Goal: Task Accomplishment & Management: Complete application form

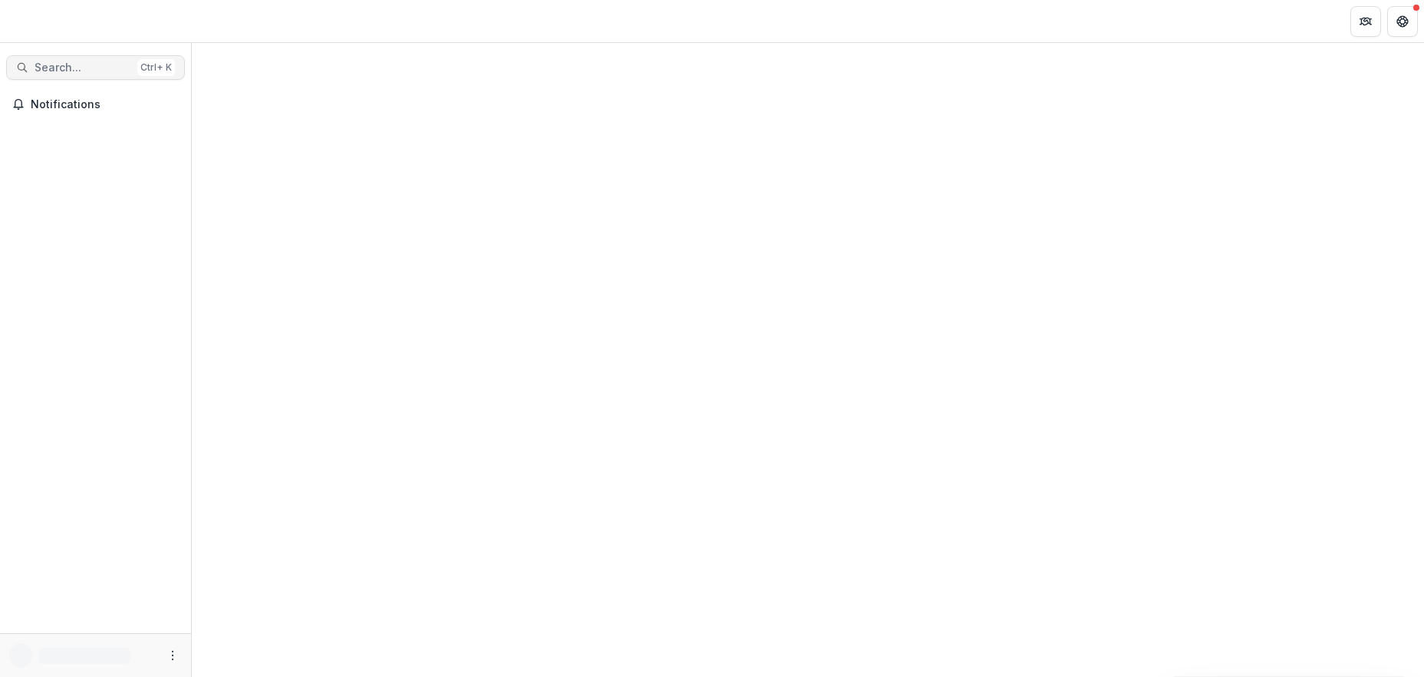
click at [54, 68] on span "Search..." at bounding box center [83, 67] width 97 height 13
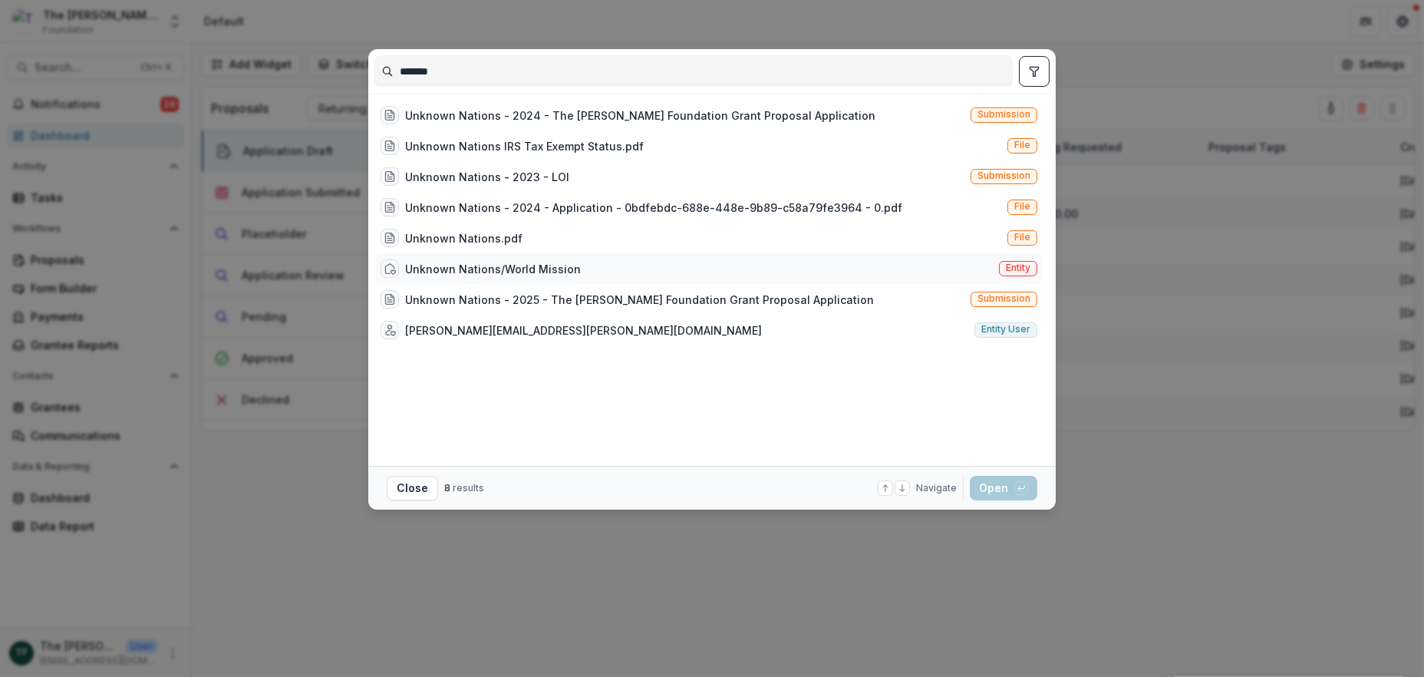
type input "*******"
click at [457, 265] on div "Unknown Nations/World Mission" at bounding box center [493, 269] width 176 height 16
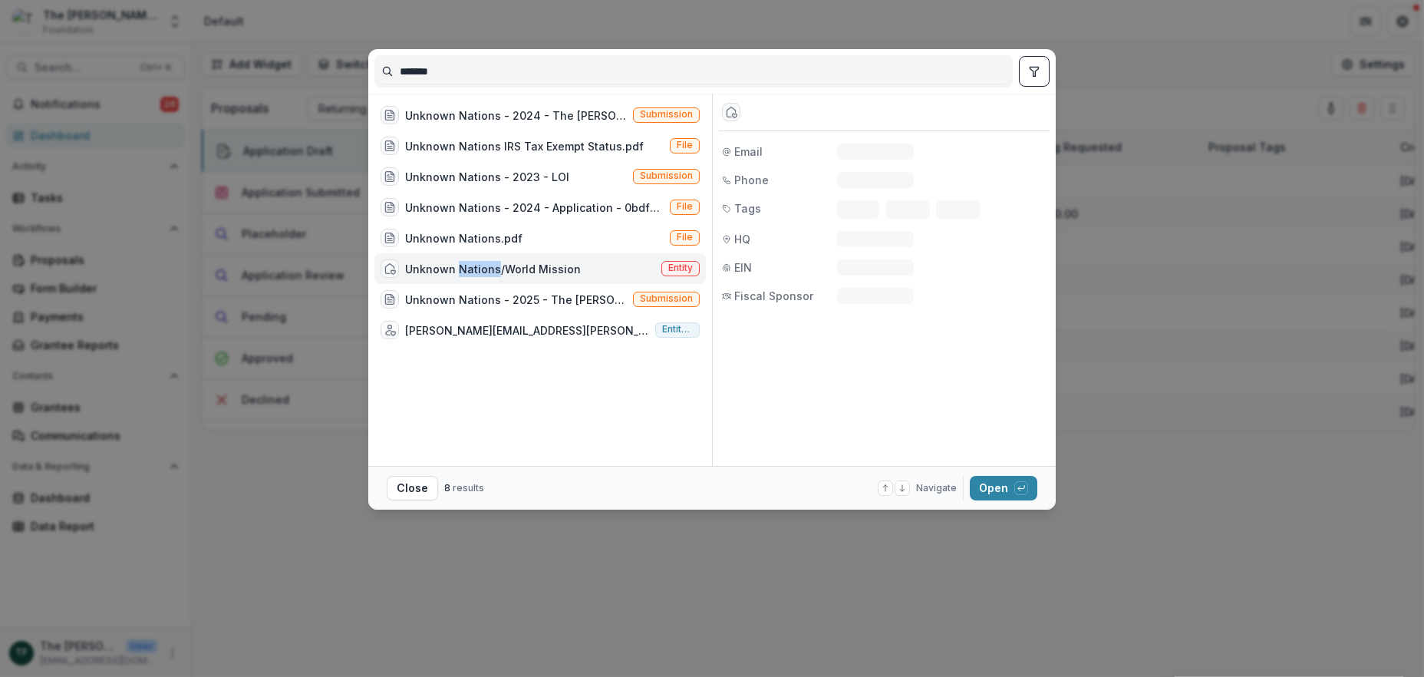
click at [457, 265] on div "Unknown Nations/World Mission" at bounding box center [493, 269] width 176 height 16
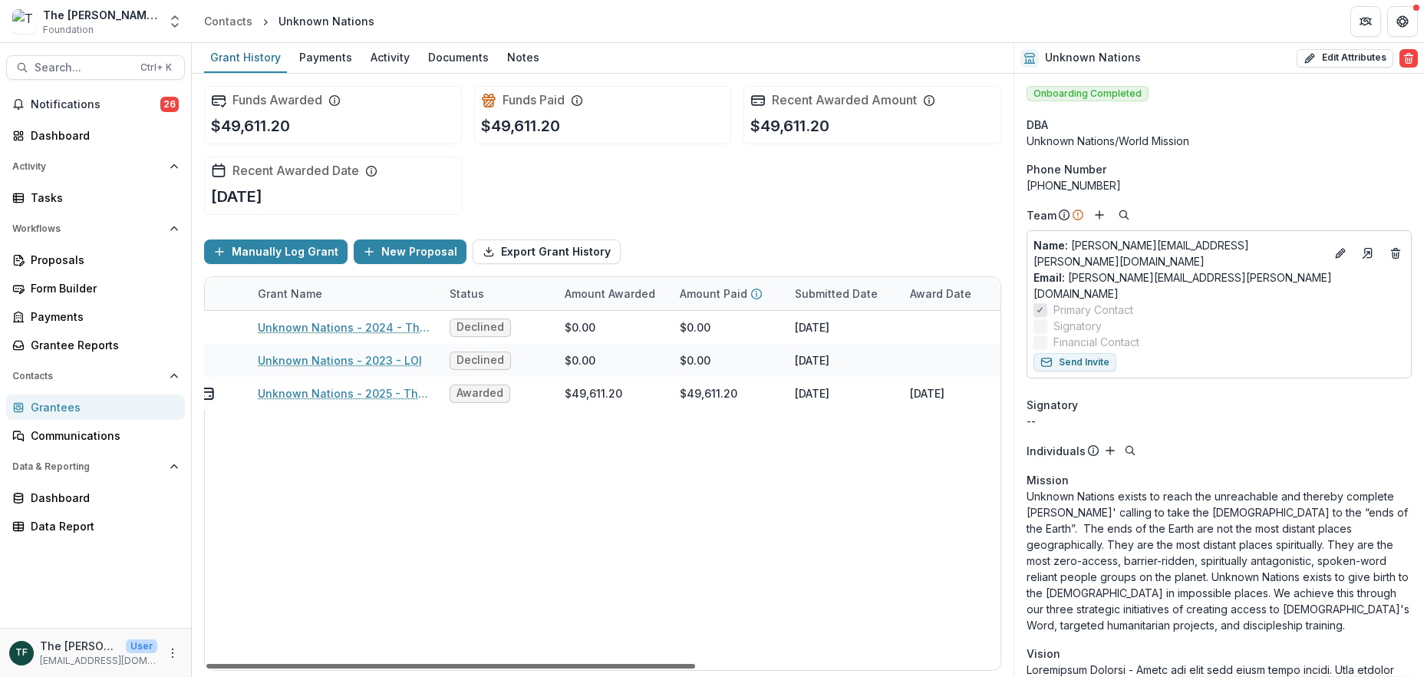
scroll to position [0, 94]
drag, startPoint x: 679, startPoint y: 667, endPoint x: 737, endPoint y: 661, distance: 58.0
click at [695, 664] on div at bounding box center [450, 666] width 489 height 5
click at [664, 364] on div "$0.00" at bounding box center [613, 360] width 115 height 33
click at [663, 362] on div "$0.00" at bounding box center [613, 360] width 115 height 33
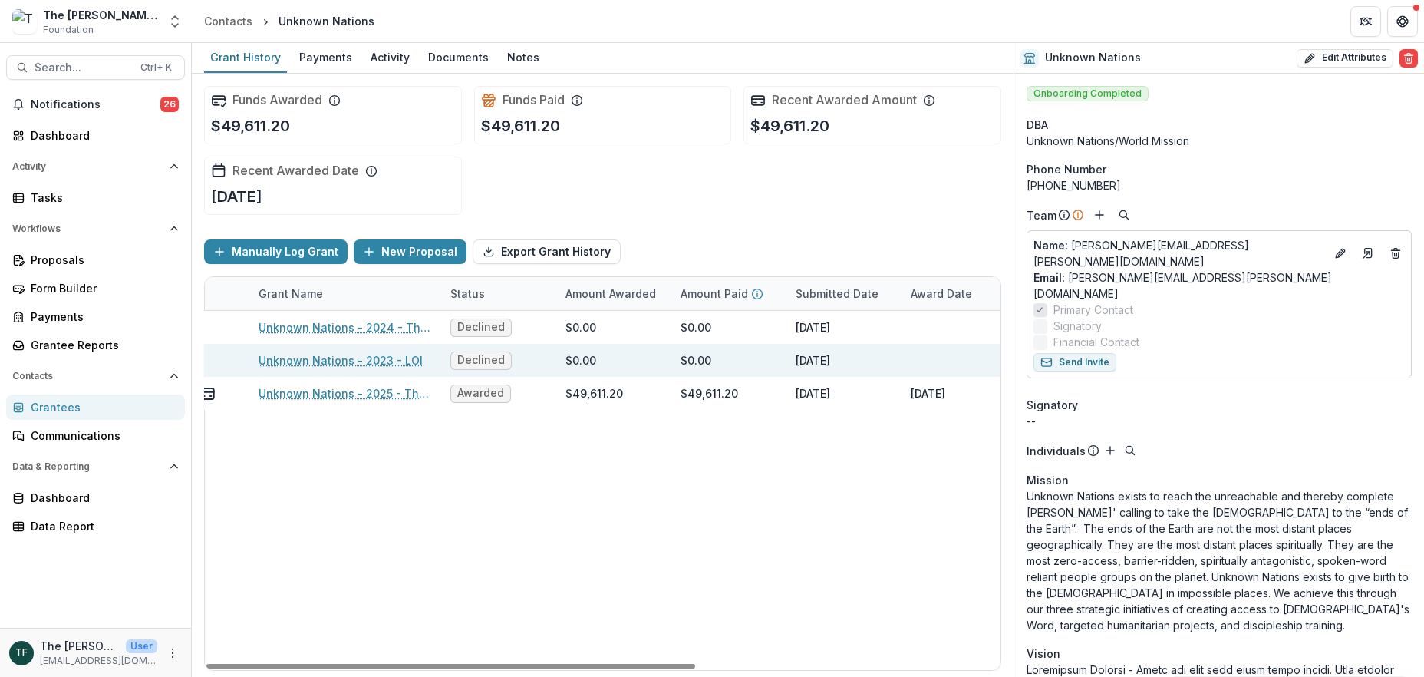
click at [663, 362] on div "$0.00" at bounding box center [613, 360] width 115 height 33
click at [370, 362] on link "Unknown Nations - 2023 - LOI" at bounding box center [341, 360] width 164 height 16
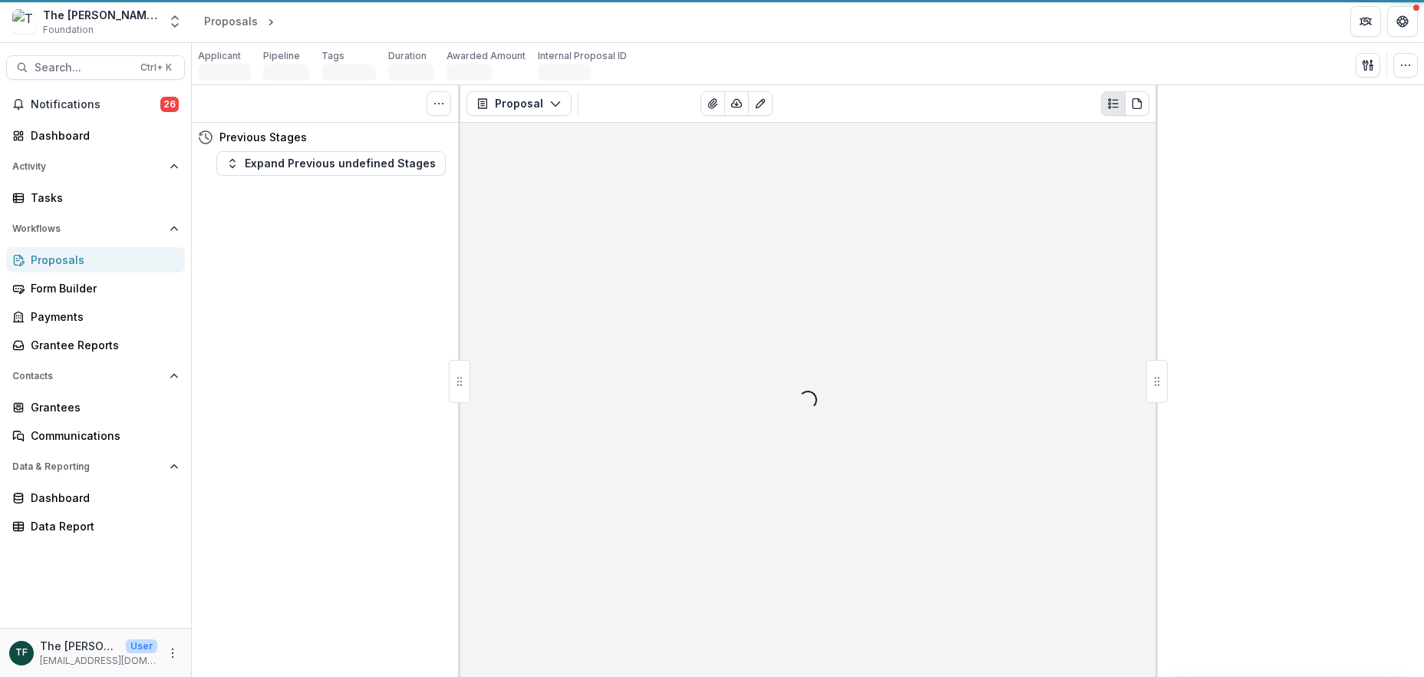
click at [370, 361] on div "Tasks 0 Show Cancelled Tasks Previous Stages Expand Previous undefined Stages" at bounding box center [326, 381] width 269 height 592
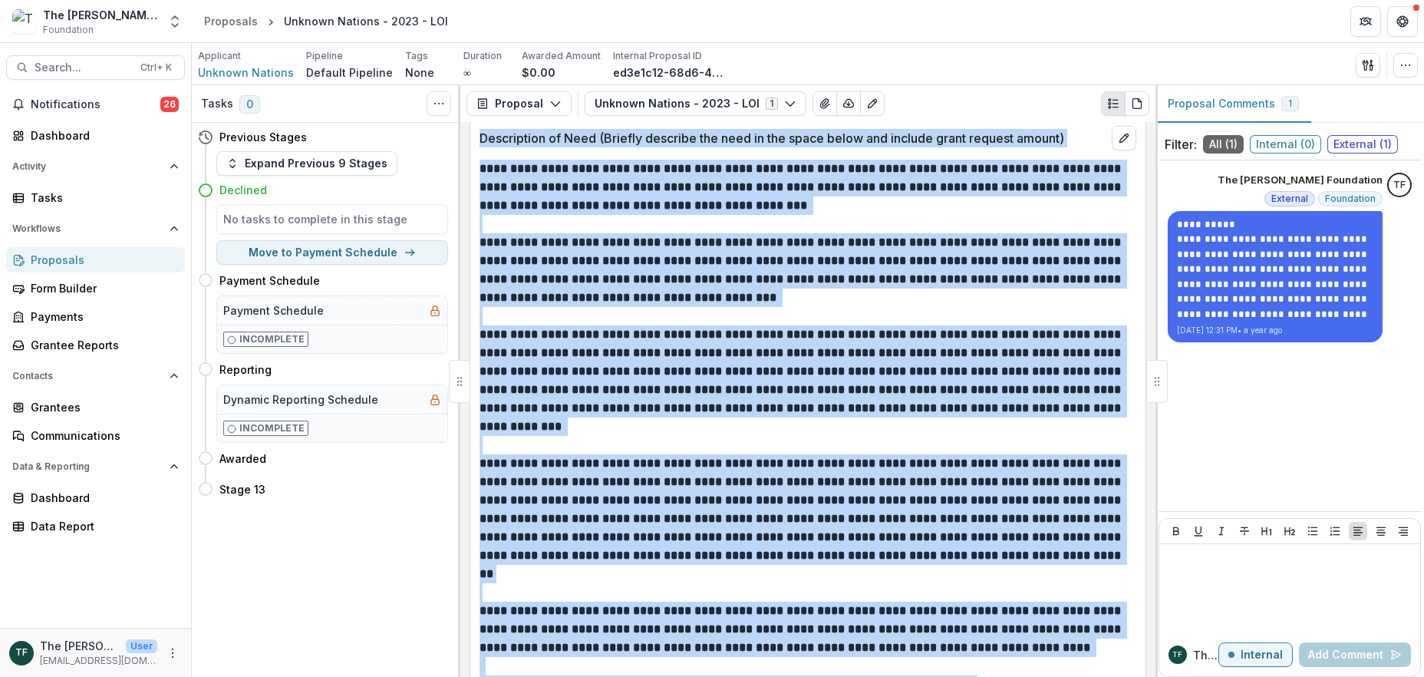
scroll to position [511, 0]
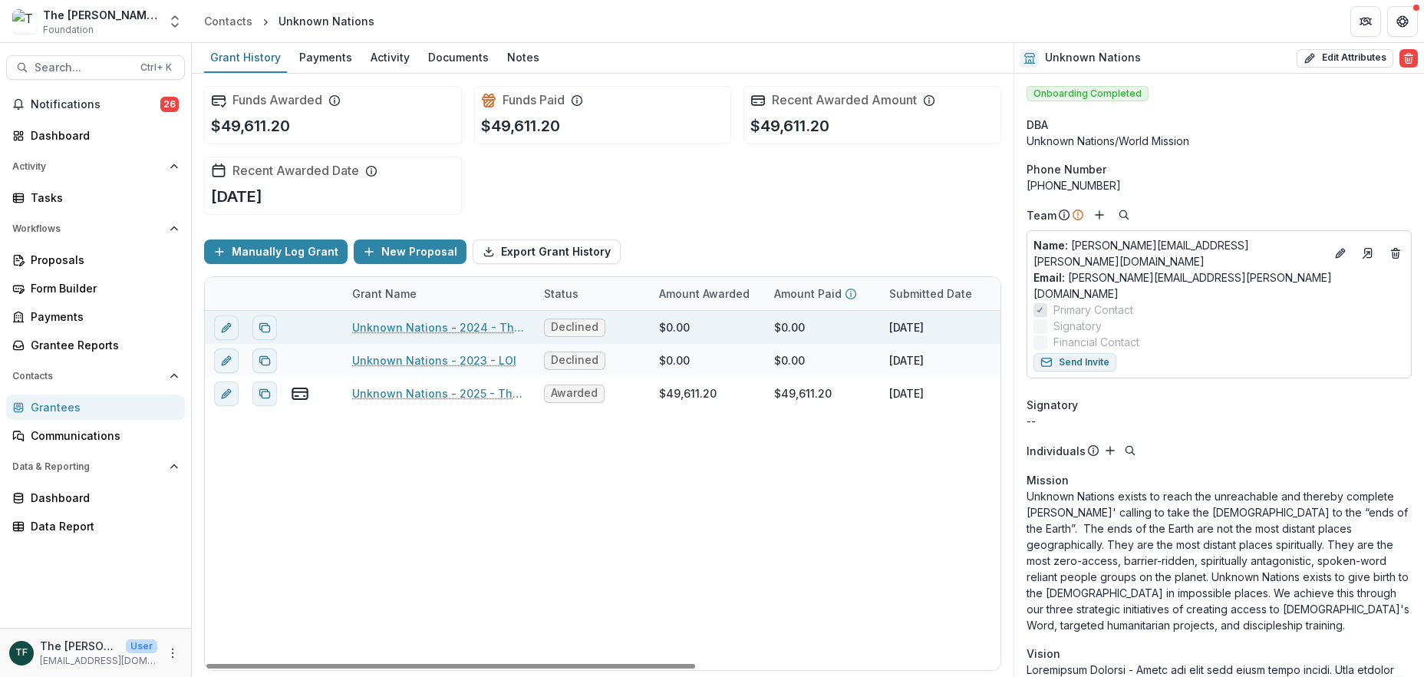
click at [419, 317] on div "Unknown Nations - 2024 - The Bolick Foundation Grant Proposal Application" at bounding box center [438, 327] width 173 height 33
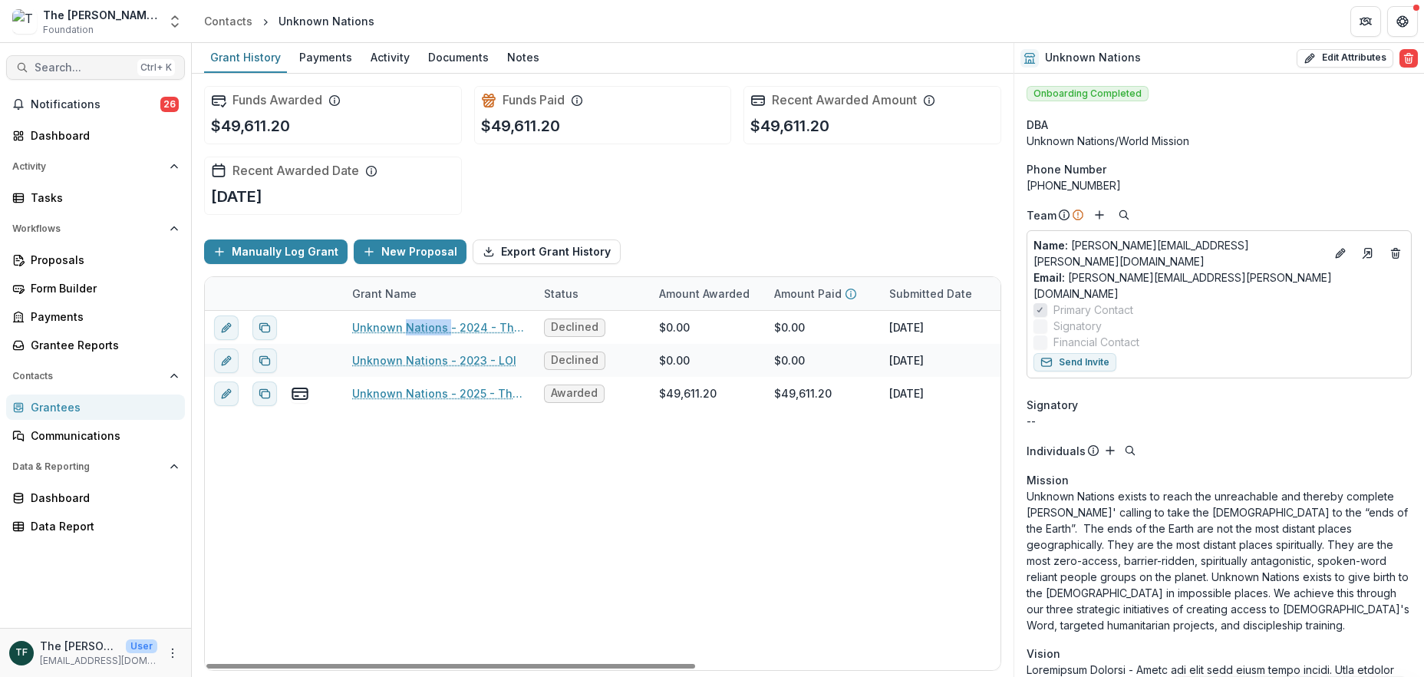
click at [48, 71] on span "Search..." at bounding box center [83, 67] width 97 height 13
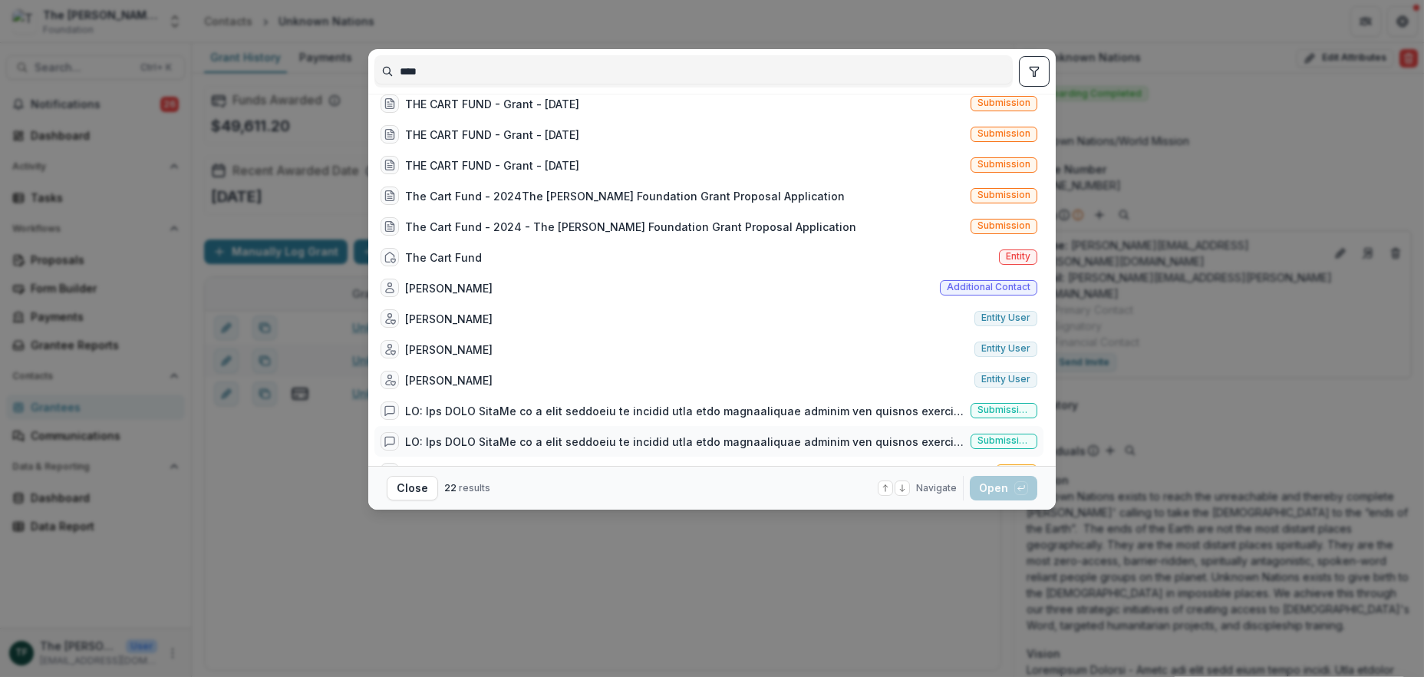
scroll to position [315, 0]
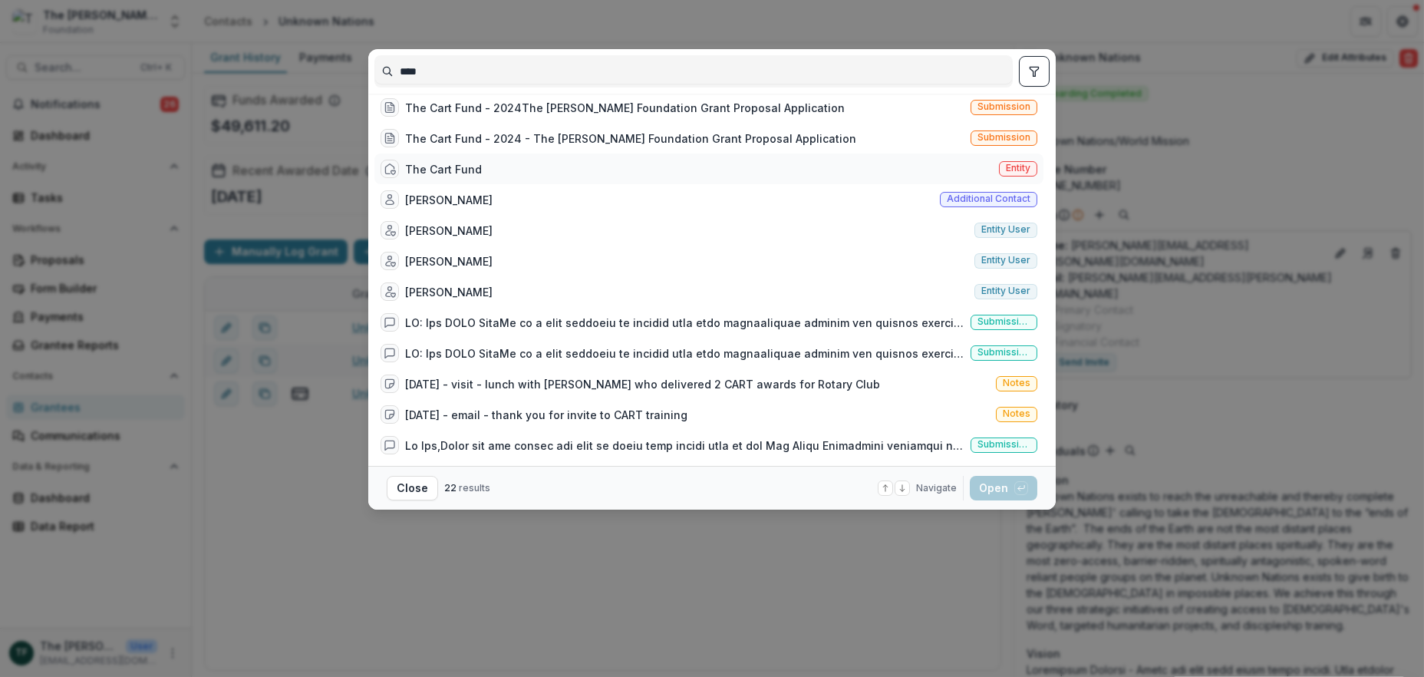
type input "****"
click at [425, 169] on div "The Cart Fund" at bounding box center [443, 169] width 77 height 16
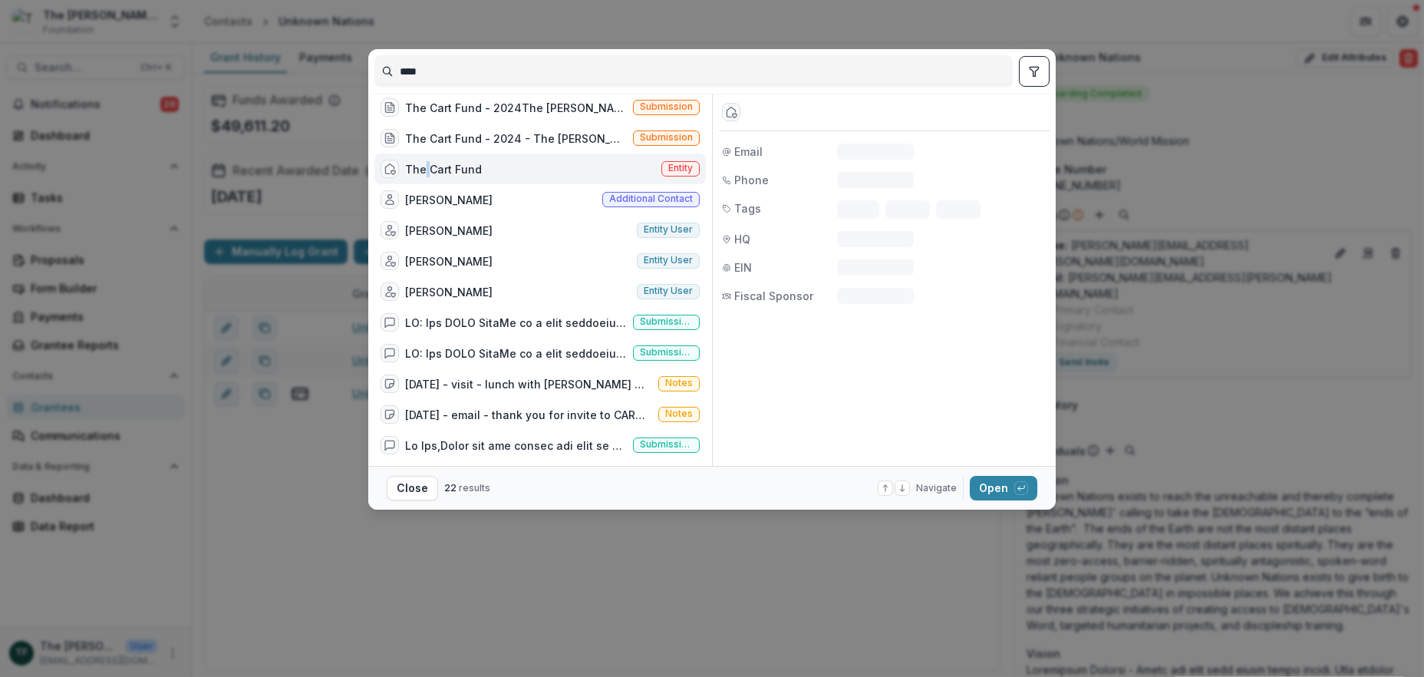
click at [425, 169] on div "The Cart Fund" at bounding box center [443, 169] width 77 height 16
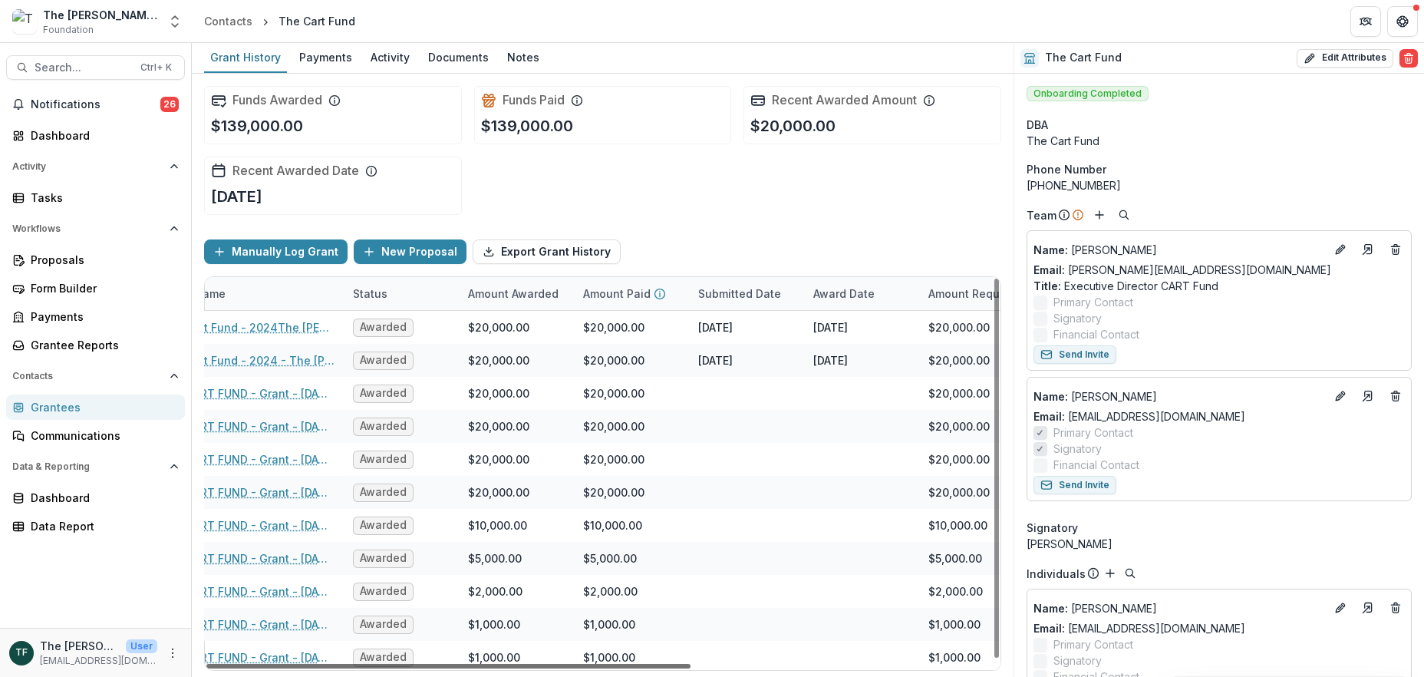
scroll to position [0, 213]
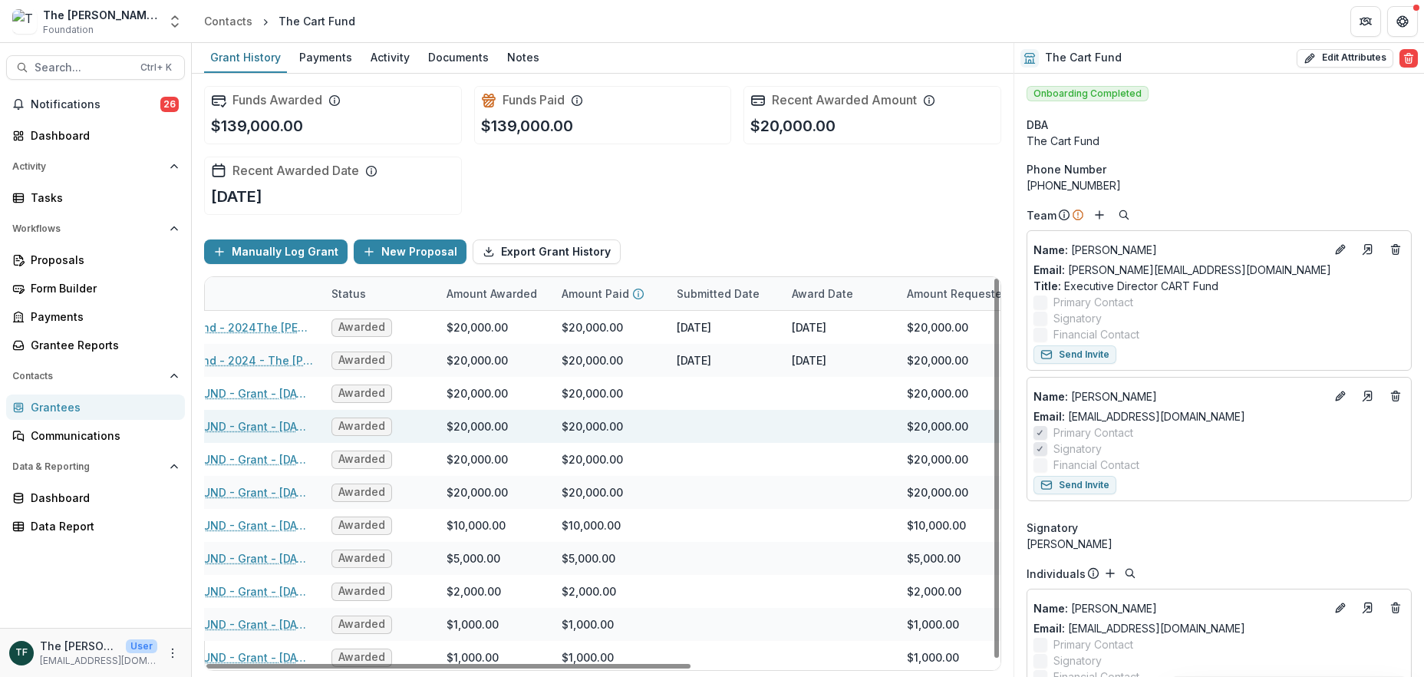
drag, startPoint x: 652, startPoint y: 666, endPoint x: 850, endPoint y: 437, distance: 303.0
click at [690, 664] on div at bounding box center [448, 666] width 484 height 5
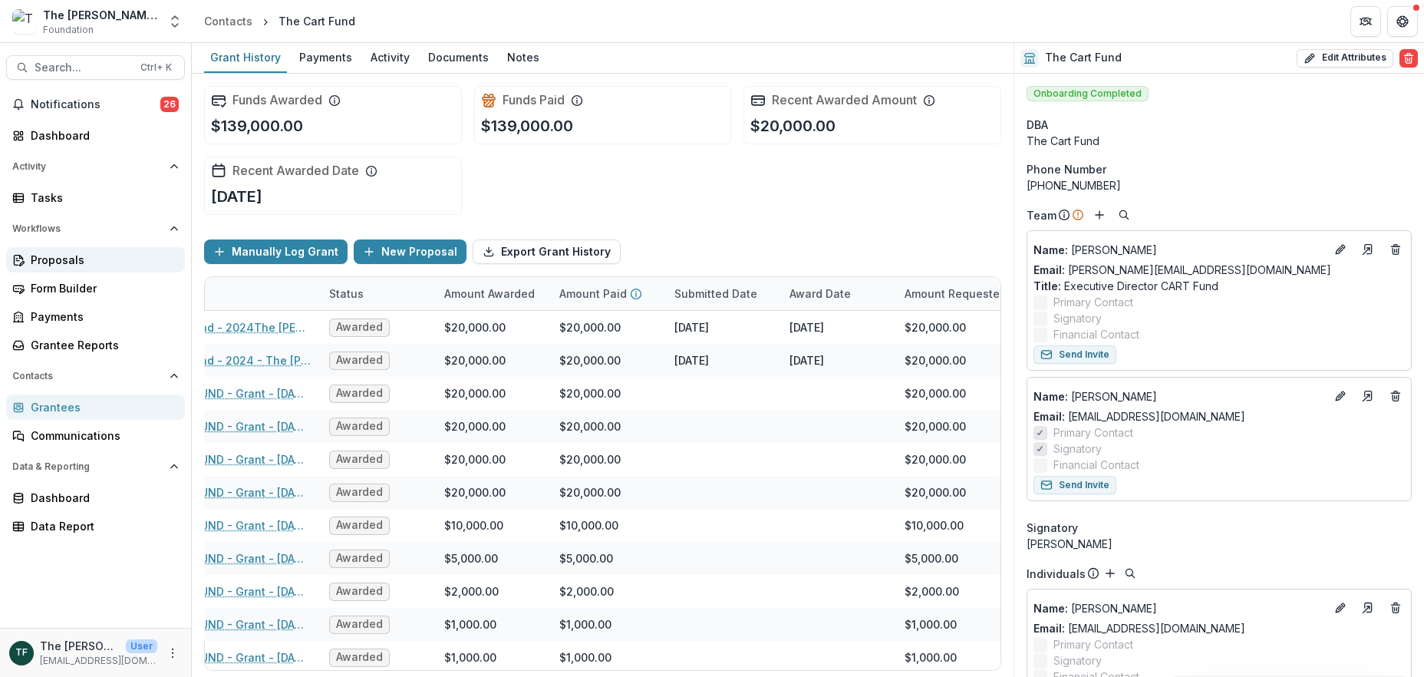
click at [53, 259] on div "Proposals" at bounding box center [102, 260] width 142 height 16
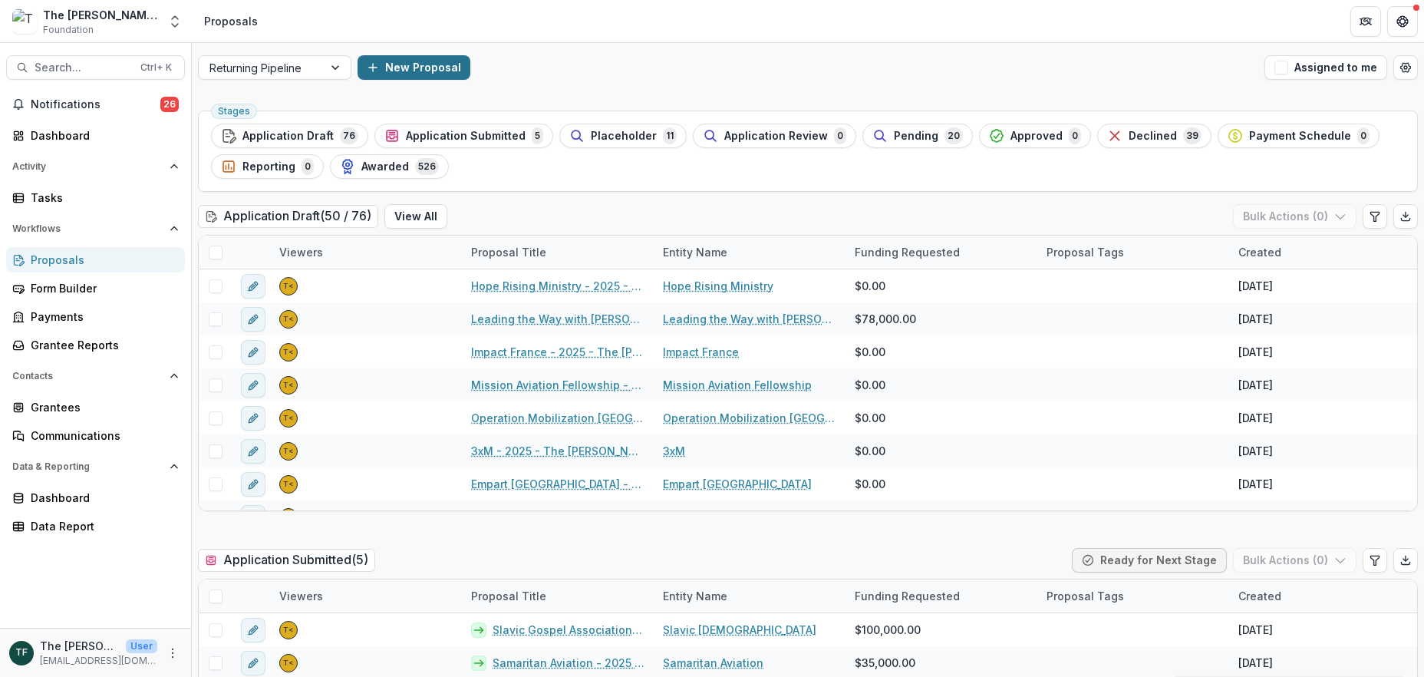
click at [436, 64] on button "New Proposal" at bounding box center [414, 67] width 113 height 25
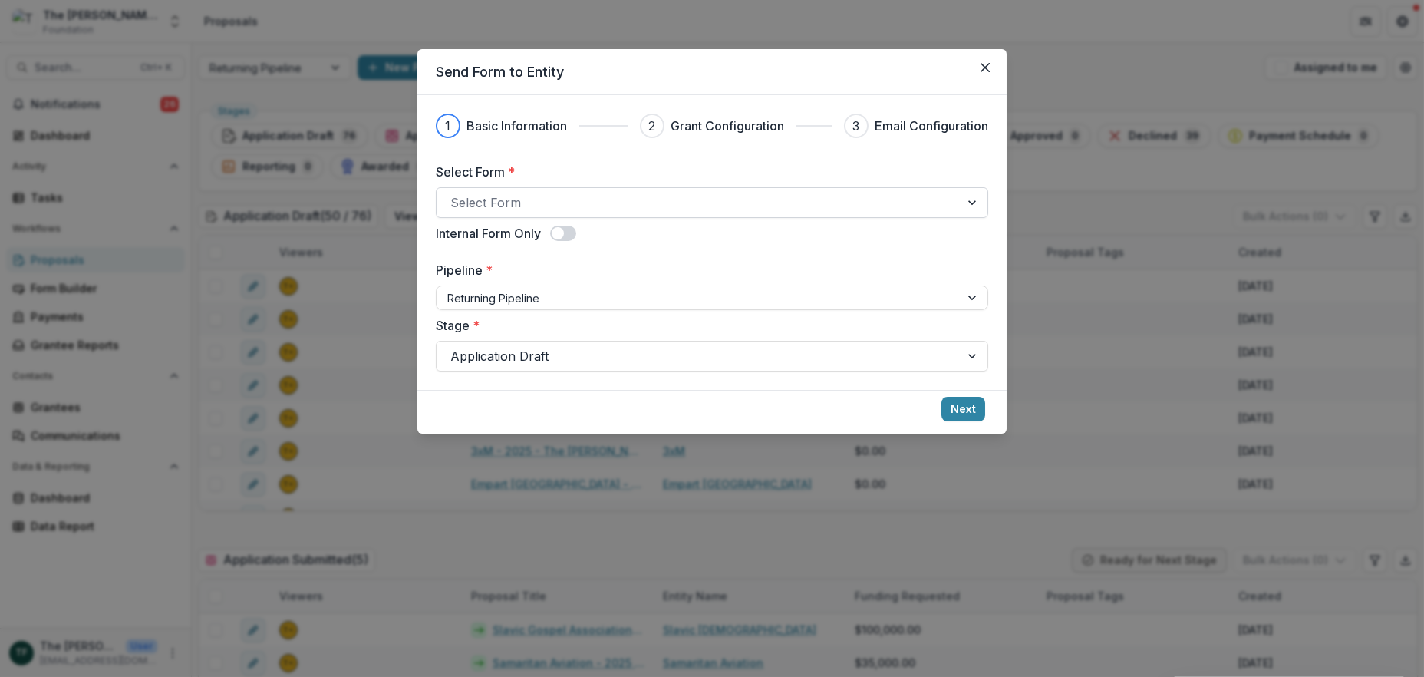
click at [527, 200] on div at bounding box center [698, 202] width 496 height 21
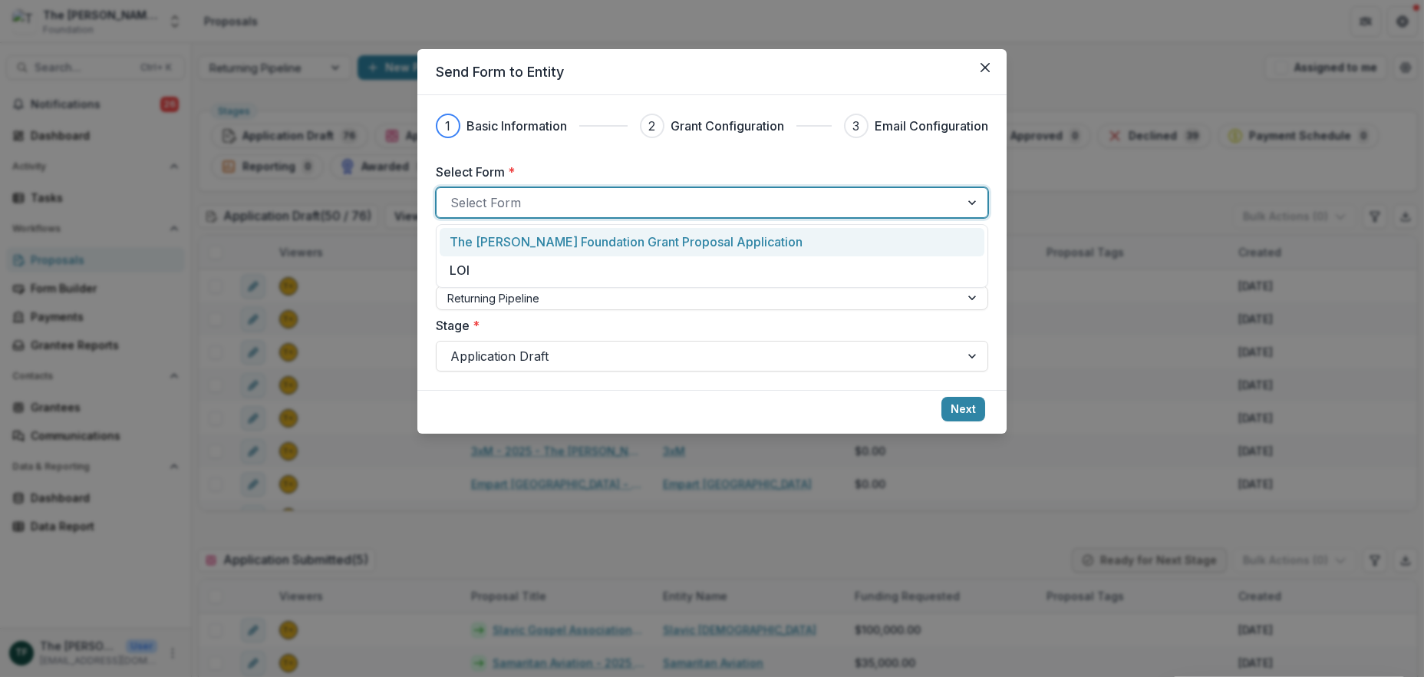
click at [556, 242] on p "The [PERSON_NAME] Foundation Grant Proposal Application" at bounding box center [626, 241] width 353 height 18
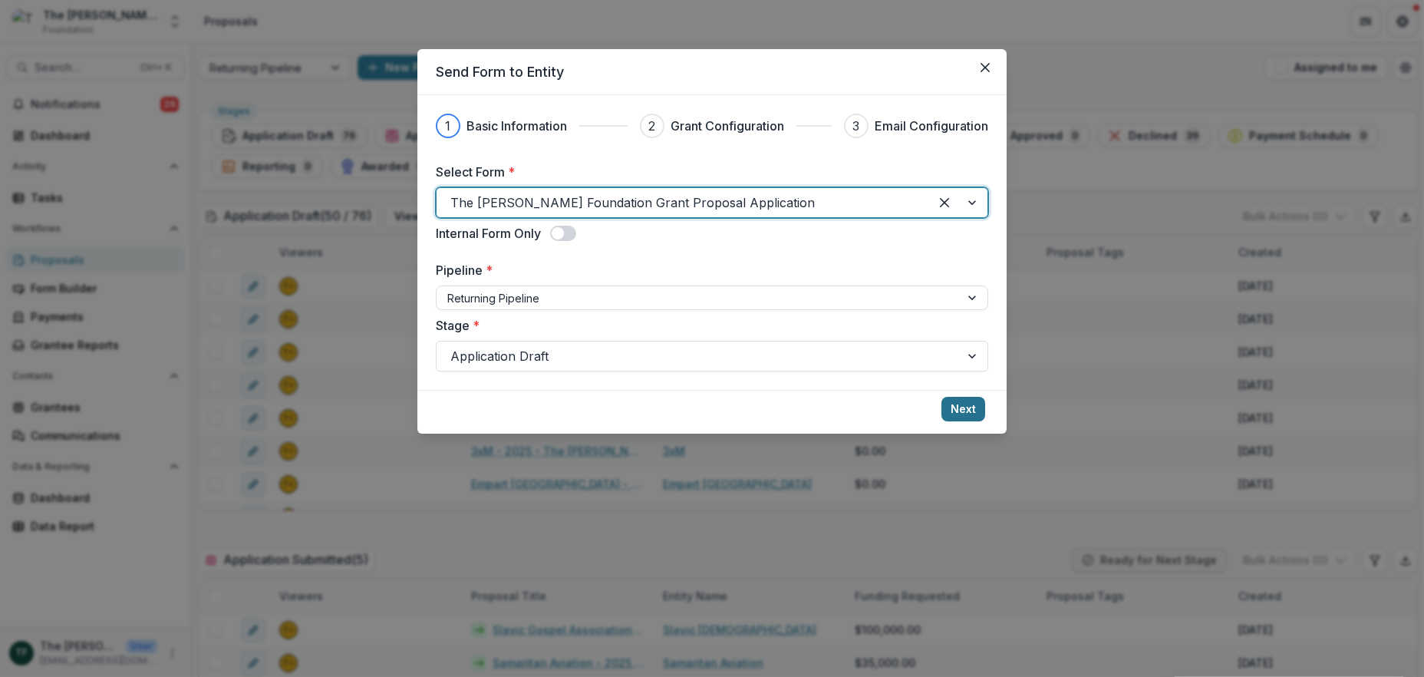
click at [964, 408] on button "Next" at bounding box center [963, 409] width 44 height 25
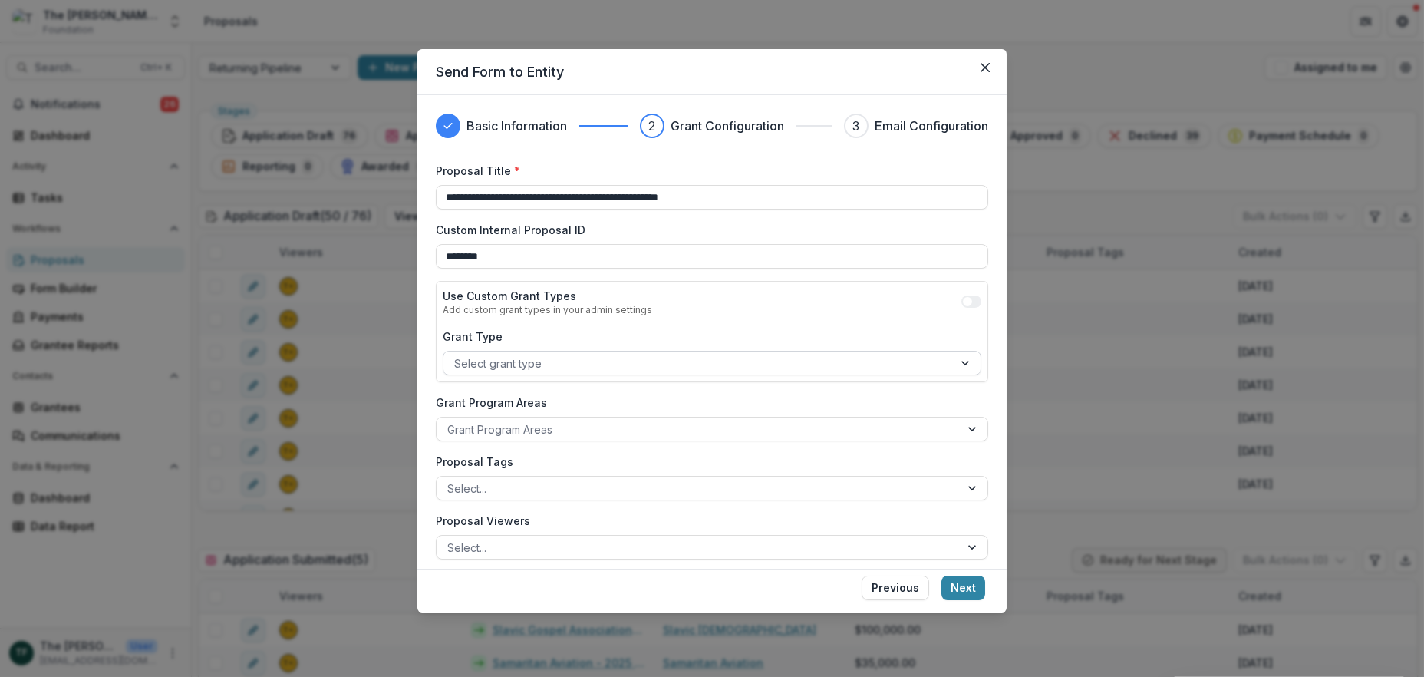
click at [502, 366] on div at bounding box center [698, 363] width 488 height 19
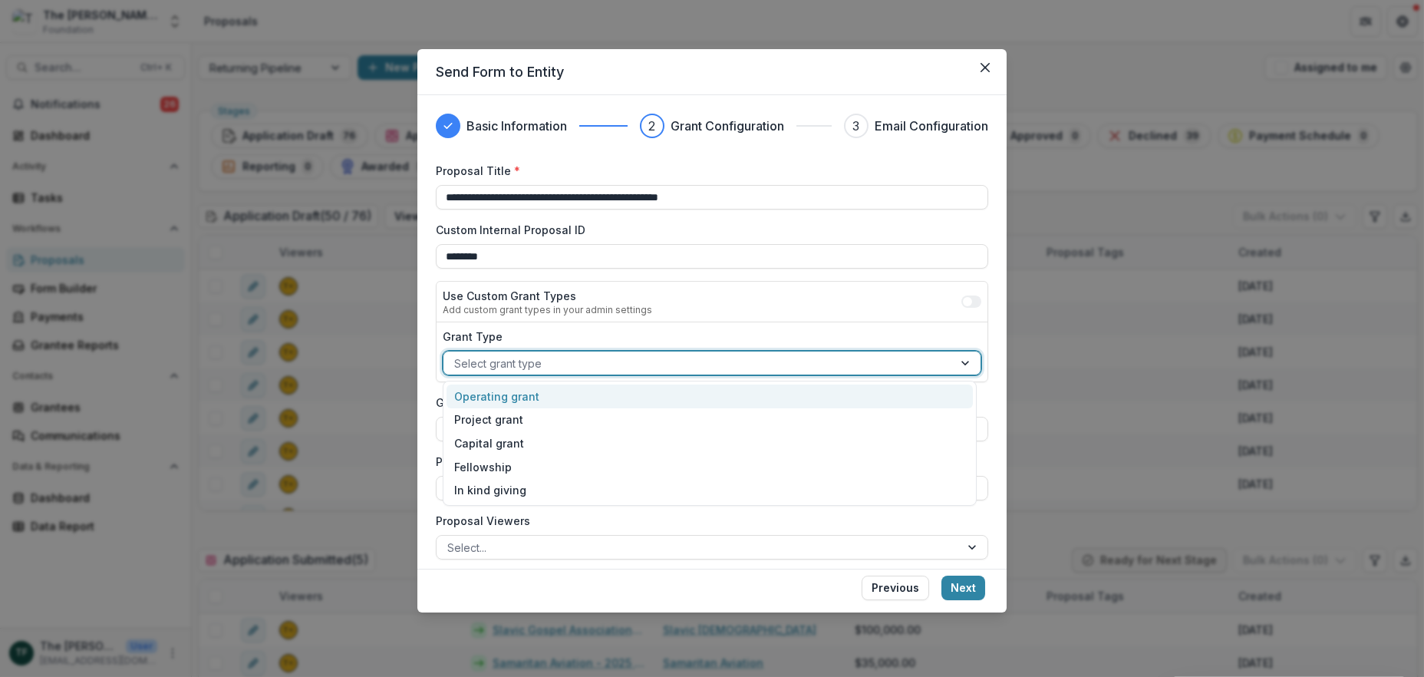
click at [485, 399] on div "Operating grant" at bounding box center [710, 396] width 526 height 24
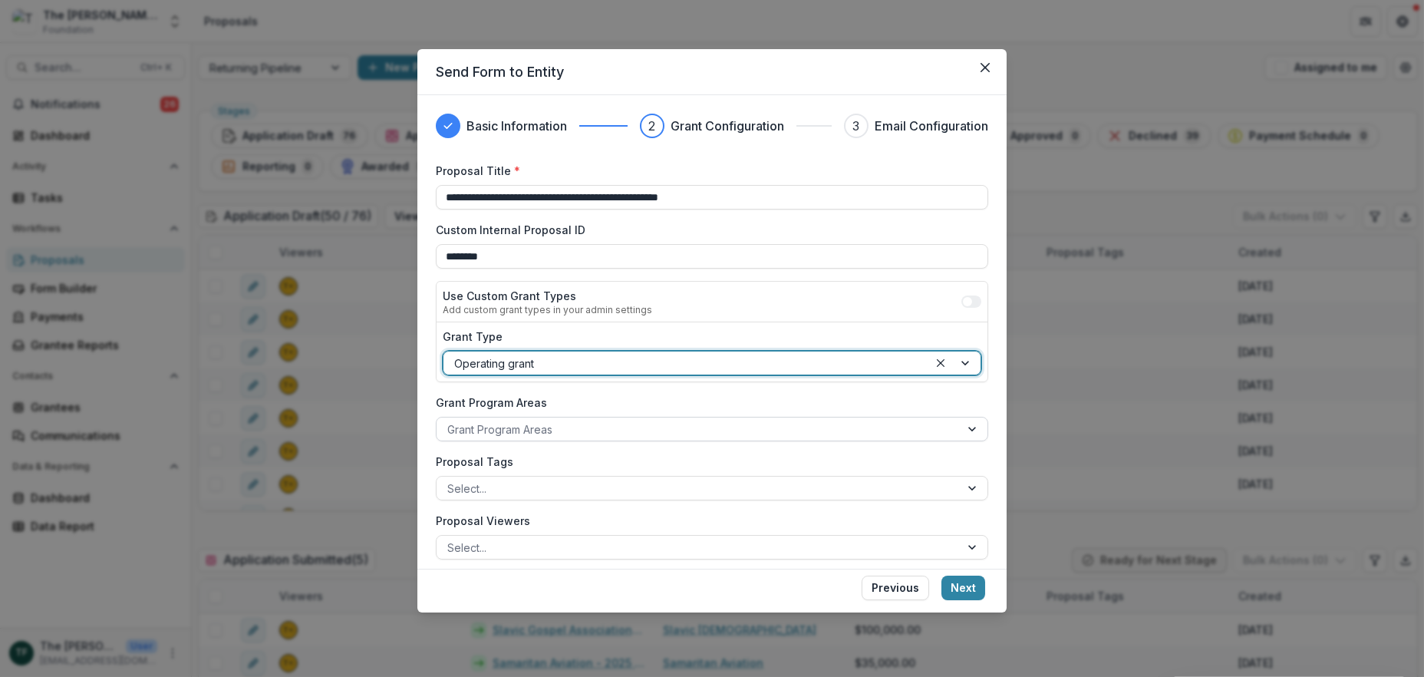
click at [540, 426] on div at bounding box center [698, 429] width 502 height 19
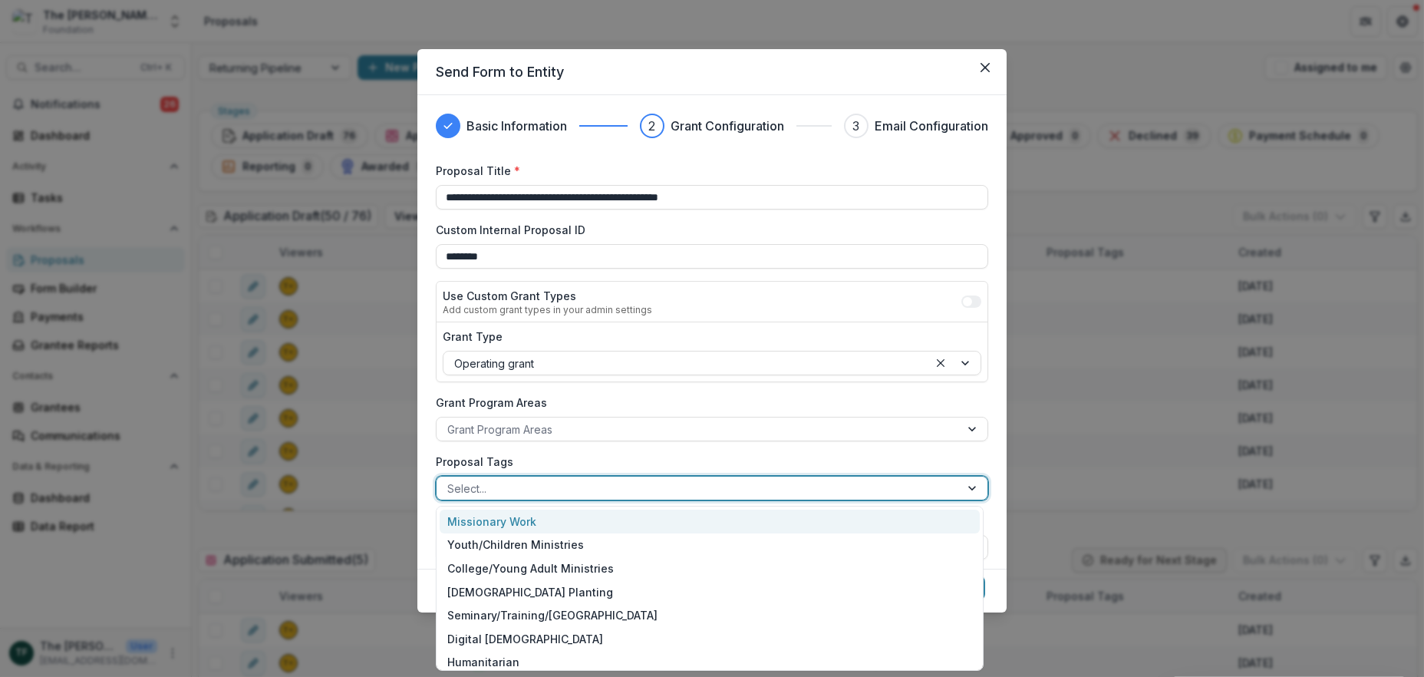
click at [526, 492] on div at bounding box center [698, 488] width 502 height 19
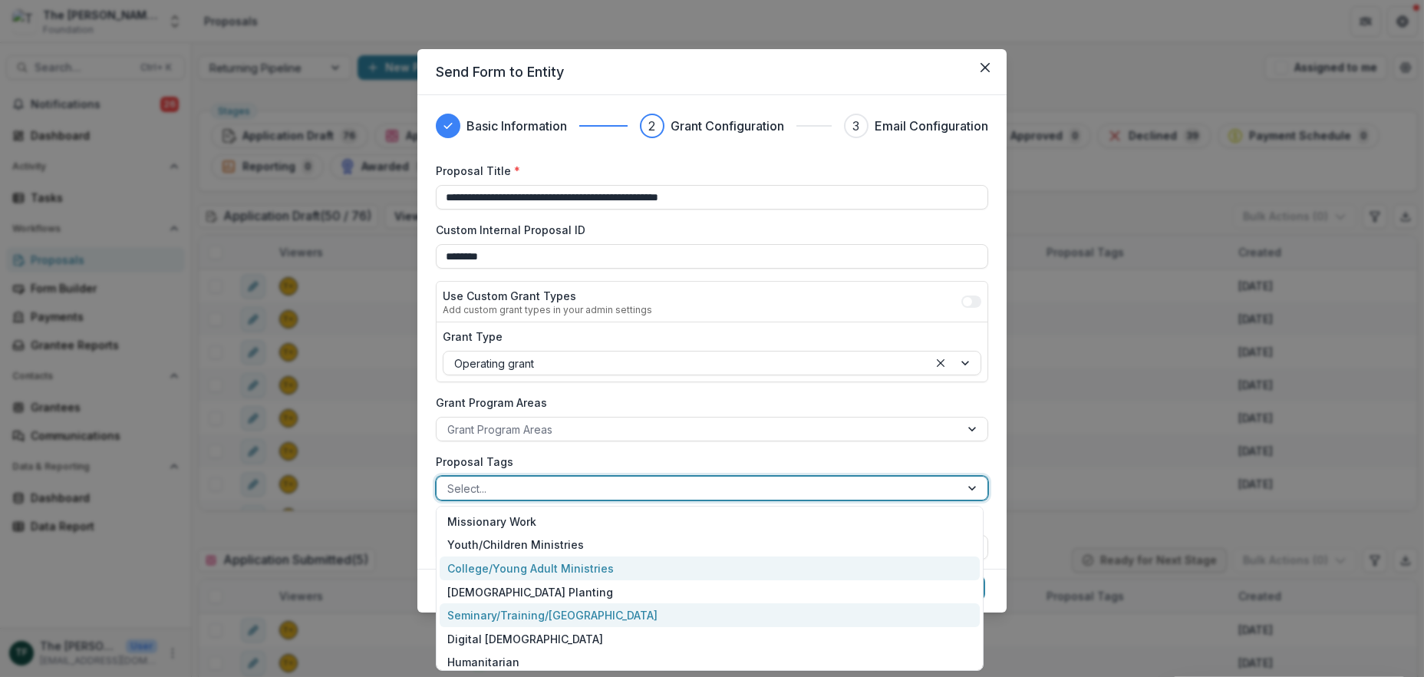
scroll to position [124, 0]
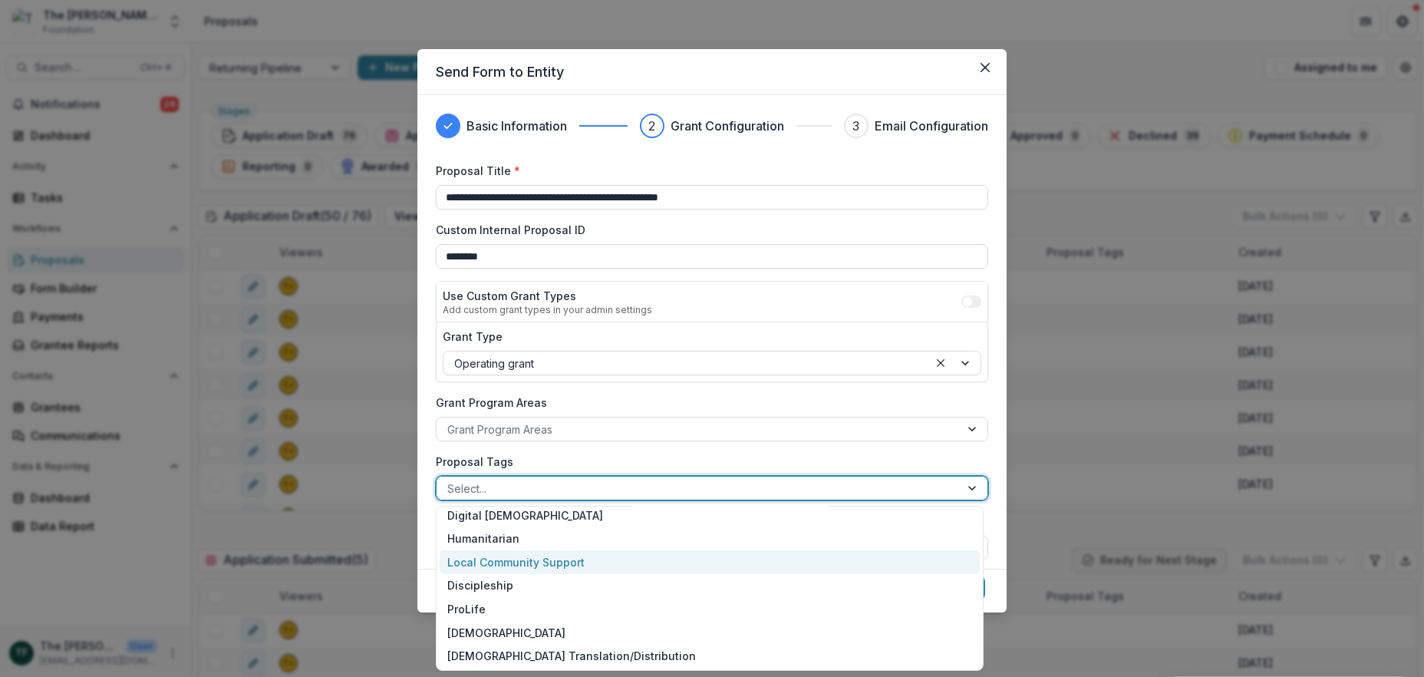
click at [589, 559] on div "Local Community Support" at bounding box center [710, 562] width 540 height 24
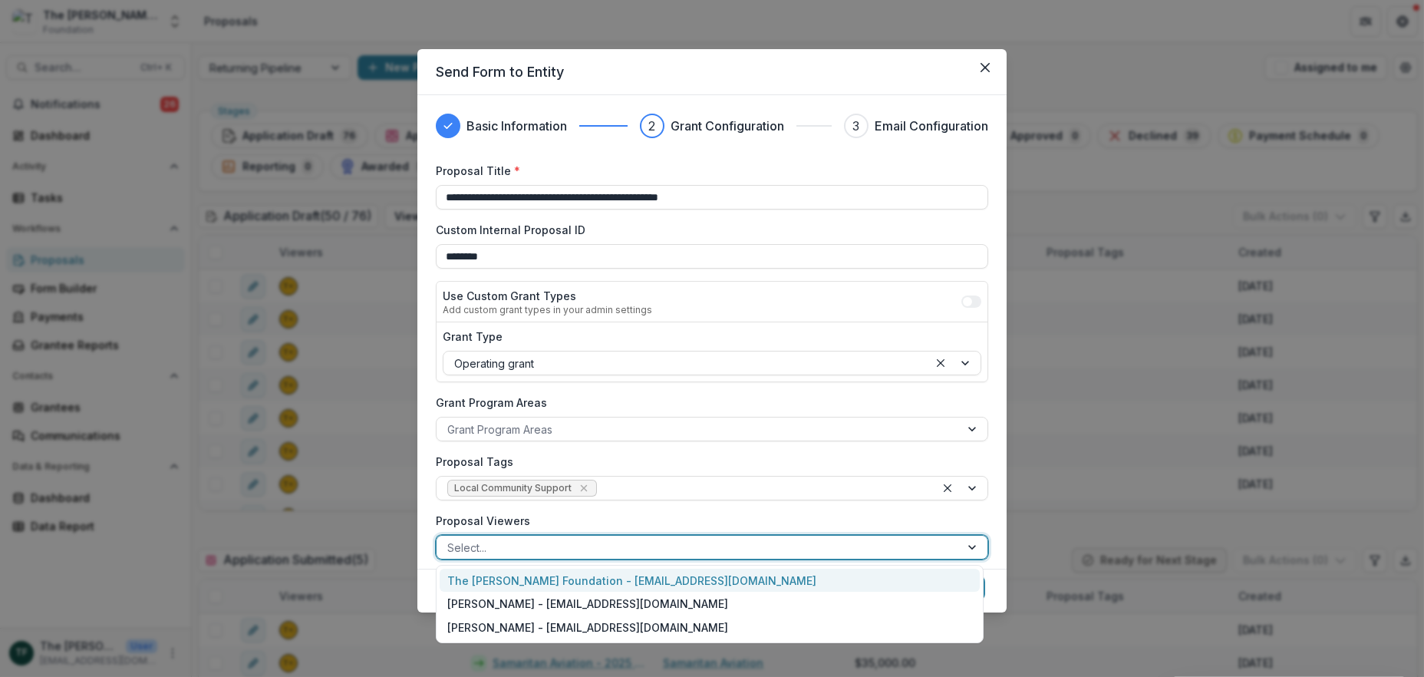
click at [552, 543] on div at bounding box center [698, 547] width 502 height 19
drag, startPoint x: 559, startPoint y: 578, endPoint x: 967, endPoint y: 553, distance: 408.9
click at [563, 578] on div "The Bolick Foundation - jcline@bolickfoundation.org" at bounding box center [710, 581] width 540 height 24
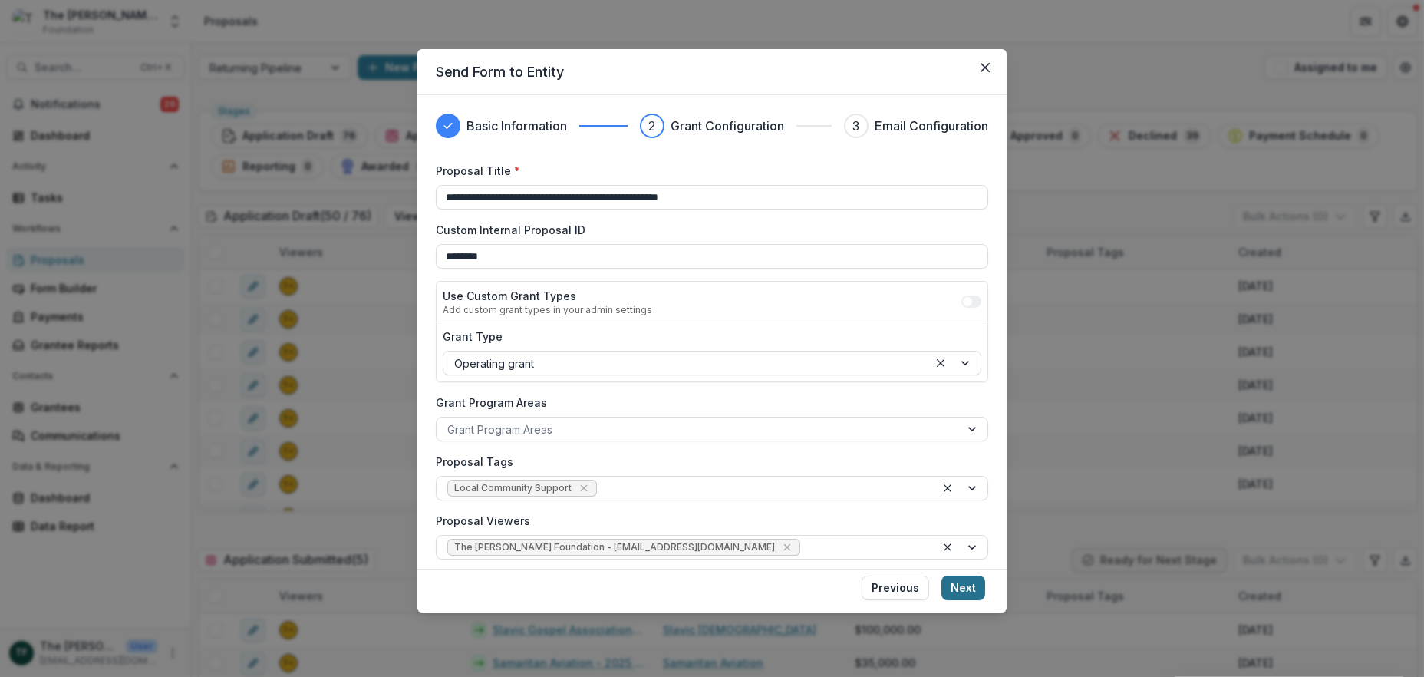
click at [965, 582] on button "Next" at bounding box center [963, 587] width 44 height 25
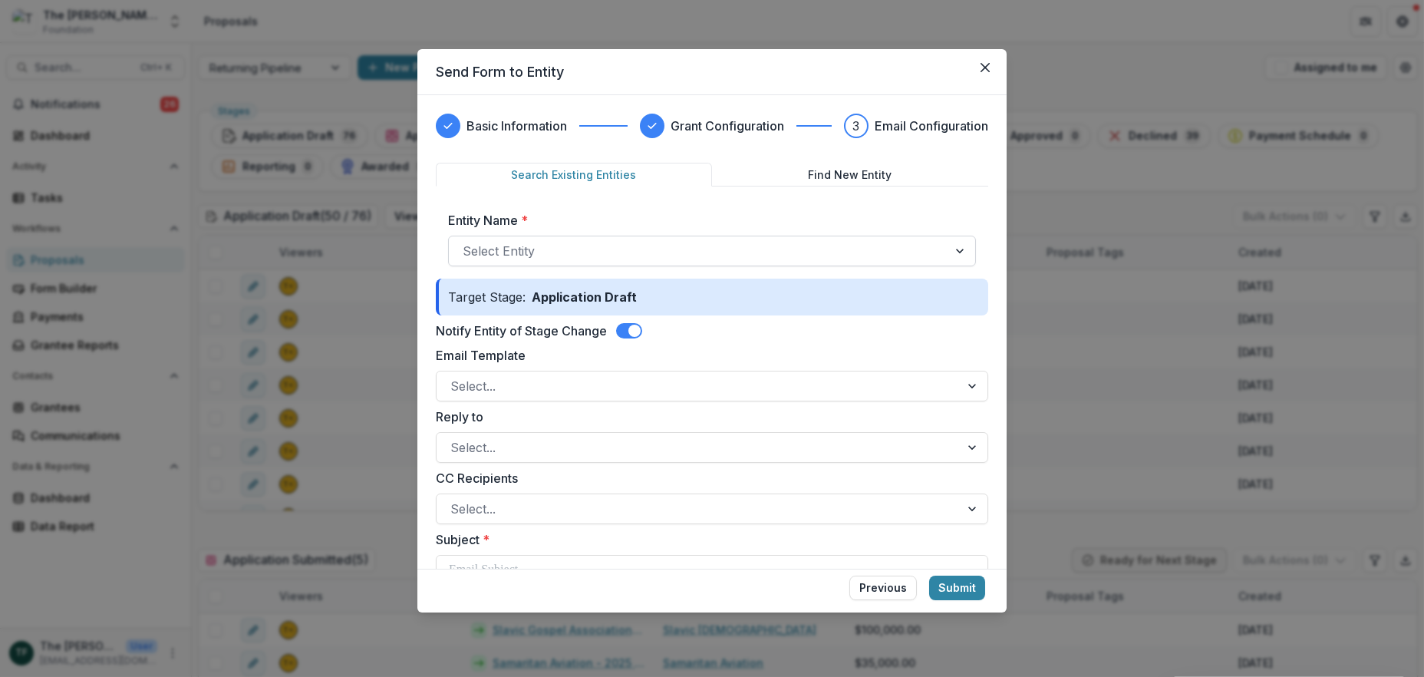
click at [575, 250] on div at bounding box center [698, 250] width 471 height 21
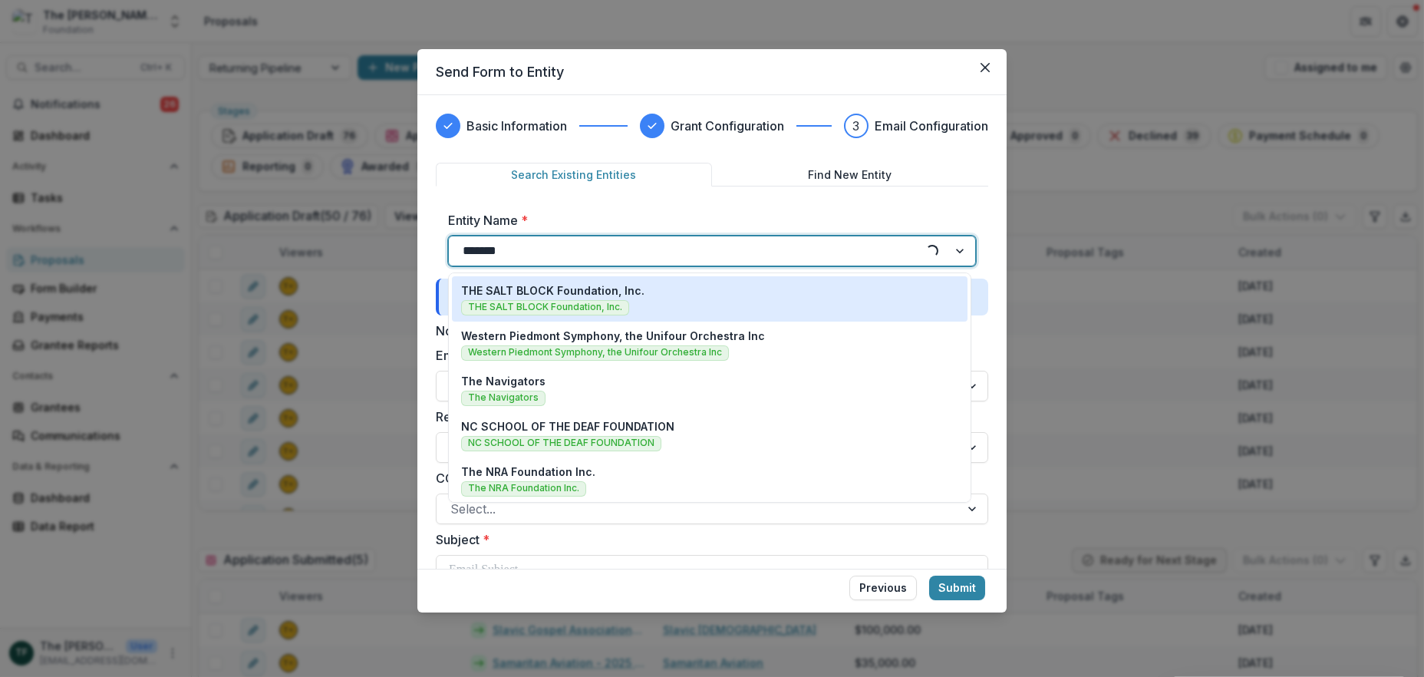
type input "********"
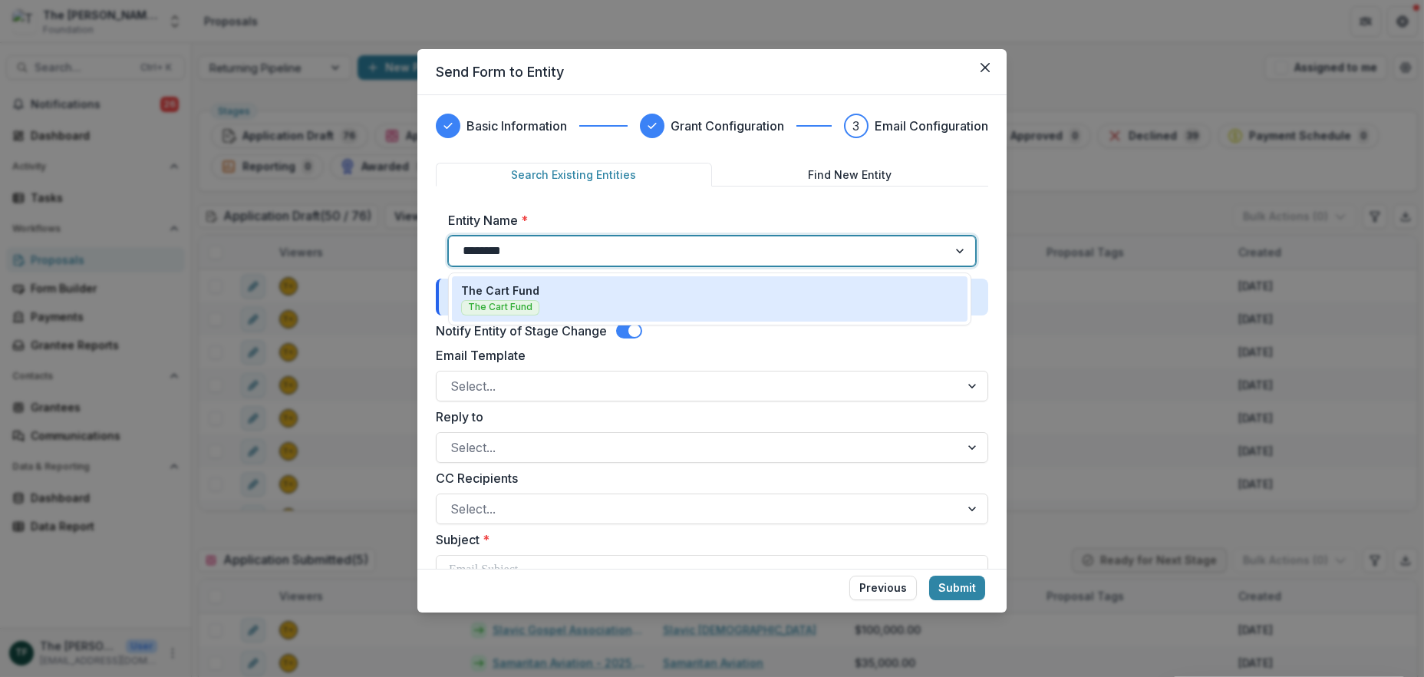
click at [585, 302] on div "The Cart Fund The Cart Fund" at bounding box center [709, 298] width 497 height 33
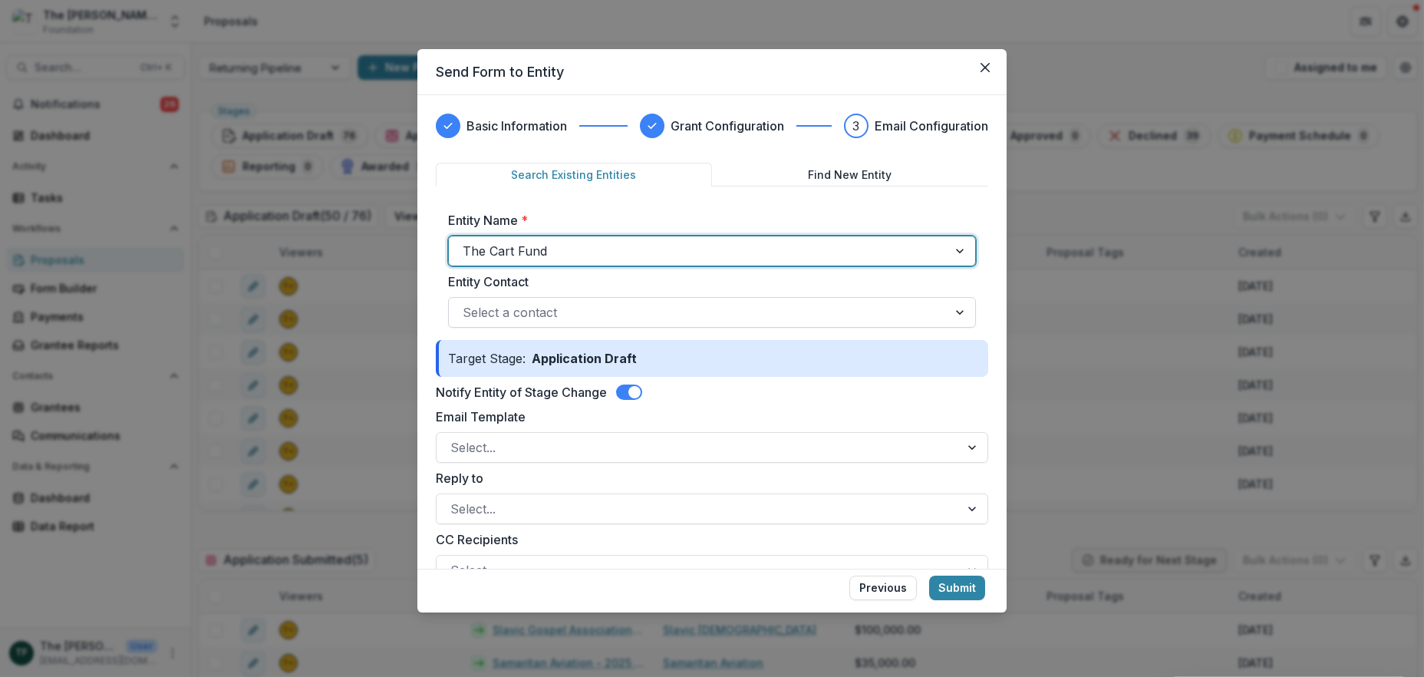
click at [566, 312] on div at bounding box center [698, 312] width 471 height 21
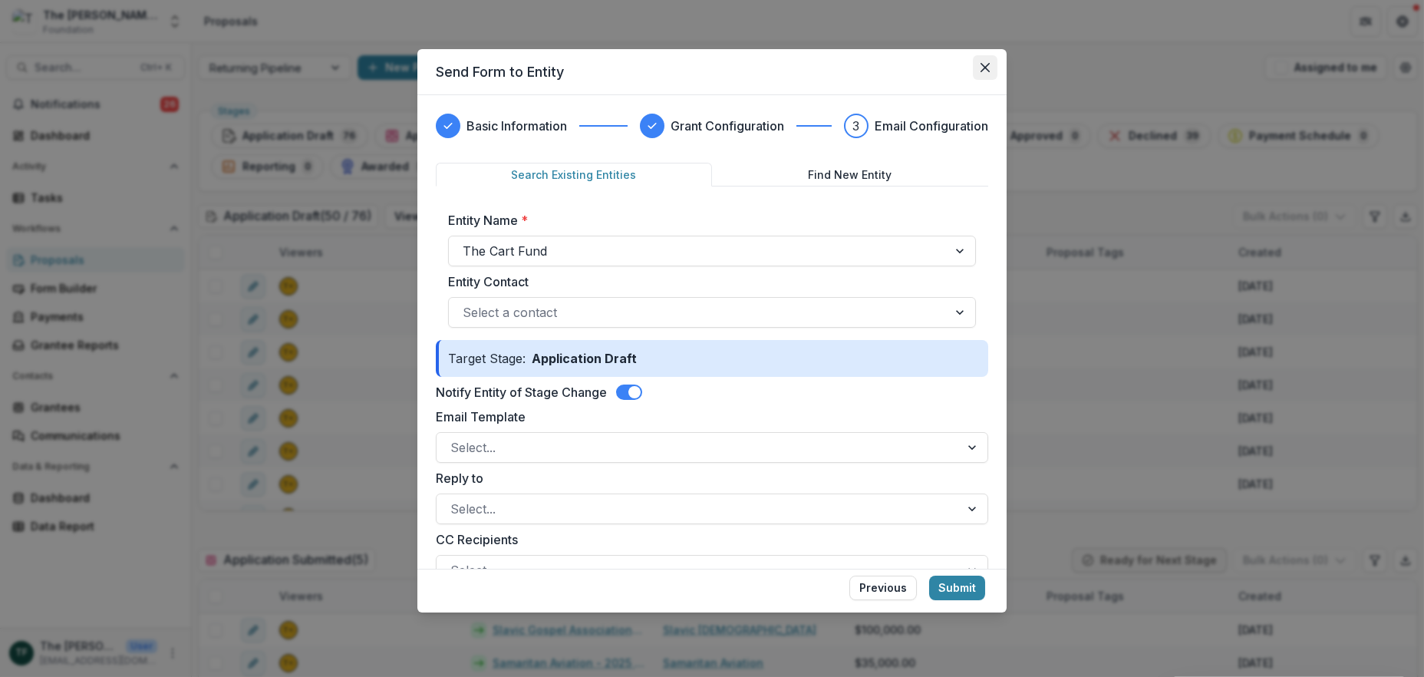
click at [986, 62] on button "Close" at bounding box center [985, 67] width 25 height 25
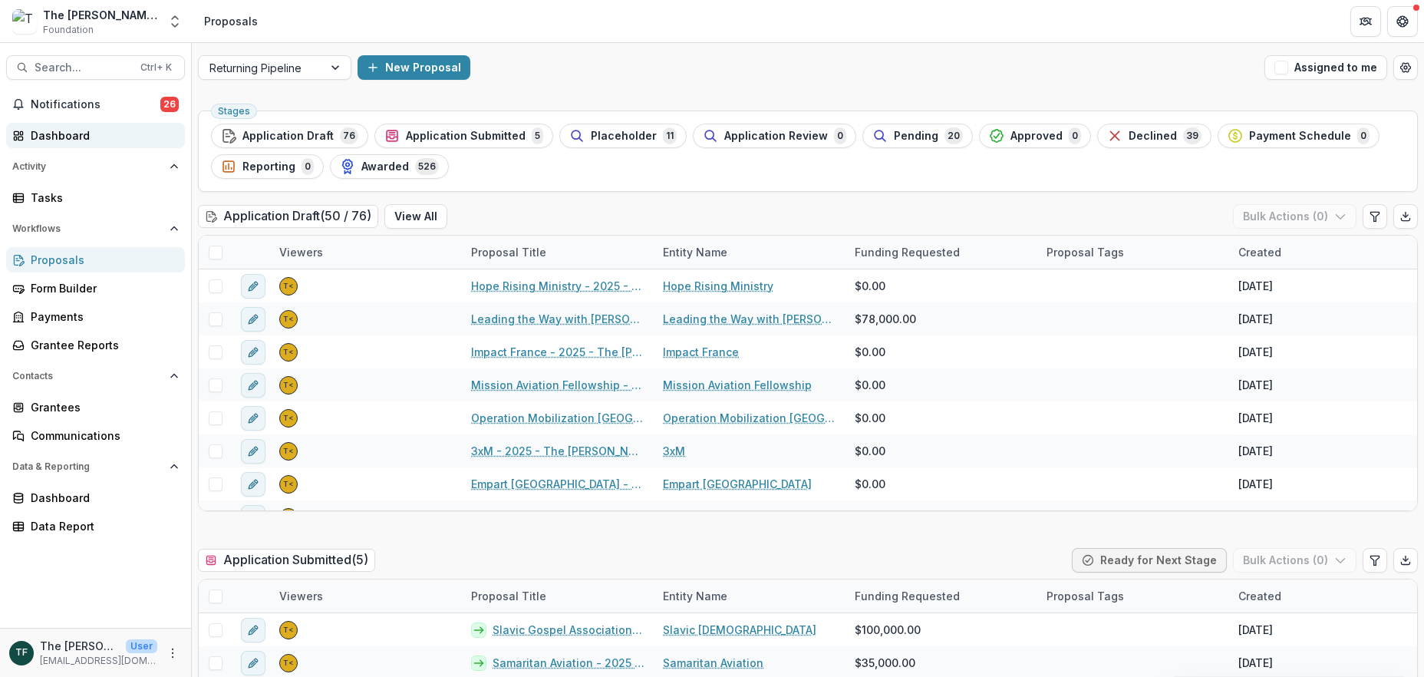
click at [54, 130] on div "Dashboard" at bounding box center [102, 135] width 142 height 16
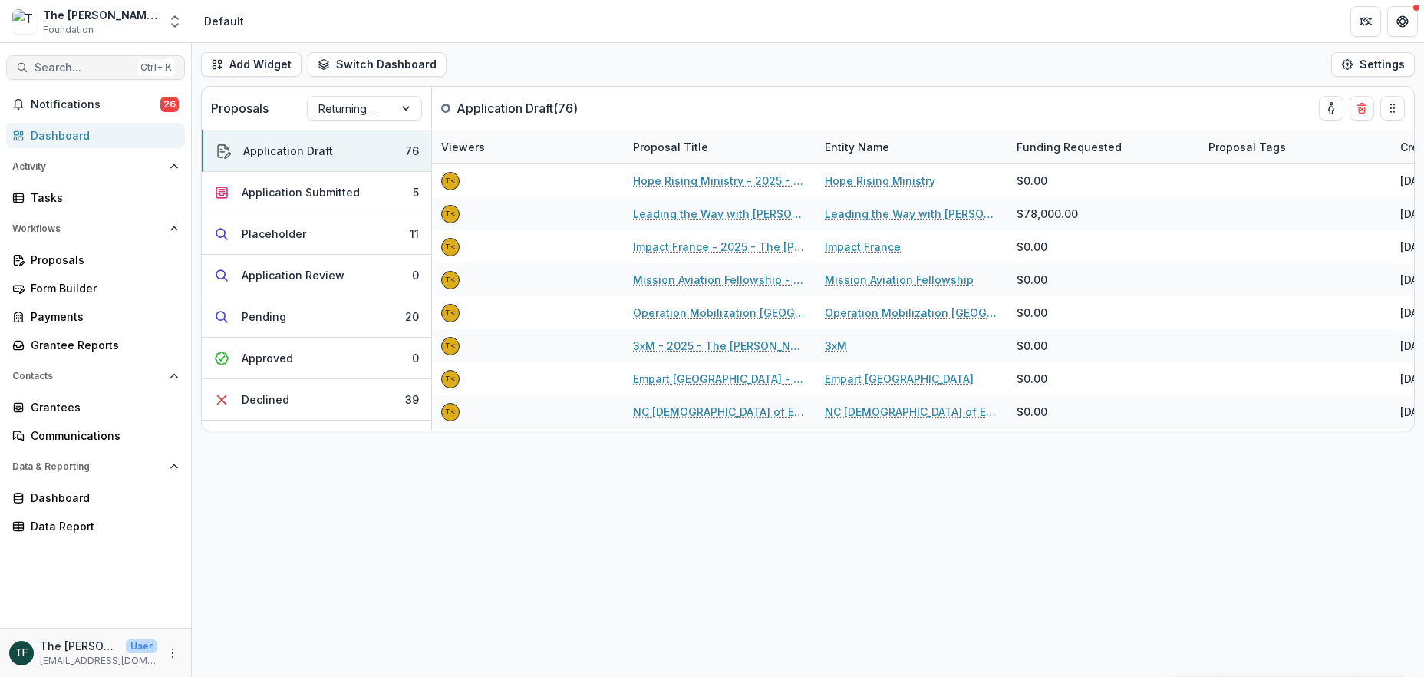
click at [56, 71] on span "Search..." at bounding box center [83, 67] width 97 height 13
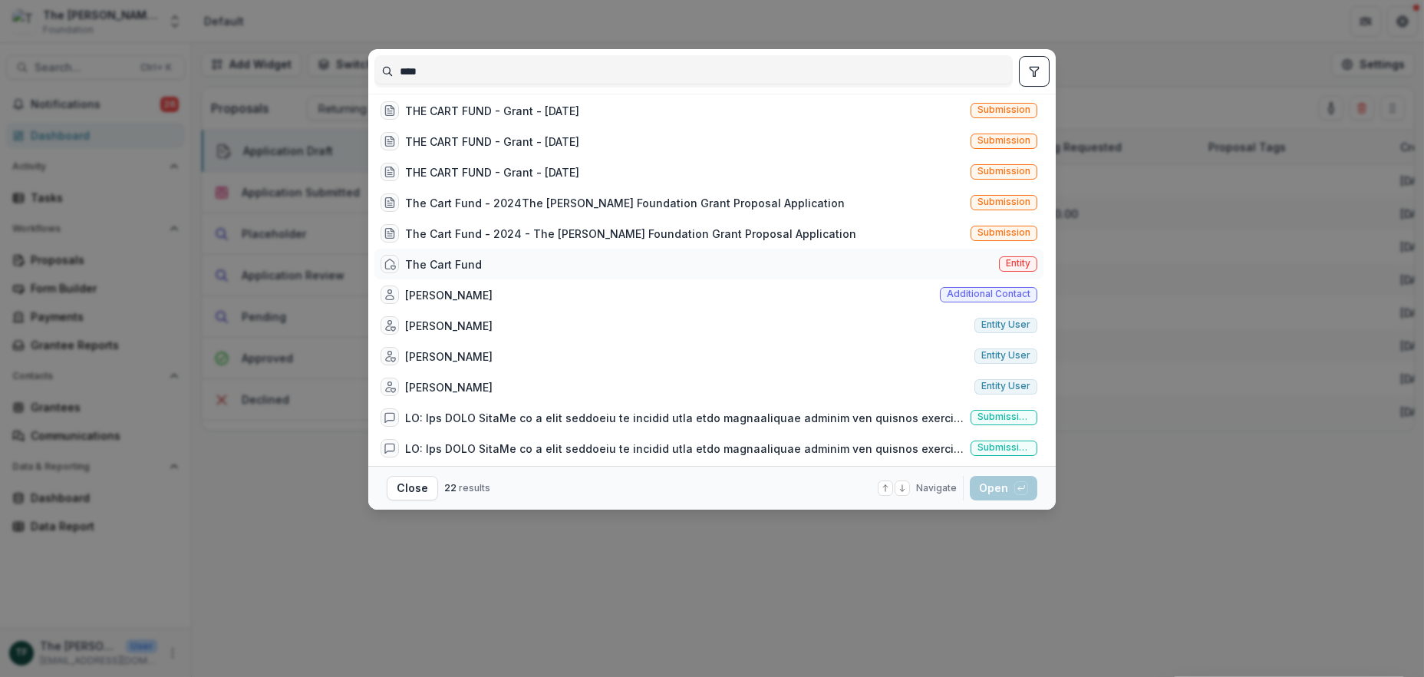
scroll to position [315, 0]
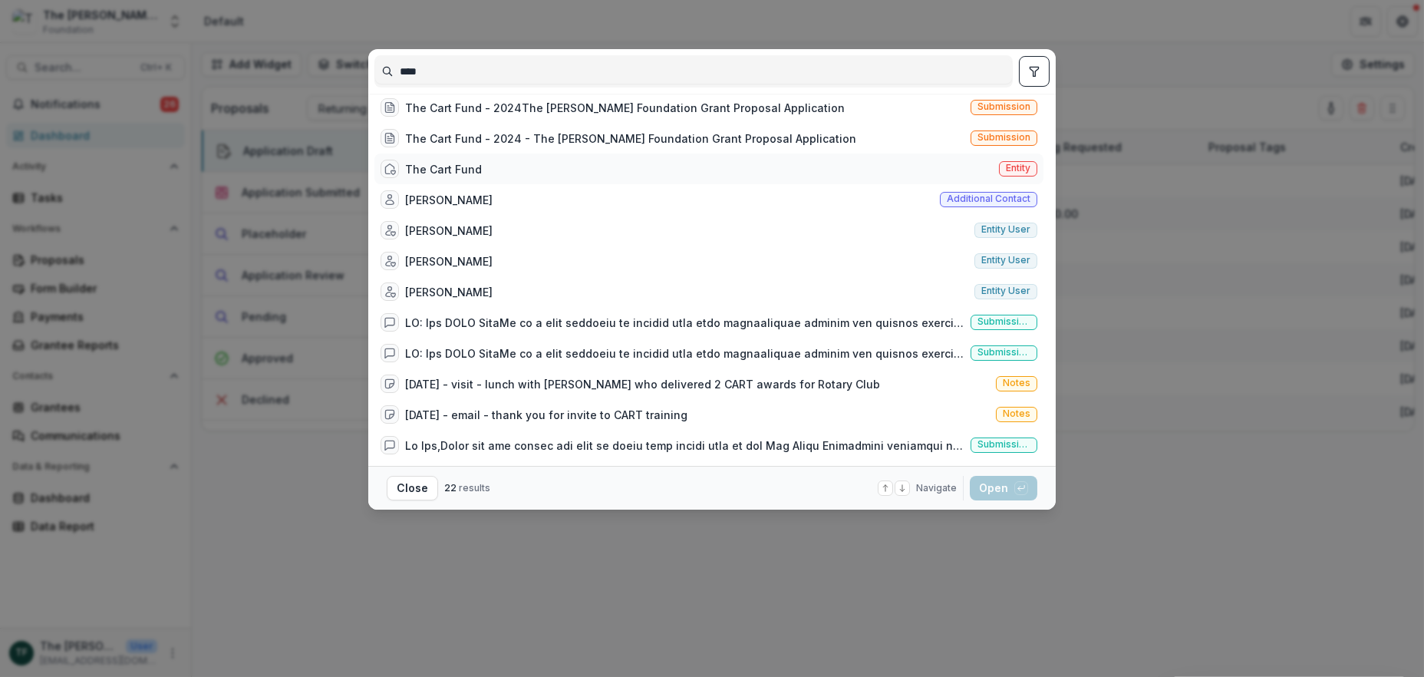
type input "****"
click at [395, 170] on icon at bounding box center [390, 169] width 12 height 12
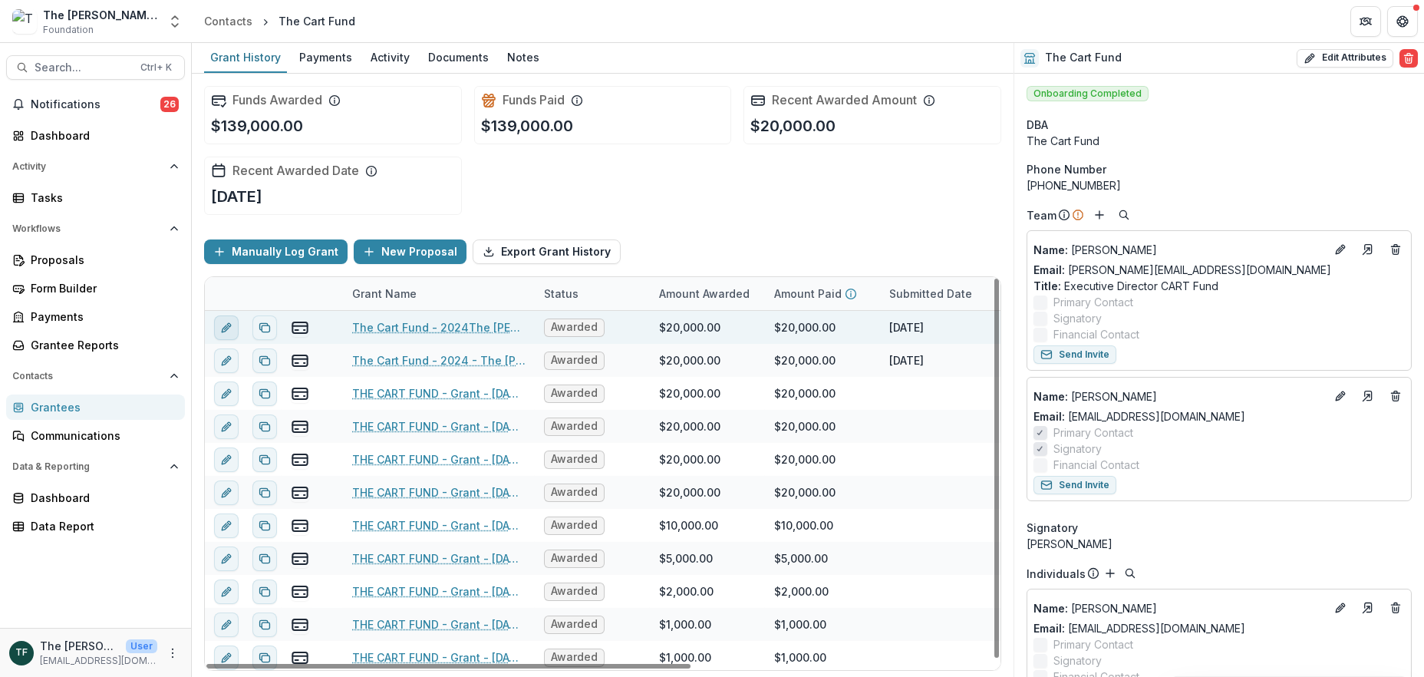
click at [226, 327] on line "edit" at bounding box center [226, 327] width 3 height 3
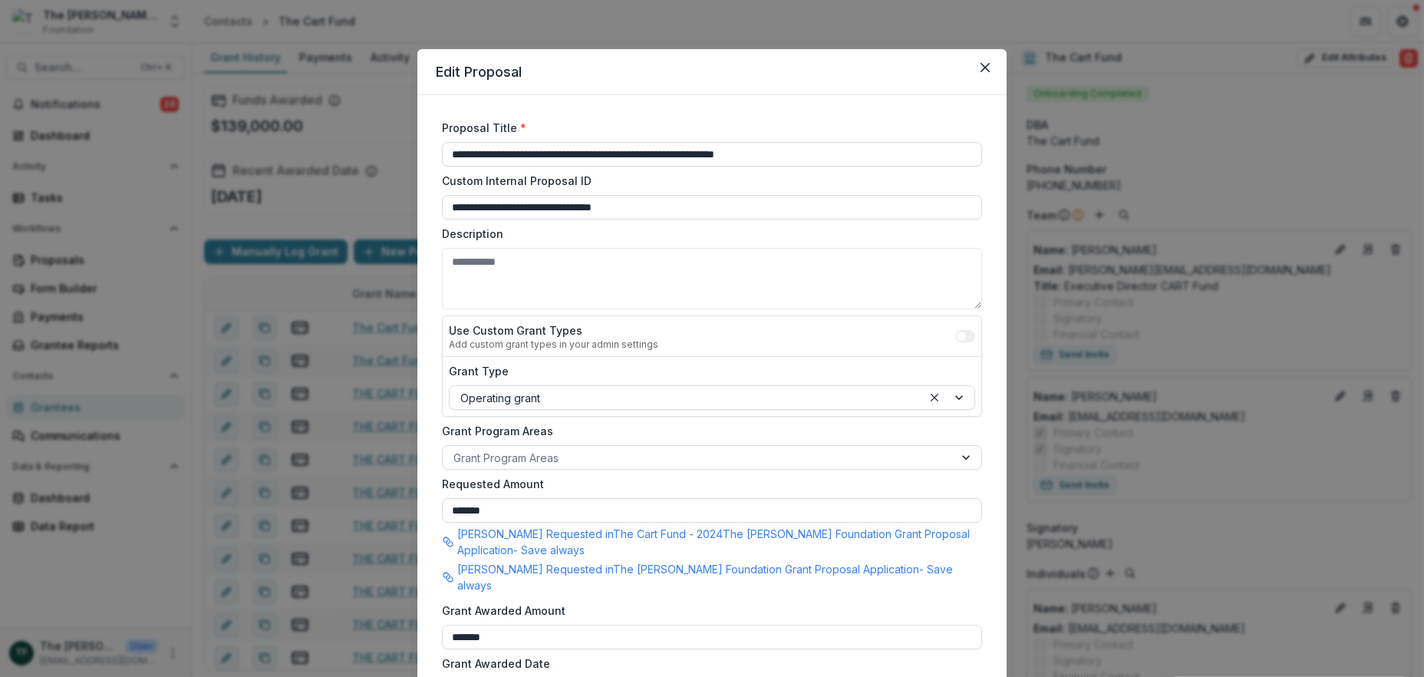
drag, startPoint x: 983, startPoint y: 61, endPoint x: 955, endPoint y: 64, distance: 27.8
click at [982, 61] on button "Close" at bounding box center [985, 67] width 25 height 25
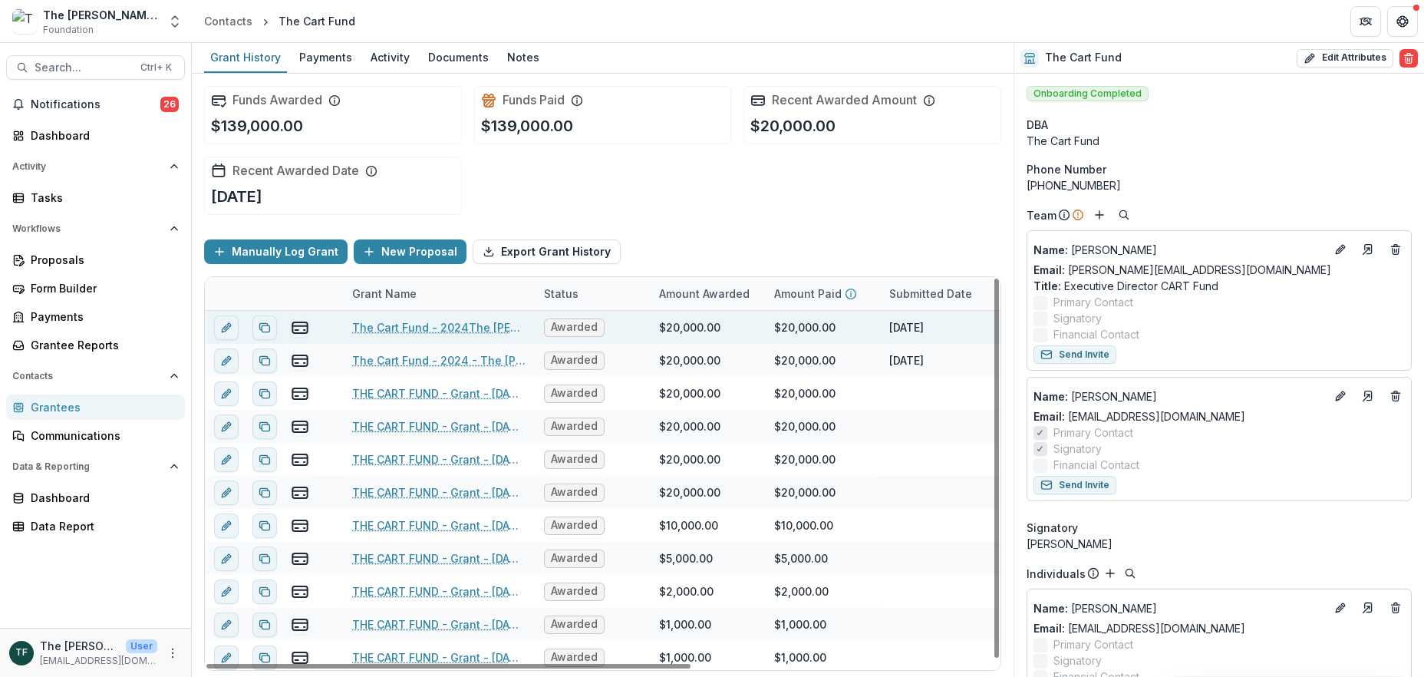
click at [482, 326] on link "The Cart Fund - 2024The [PERSON_NAME] Foundation Grant Proposal Application" at bounding box center [438, 327] width 173 height 16
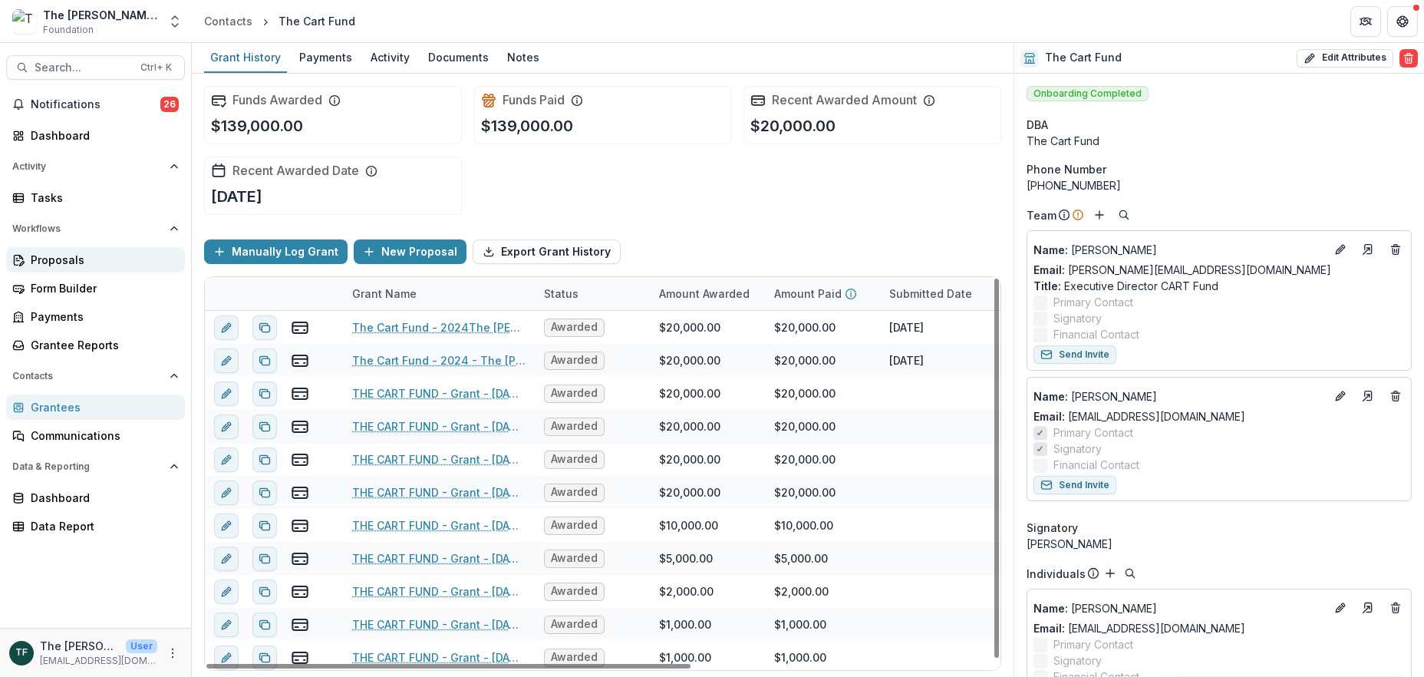
click at [74, 256] on div "Proposals" at bounding box center [102, 260] width 142 height 16
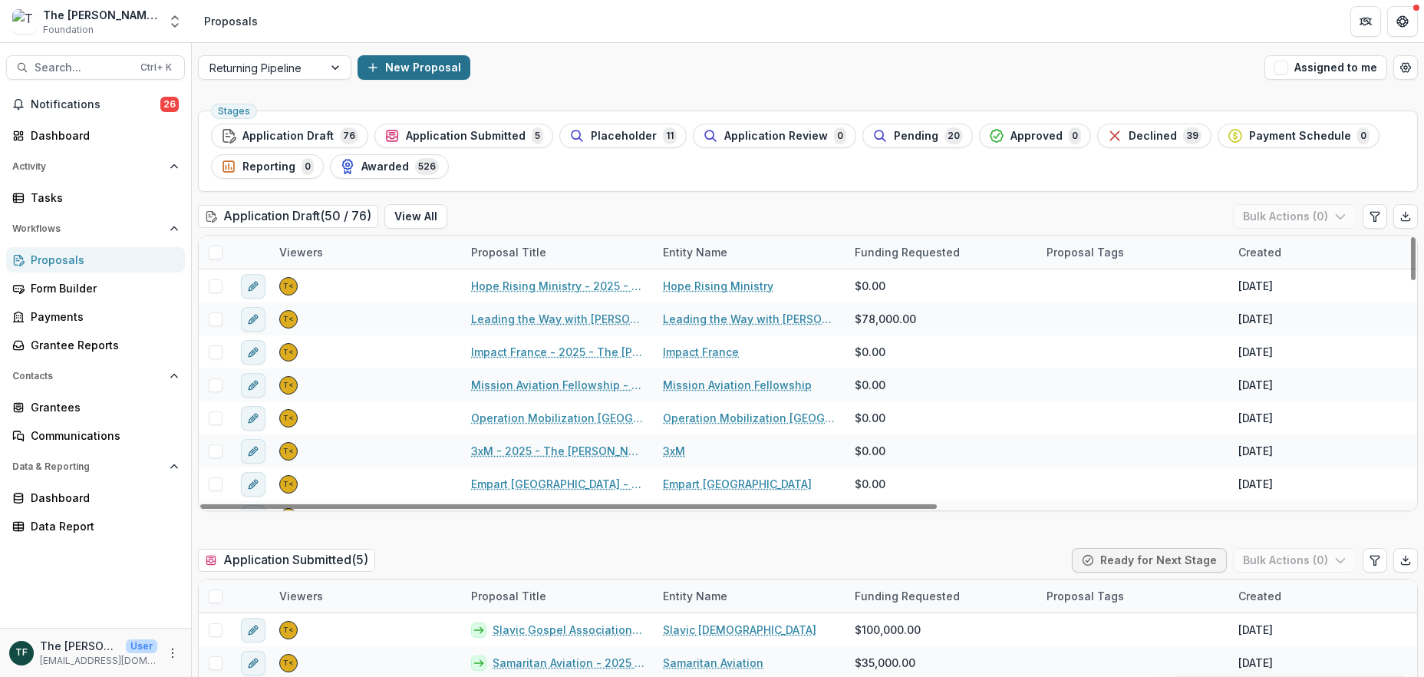
click at [441, 68] on button "New Proposal" at bounding box center [414, 67] width 113 height 25
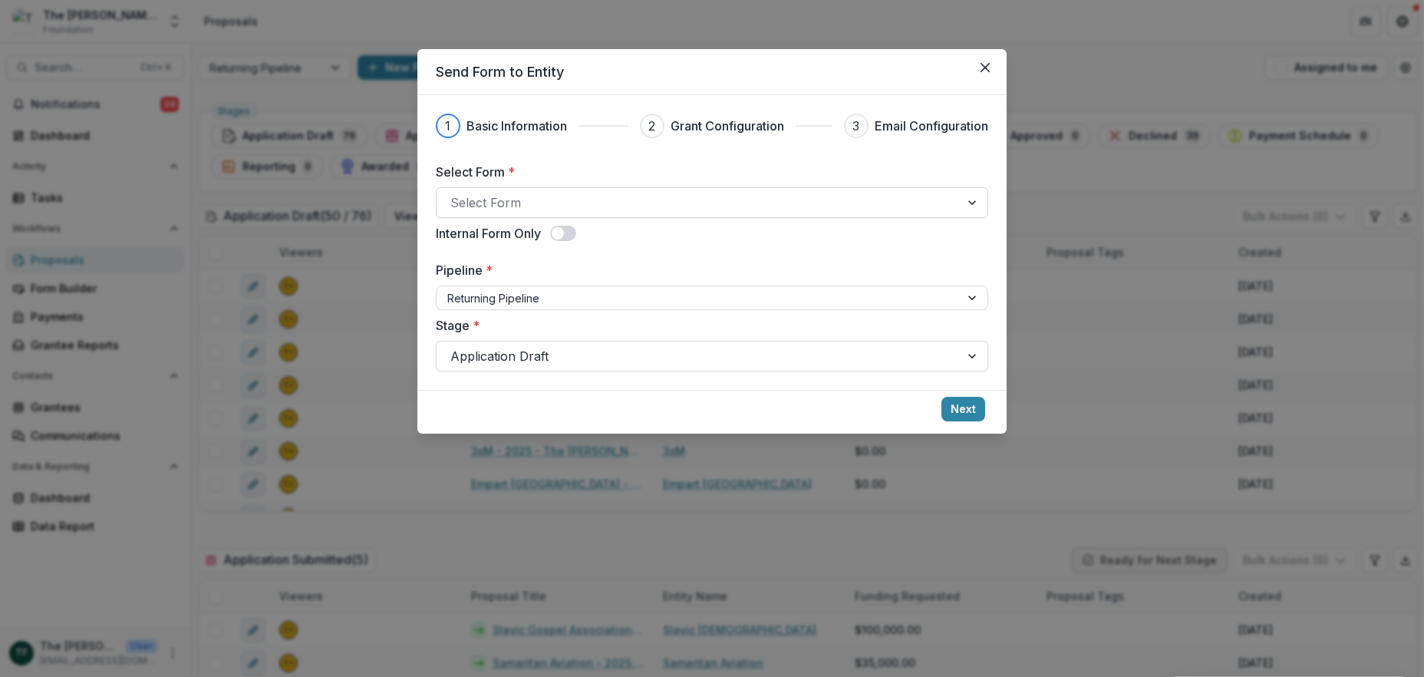
click at [544, 209] on div at bounding box center [698, 202] width 496 height 21
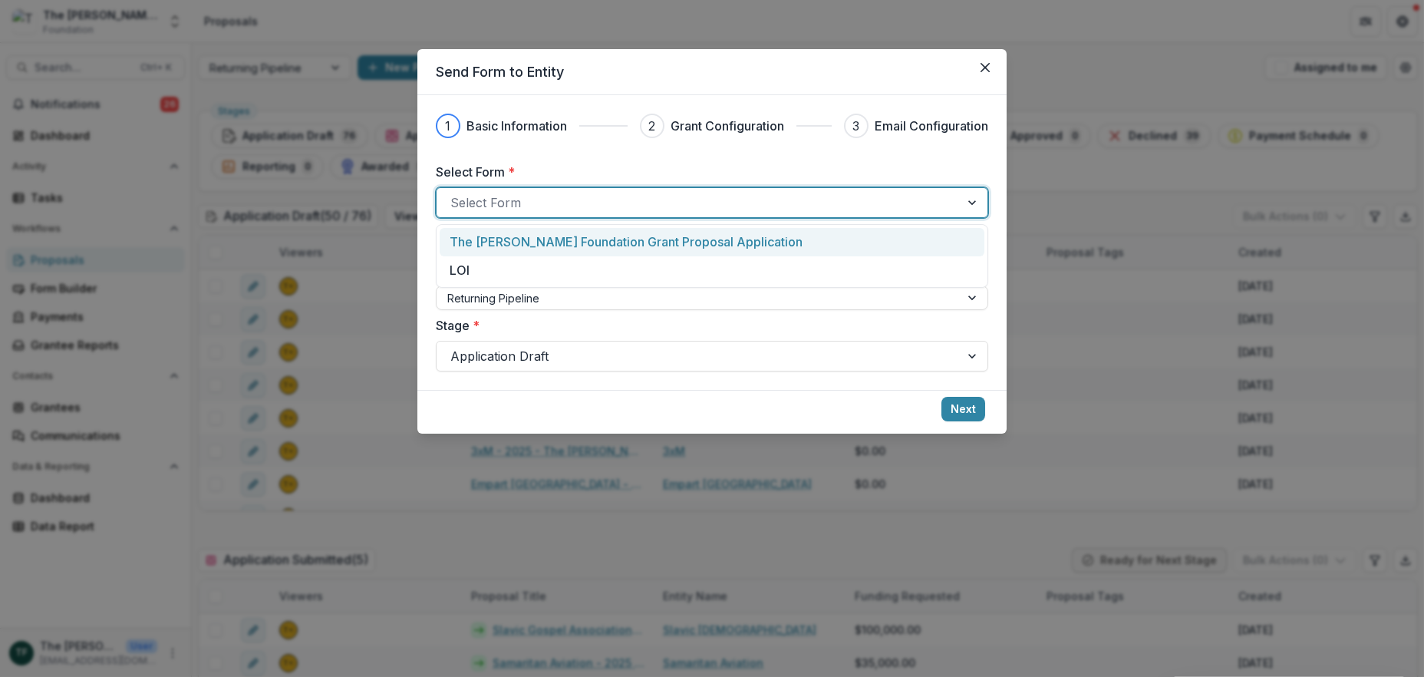
click at [544, 242] on p "The [PERSON_NAME] Foundation Grant Proposal Application" at bounding box center [626, 241] width 353 height 18
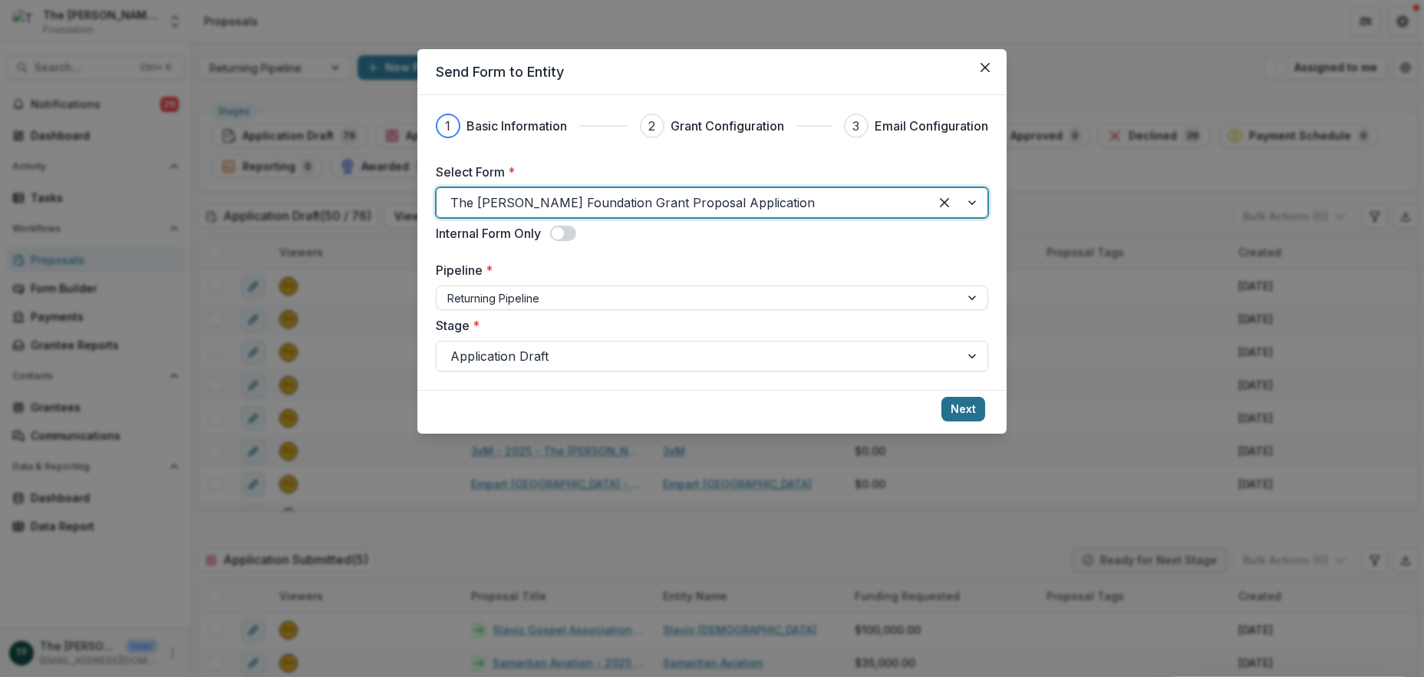
click at [968, 407] on button "Next" at bounding box center [963, 409] width 44 height 25
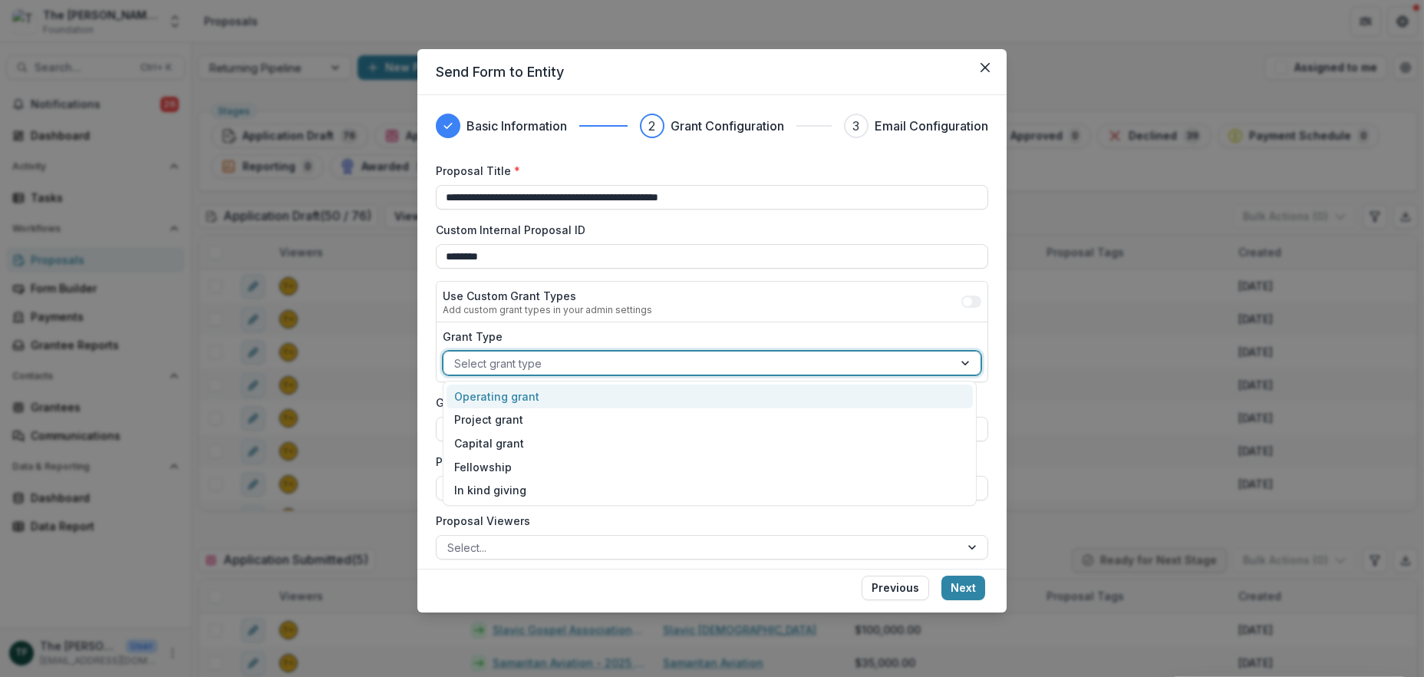
click at [504, 365] on div at bounding box center [698, 363] width 488 height 19
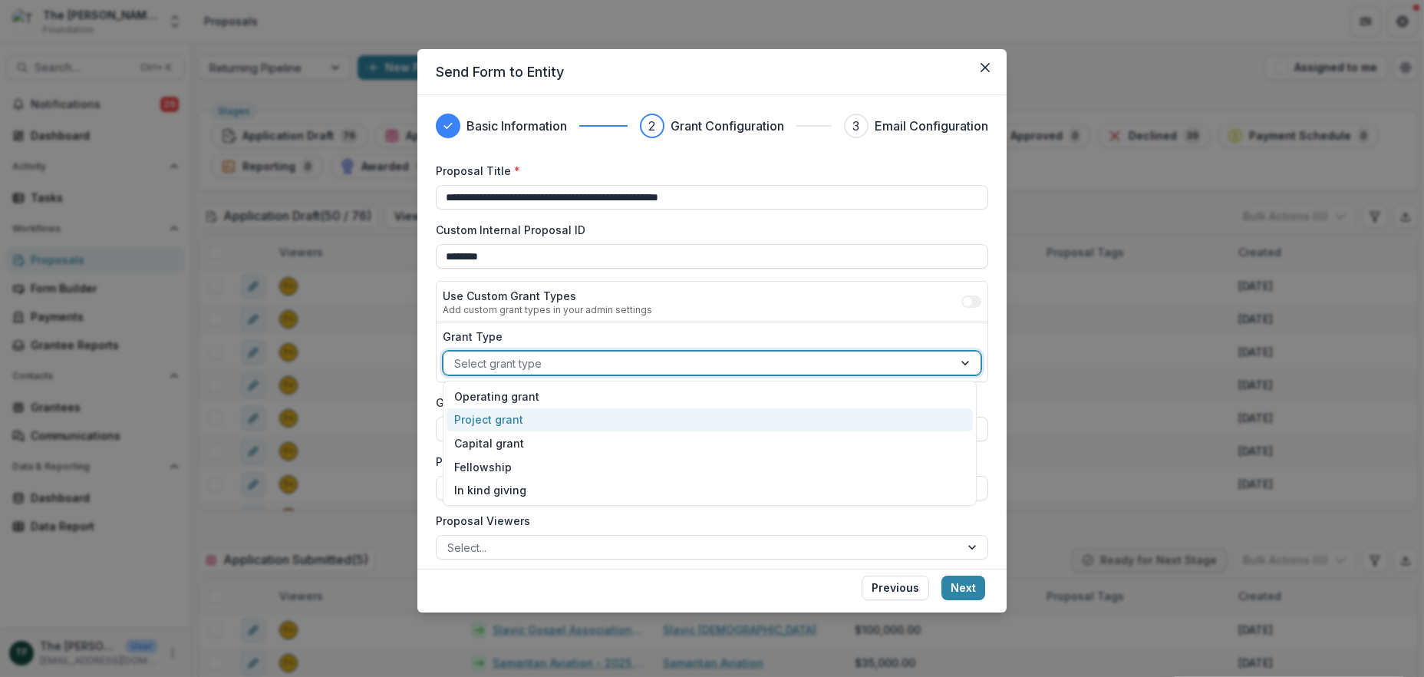
click at [484, 417] on div "Project grant" at bounding box center [710, 420] width 526 height 24
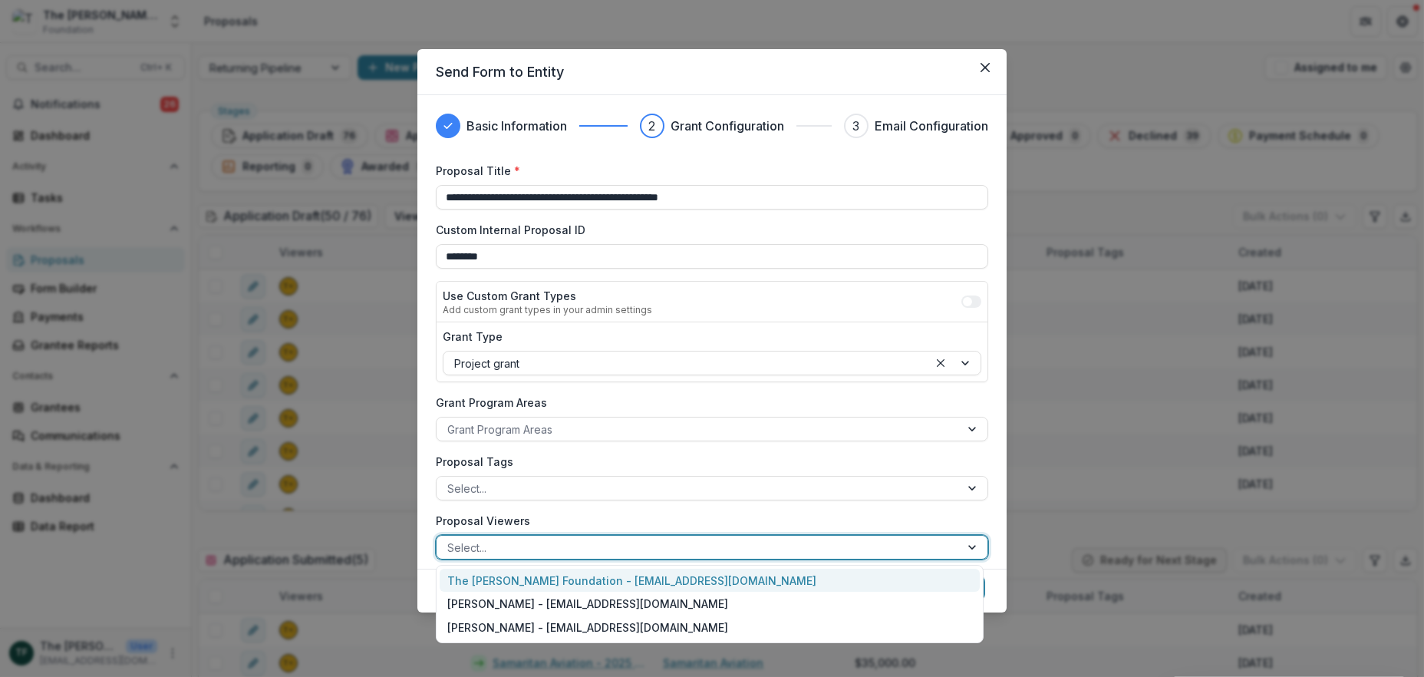
click at [523, 545] on div at bounding box center [698, 547] width 502 height 19
click at [516, 573] on div "The Bolick Foundation - jcline@bolickfoundation.org" at bounding box center [710, 581] width 540 height 24
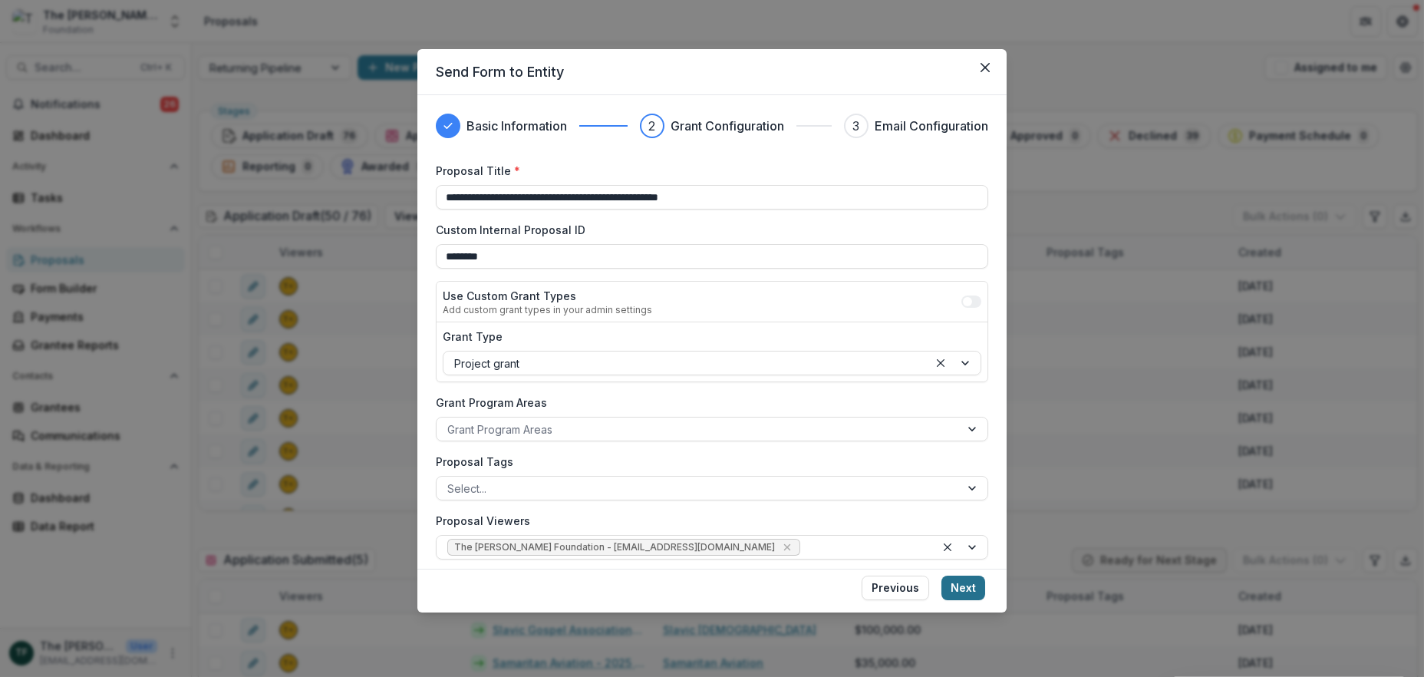
click at [966, 592] on button "Next" at bounding box center [963, 587] width 44 height 25
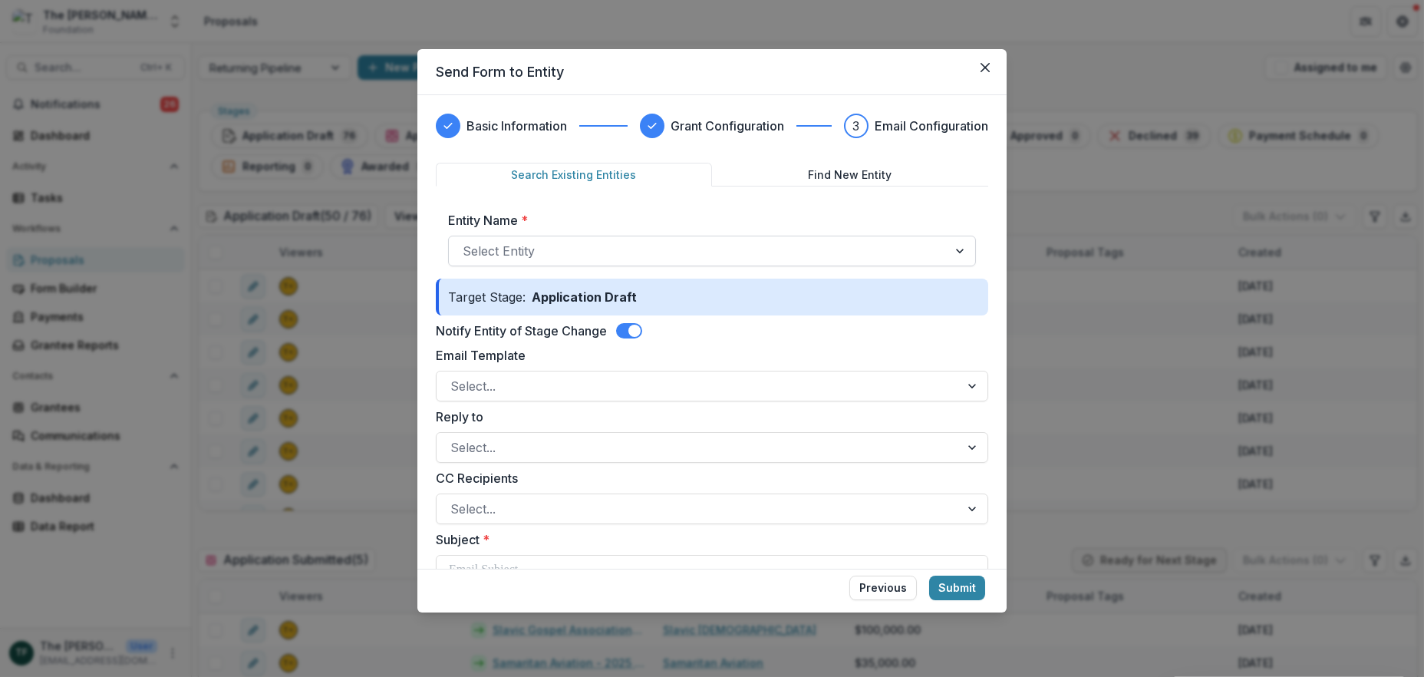
click at [547, 244] on div at bounding box center [698, 250] width 471 height 21
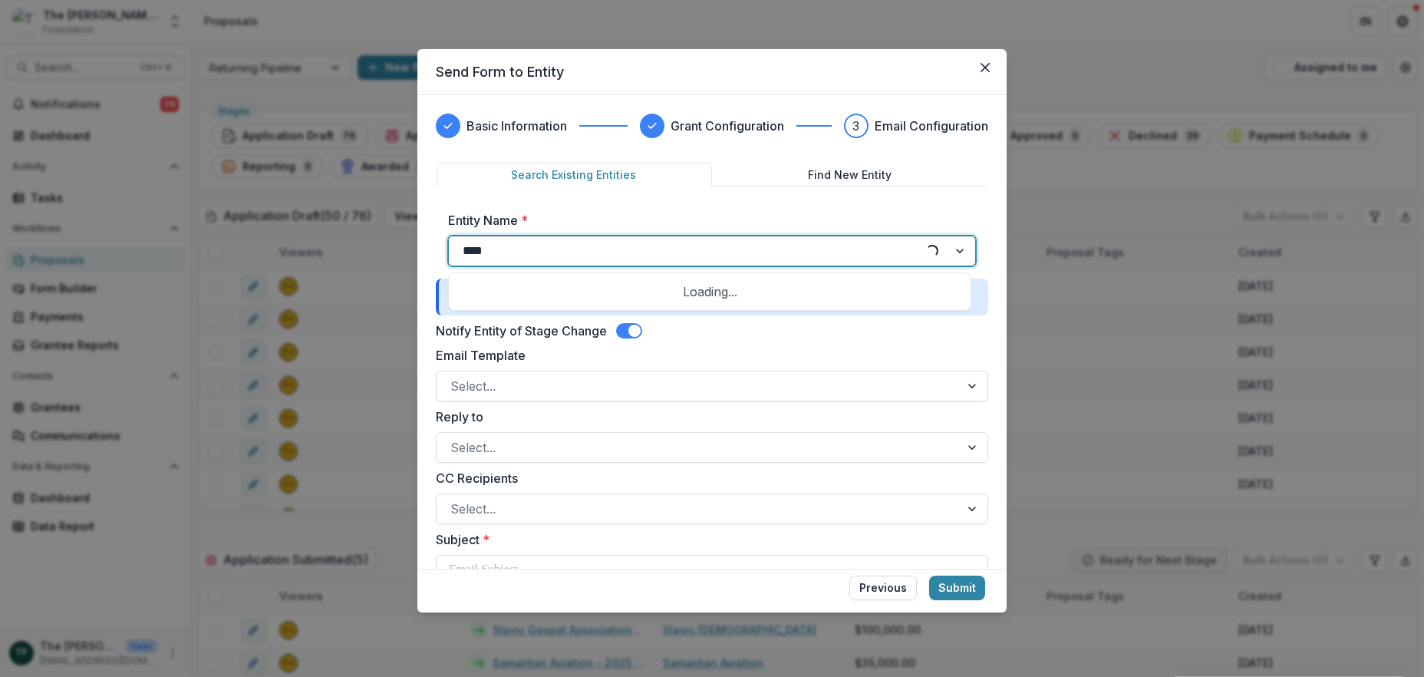
type input "*****"
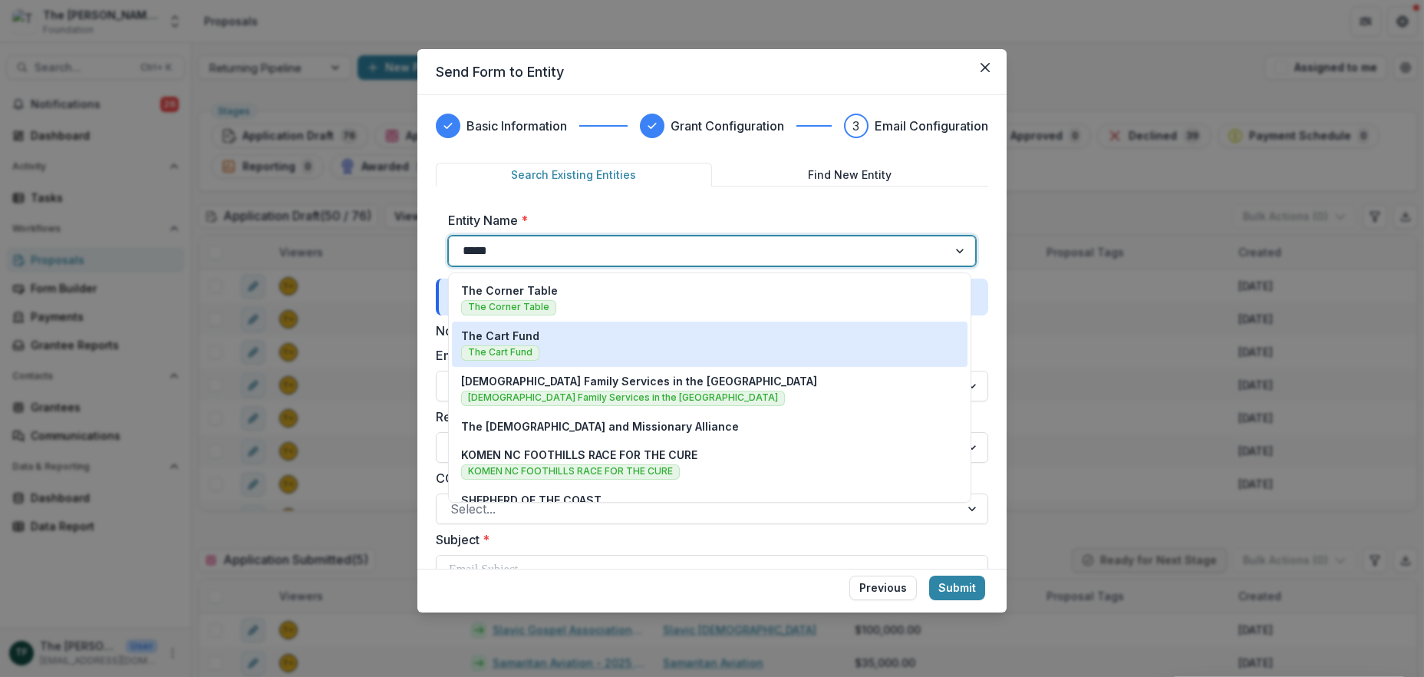
click at [512, 348] on span "The Cart Fund" at bounding box center [500, 352] width 78 height 15
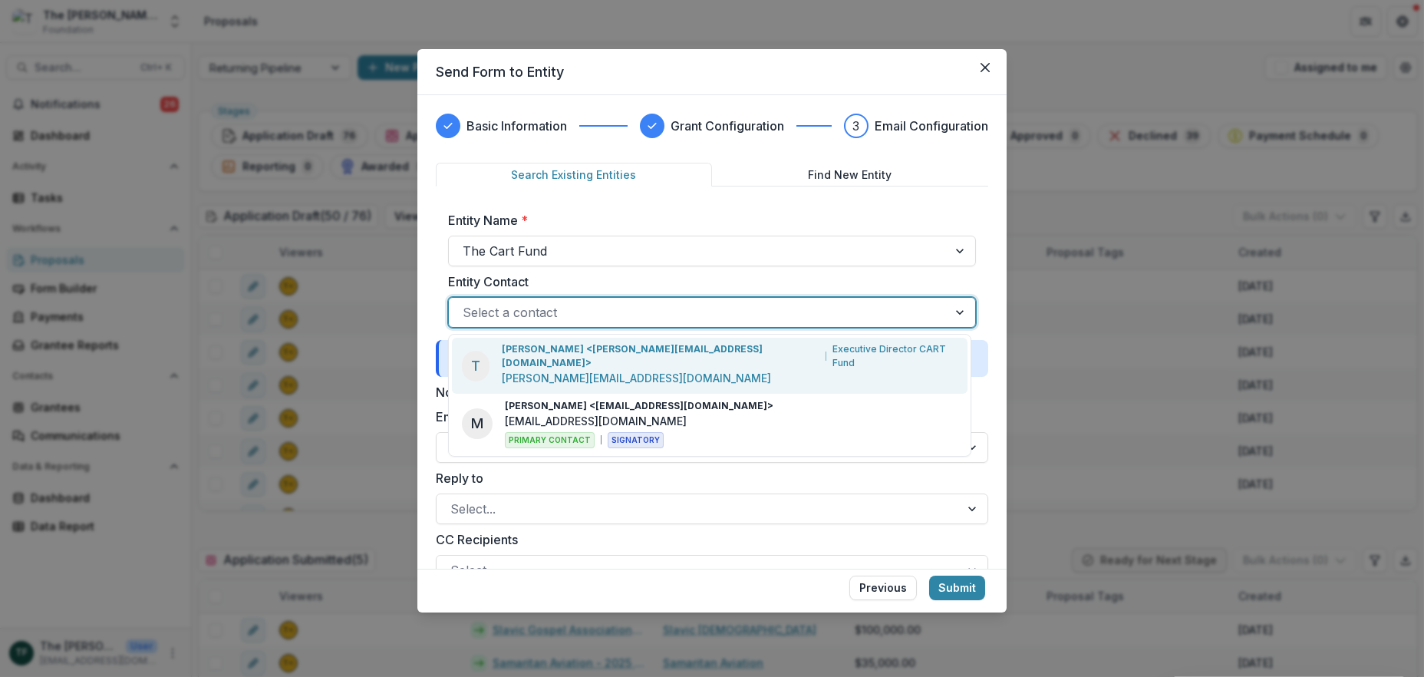
click at [569, 316] on div at bounding box center [698, 312] width 471 height 21
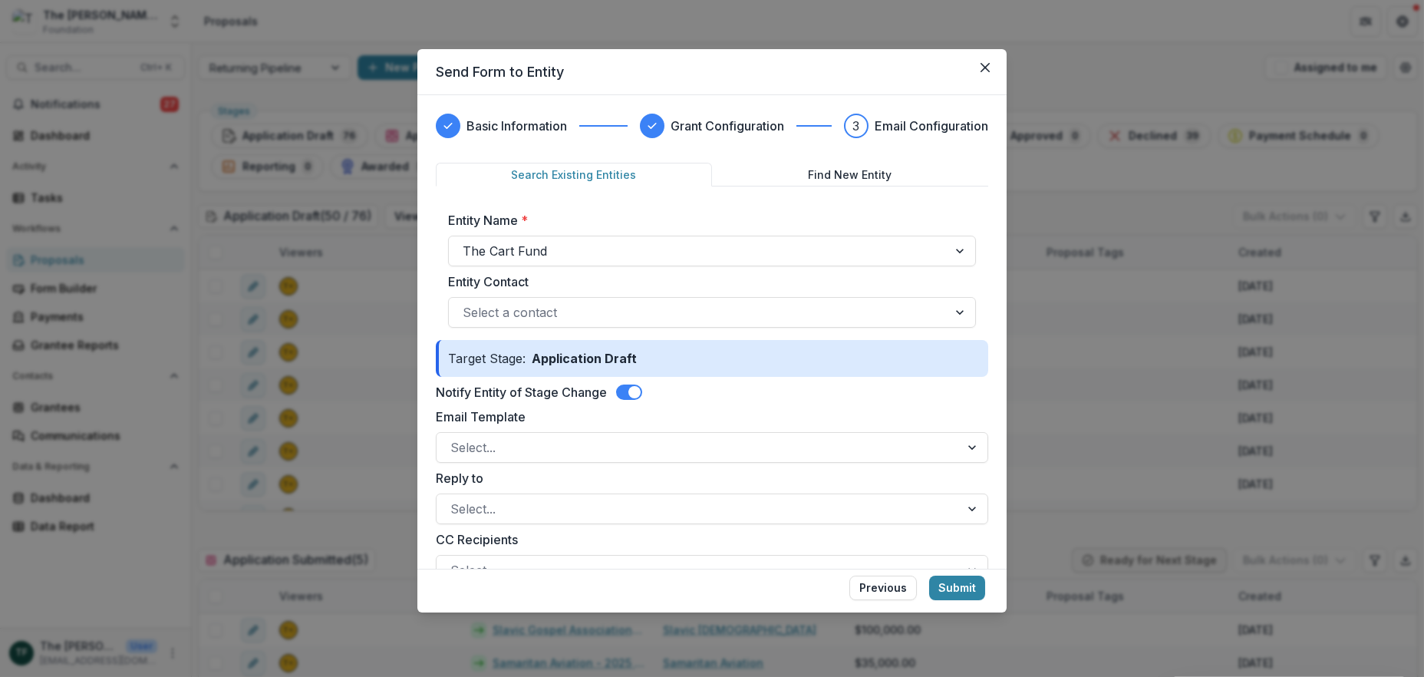
click at [987, 475] on div "Basic Information Grant Configuration 3 Email Configuration Search Existing Ent…" at bounding box center [711, 331] width 589 height 473
click at [528, 310] on div at bounding box center [698, 312] width 471 height 21
click at [997, 399] on div "Basic Information Grant Configuration 3 Email Configuration Search Existing Ent…" at bounding box center [711, 331] width 589 height 473
click at [483, 440] on div at bounding box center [698, 447] width 496 height 21
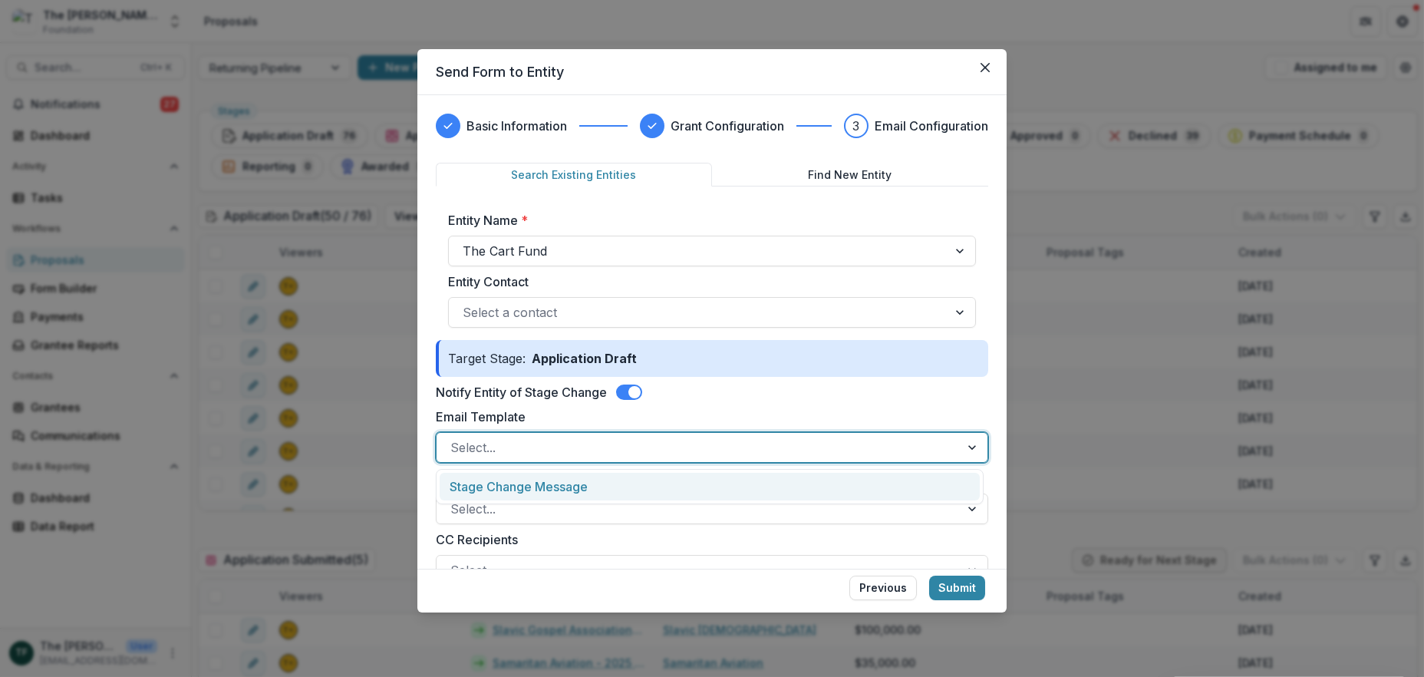
click at [491, 489] on div "Stage Change Message" at bounding box center [710, 487] width 540 height 28
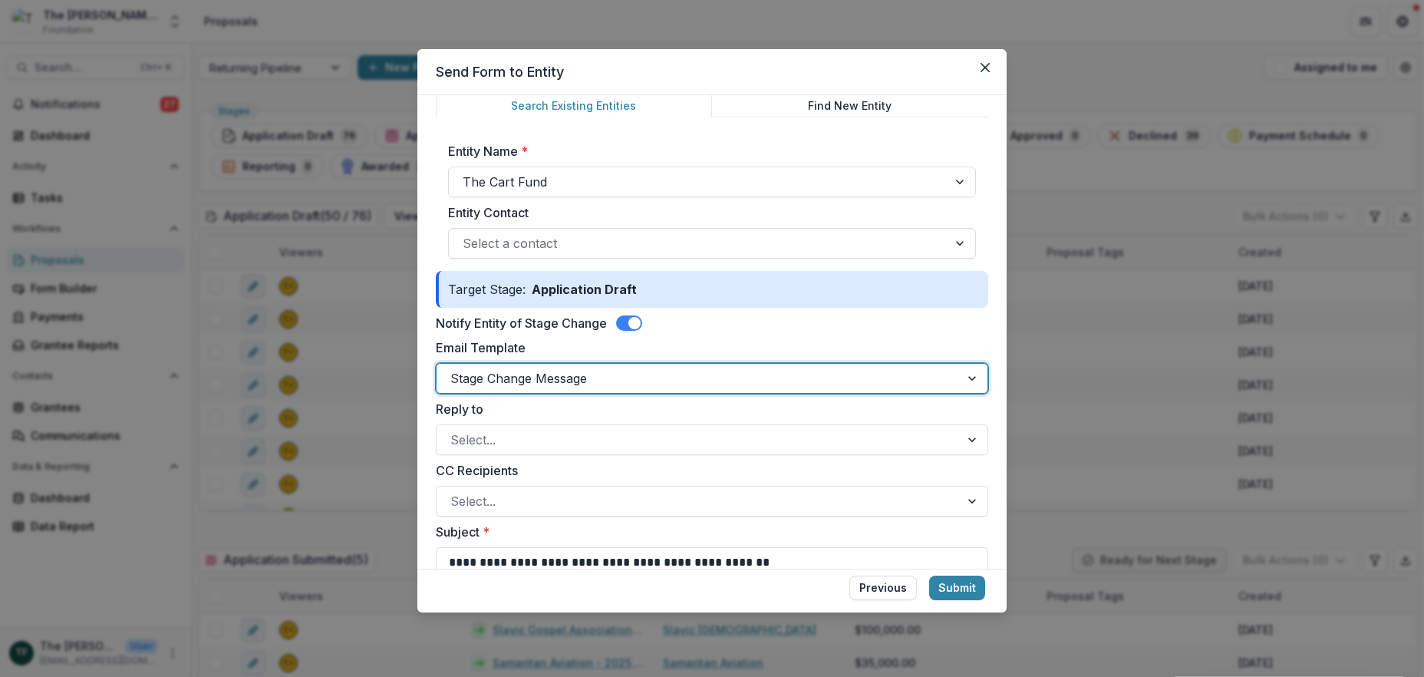
scroll to position [102, 0]
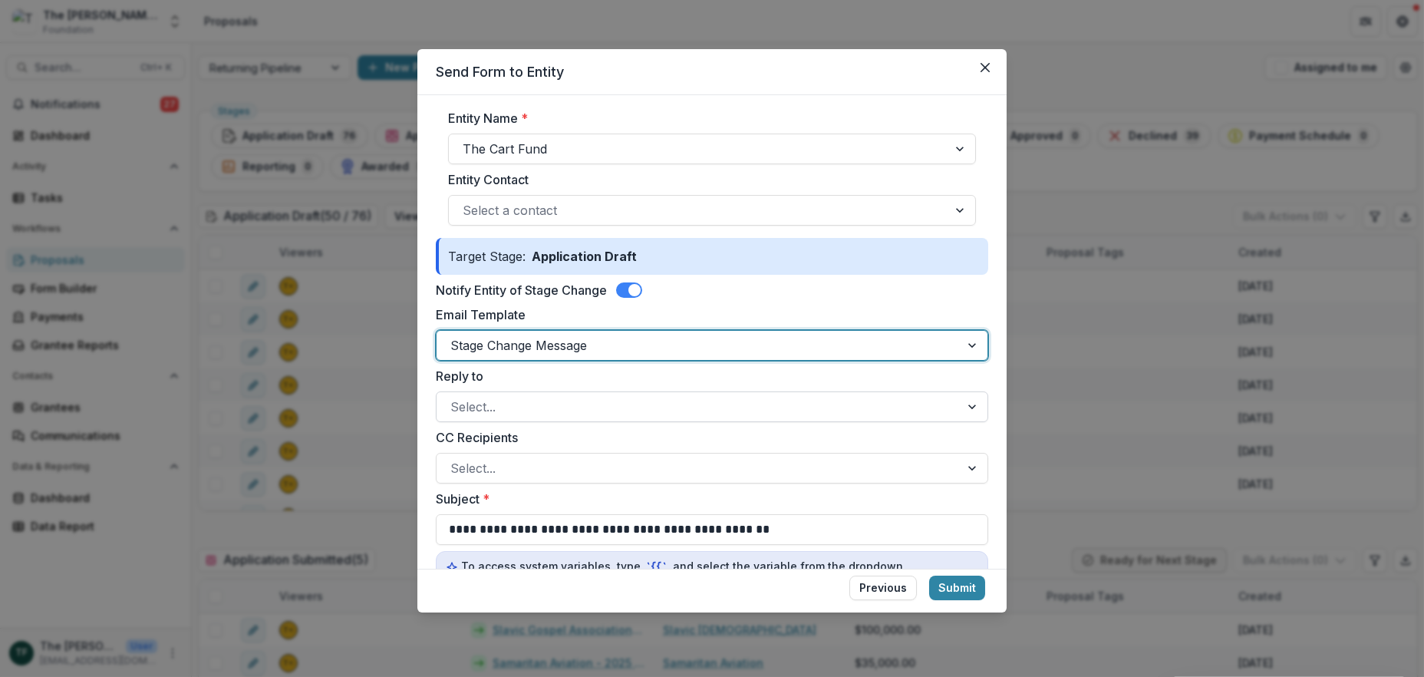
click at [521, 400] on div at bounding box center [698, 406] width 496 height 21
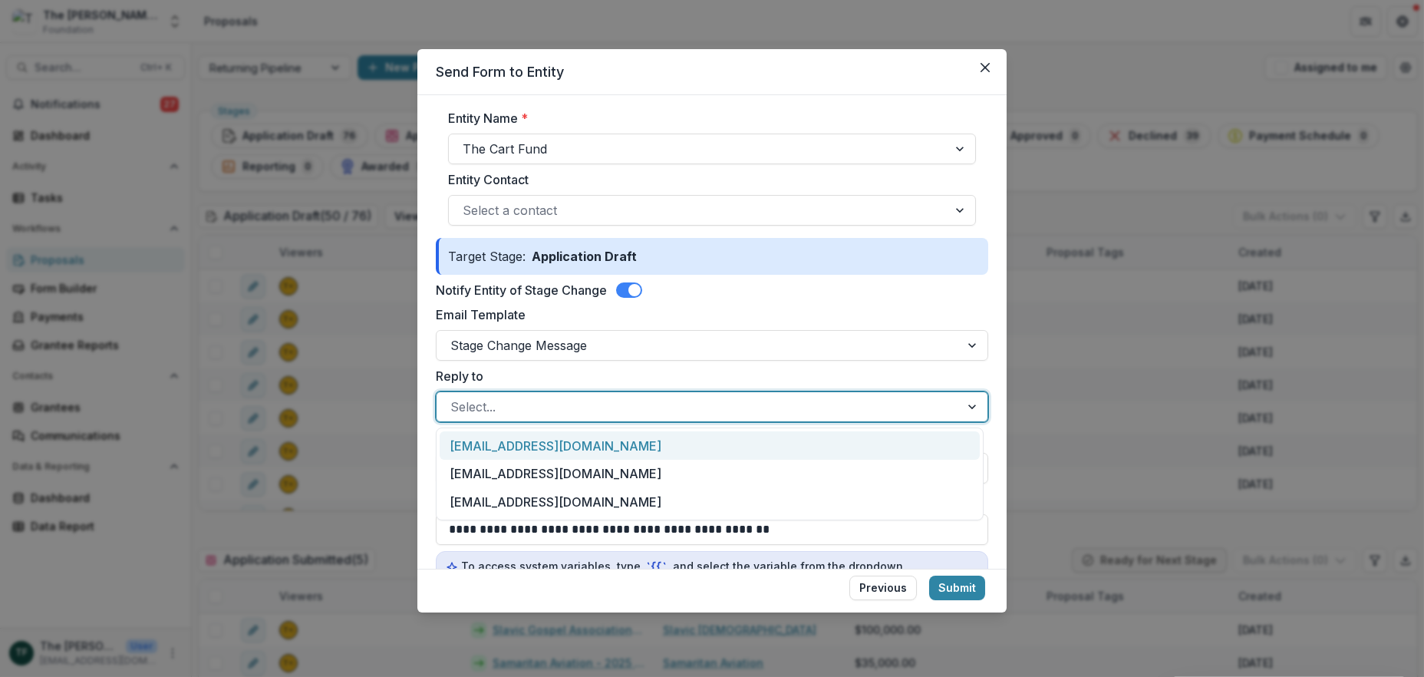
click at [519, 442] on div "[EMAIL_ADDRESS][DOMAIN_NAME]" at bounding box center [710, 445] width 540 height 28
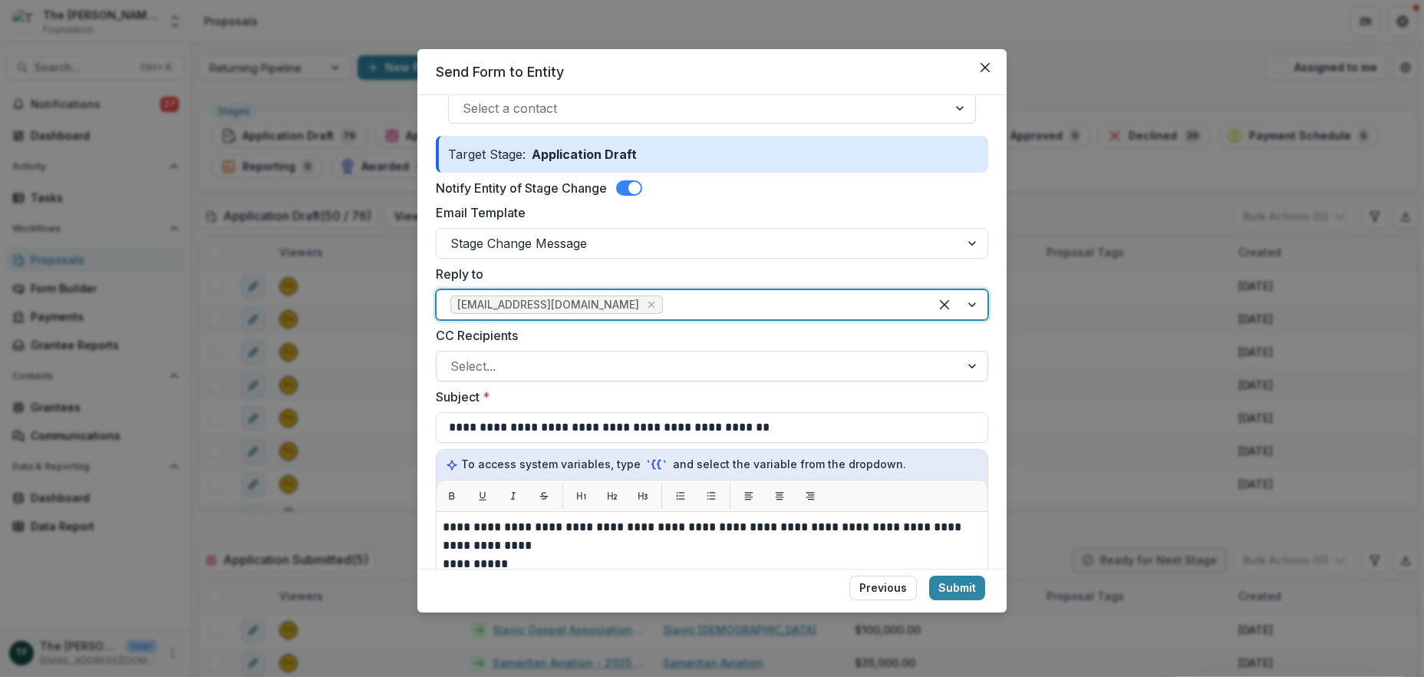
scroll to position [307, 0]
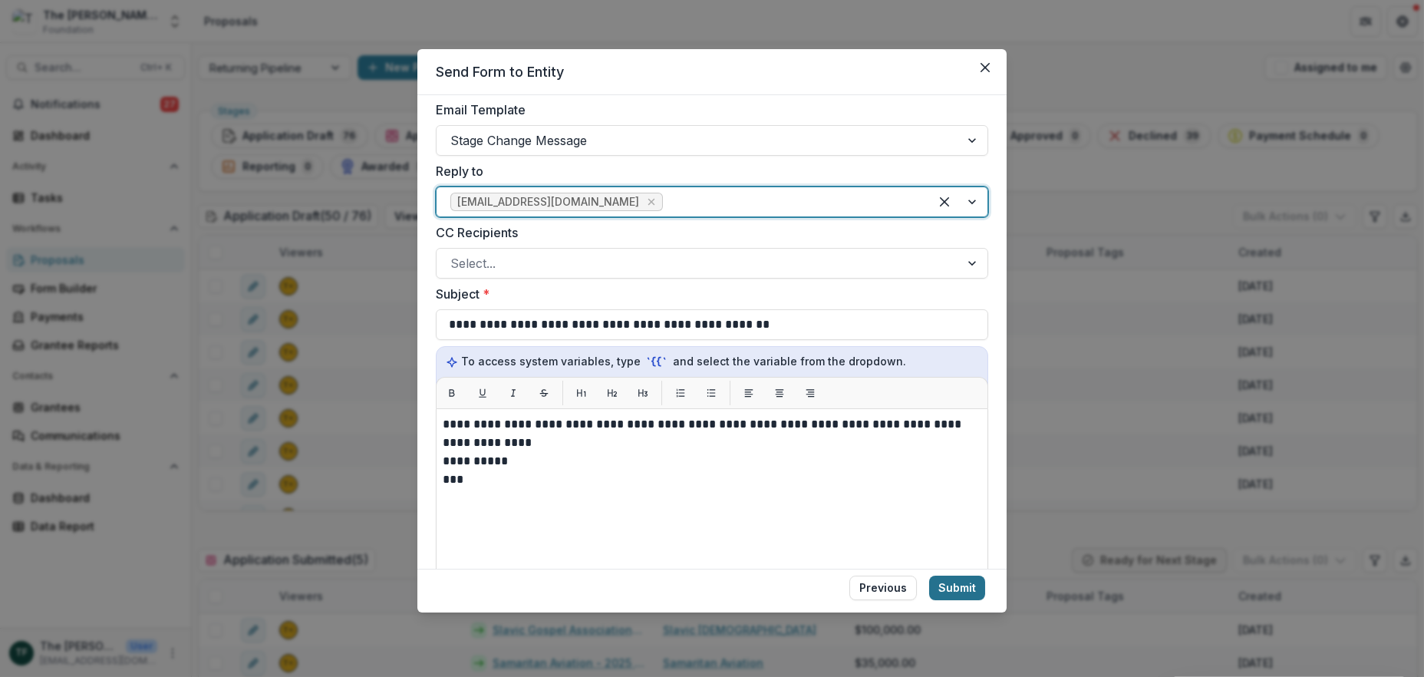
click at [963, 586] on button "Submit" at bounding box center [957, 587] width 56 height 25
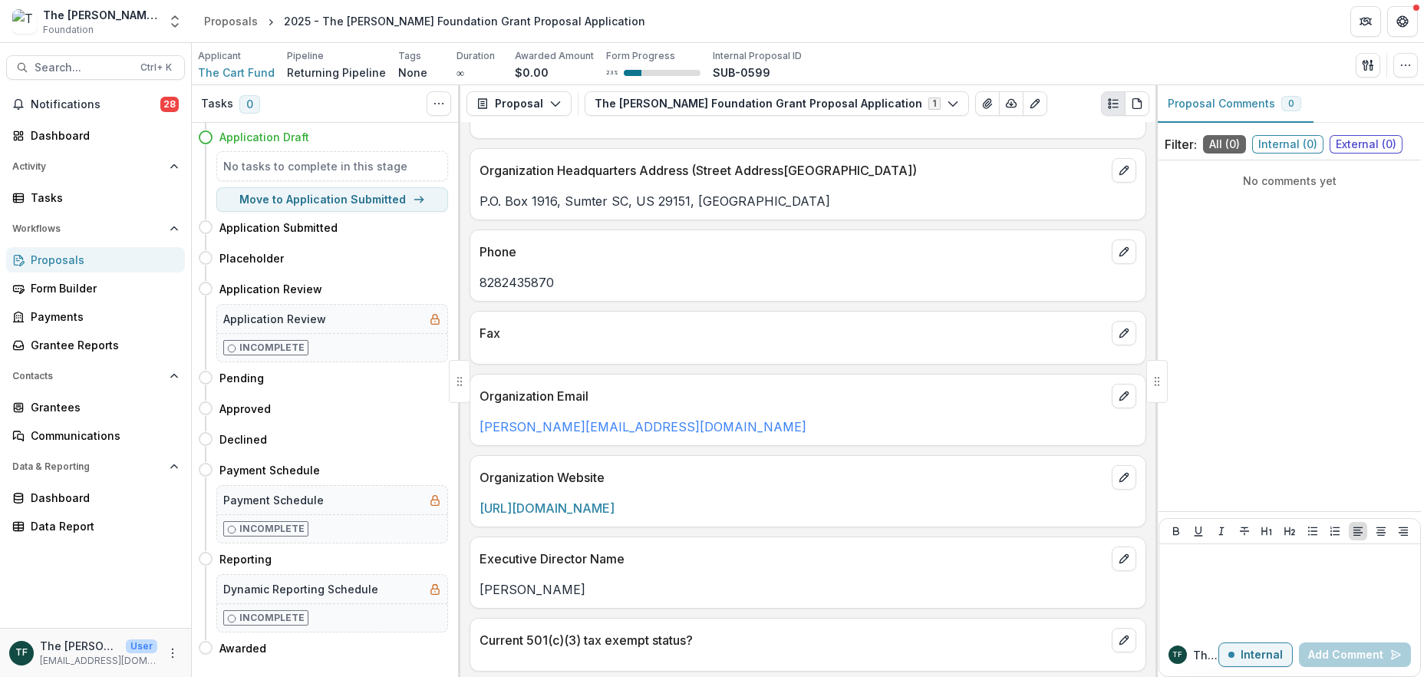
scroll to position [614, 0]
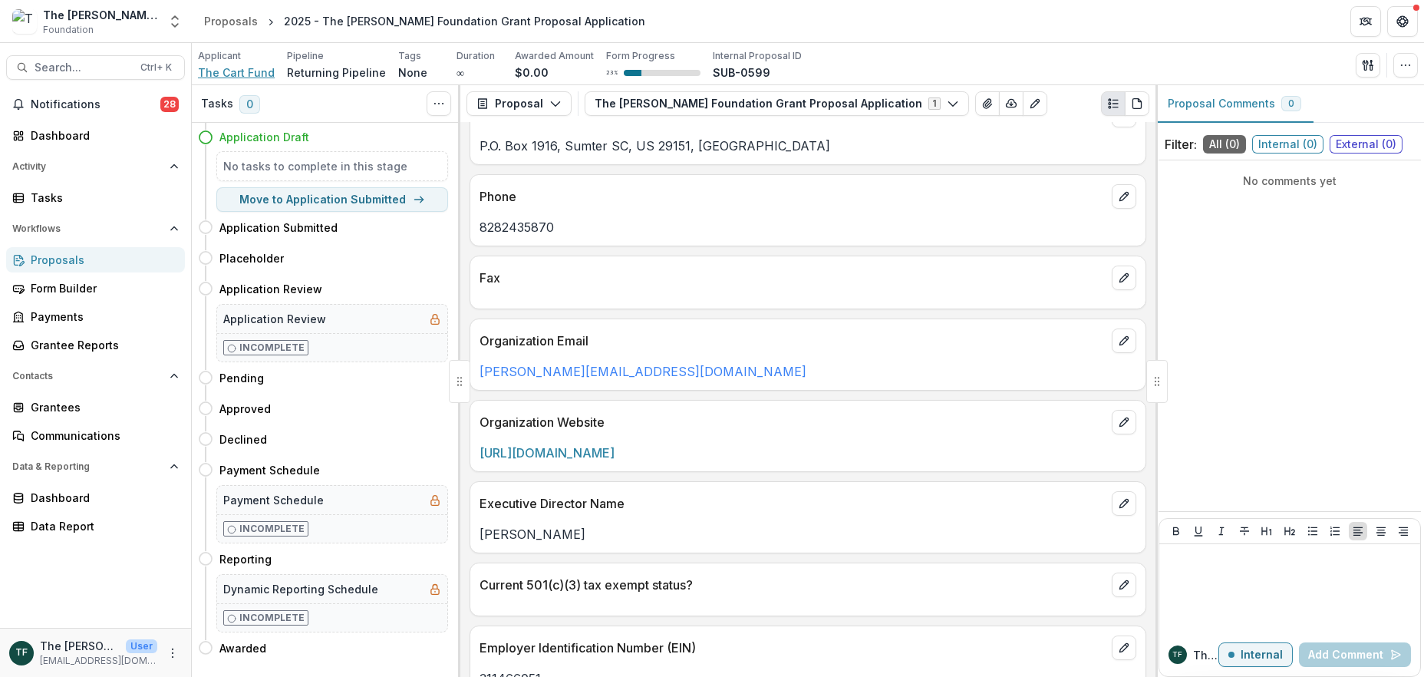
click at [244, 74] on span "The Cart Fund" at bounding box center [236, 72] width 77 height 16
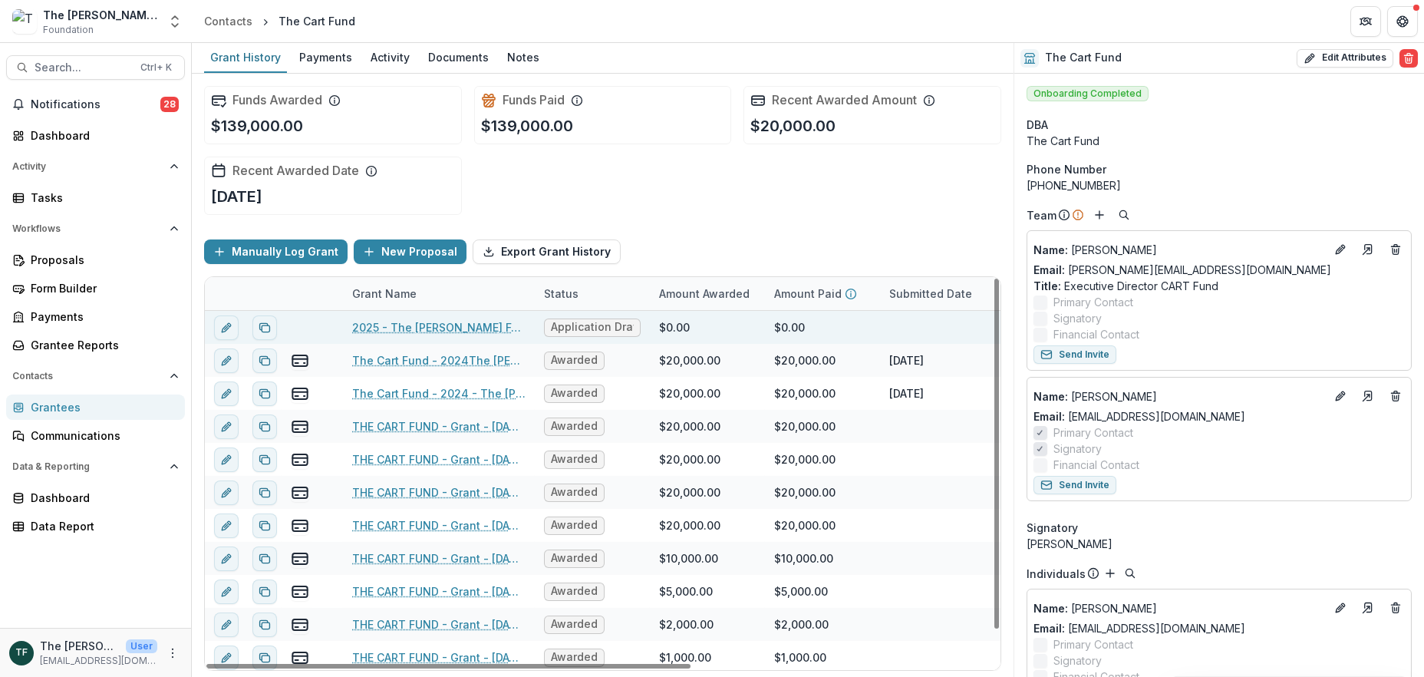
click at [488, 325] on link "2025 - The [PERSON_NAME] Foundation Grant Proposal Application" at bounding box center [438, 327] width 173 height 16
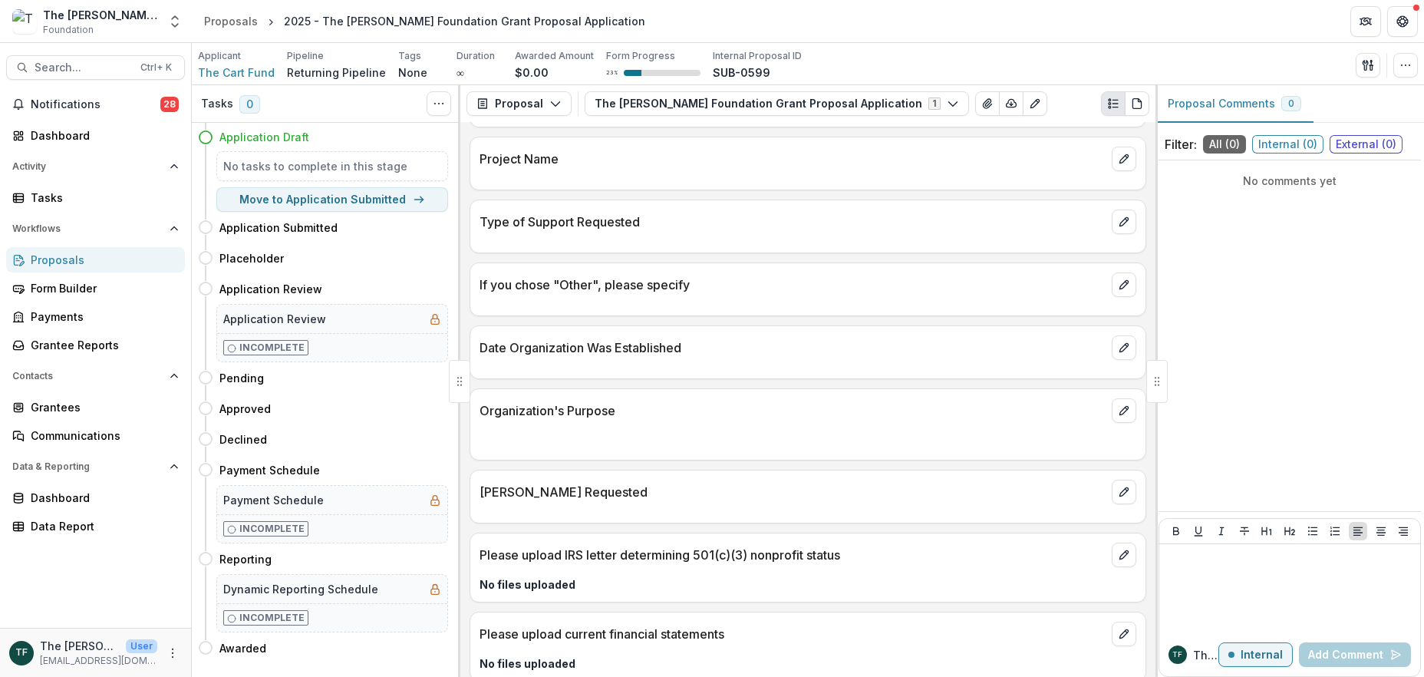
scroll to position [1097, 0]
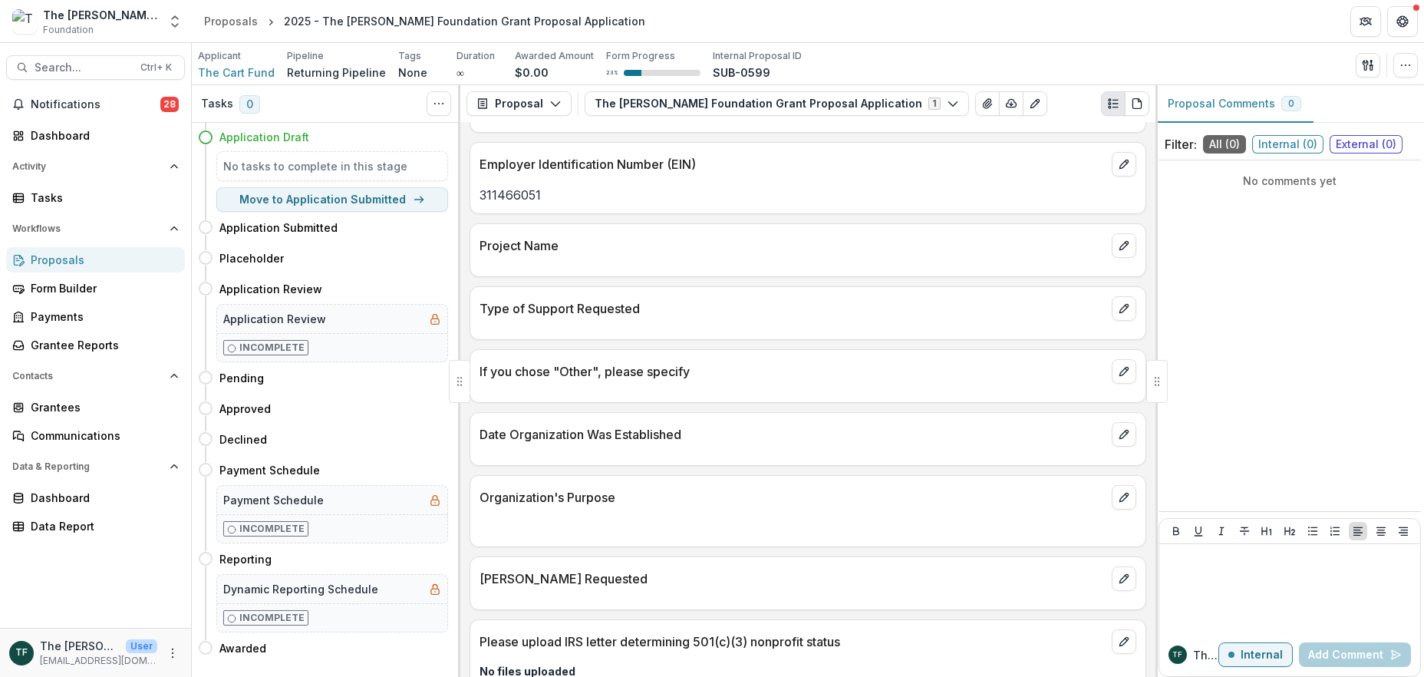
click at [545, 240] on p "Project Name" at bounding box center [793, 245] width 626 height 18
click at [536, 258] on div at bounding box center [807, 262] width 675 height 9
click at [1122, 239] on icon "edit" at bounding box center [1124, 245] width 12 height 12
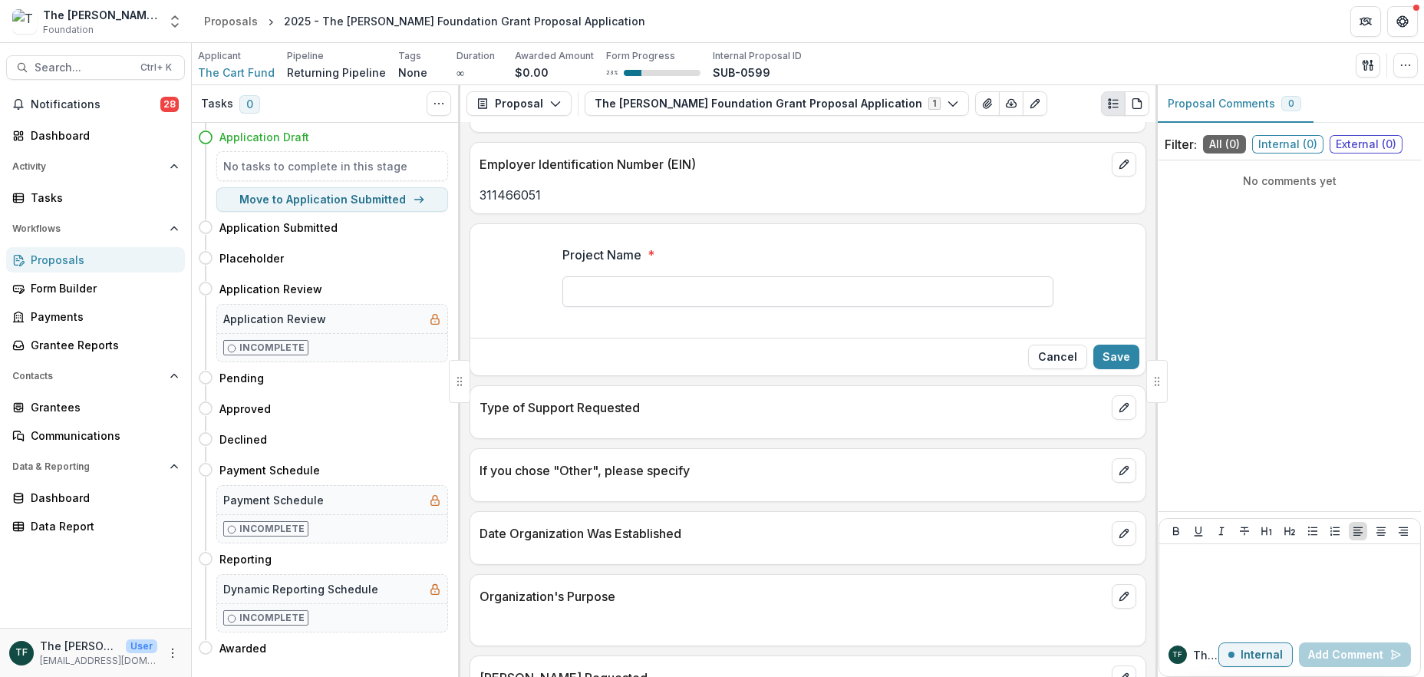
click at [642, 292] on input "Project Name *" at bounding box center [807, 291] width 491 height 31
type input "**********"
click at [587, 407] on p "Type of Support Requested" at bounding box center [793, 407] width 626 height 18
click at [766, 403] on p "Type of Support Requested" at bounding box center [793, 407] width 626 height 18
click at [1118, 403] on icon "edit" at bounding box center [1124, 407] width 12 height 12
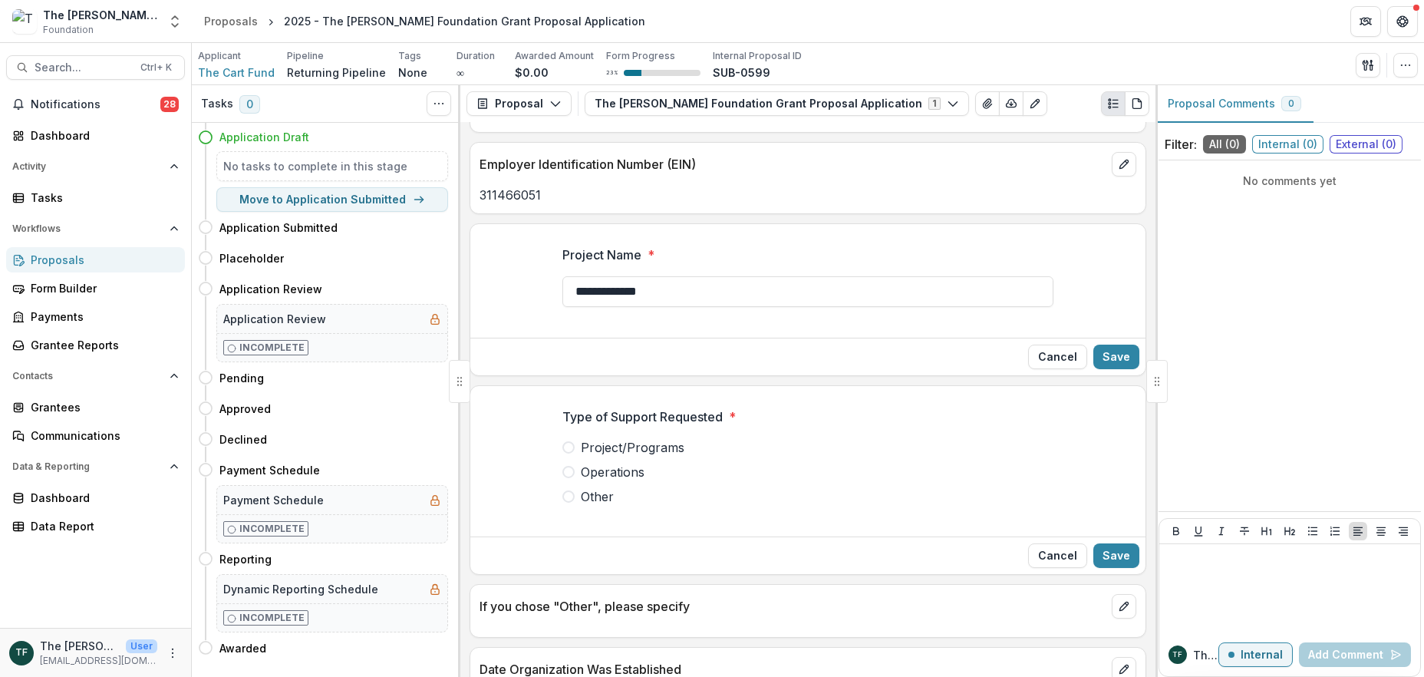
click at [569, 446] on span at bounding box center [568, 447] width 12 height 12
click at [1112, 549] on button "Save" at bounding box center [1116, 555] width 46 height 25
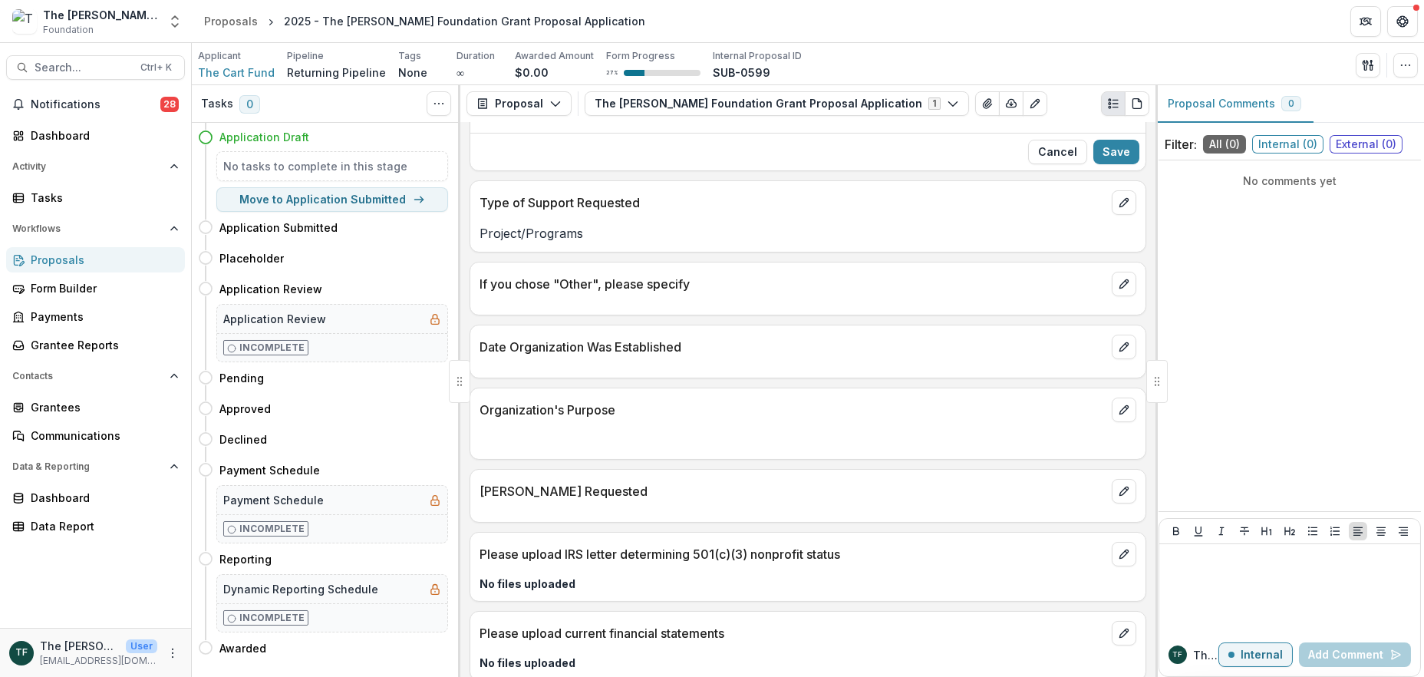
scroll to position [1404, 0]
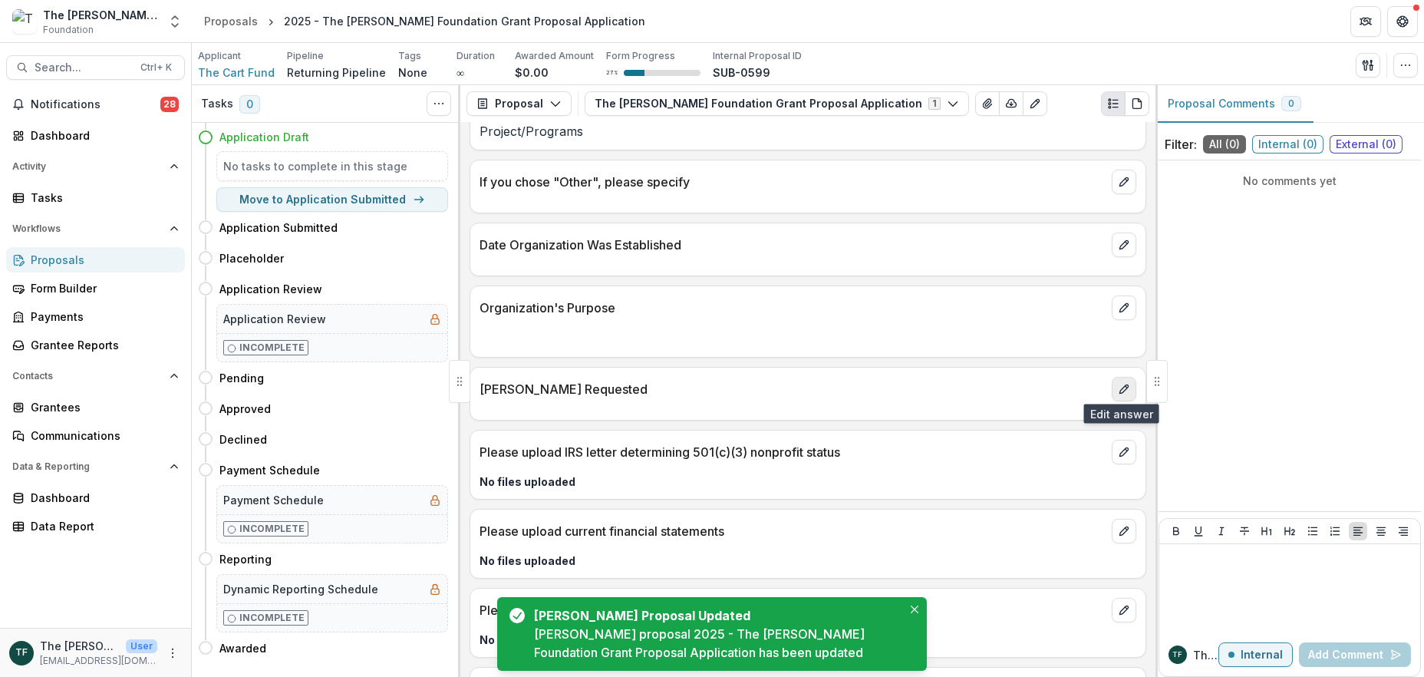
click at [1122, 384] on icon "edit" at bounding box center [1123, 388] width 8 height 8
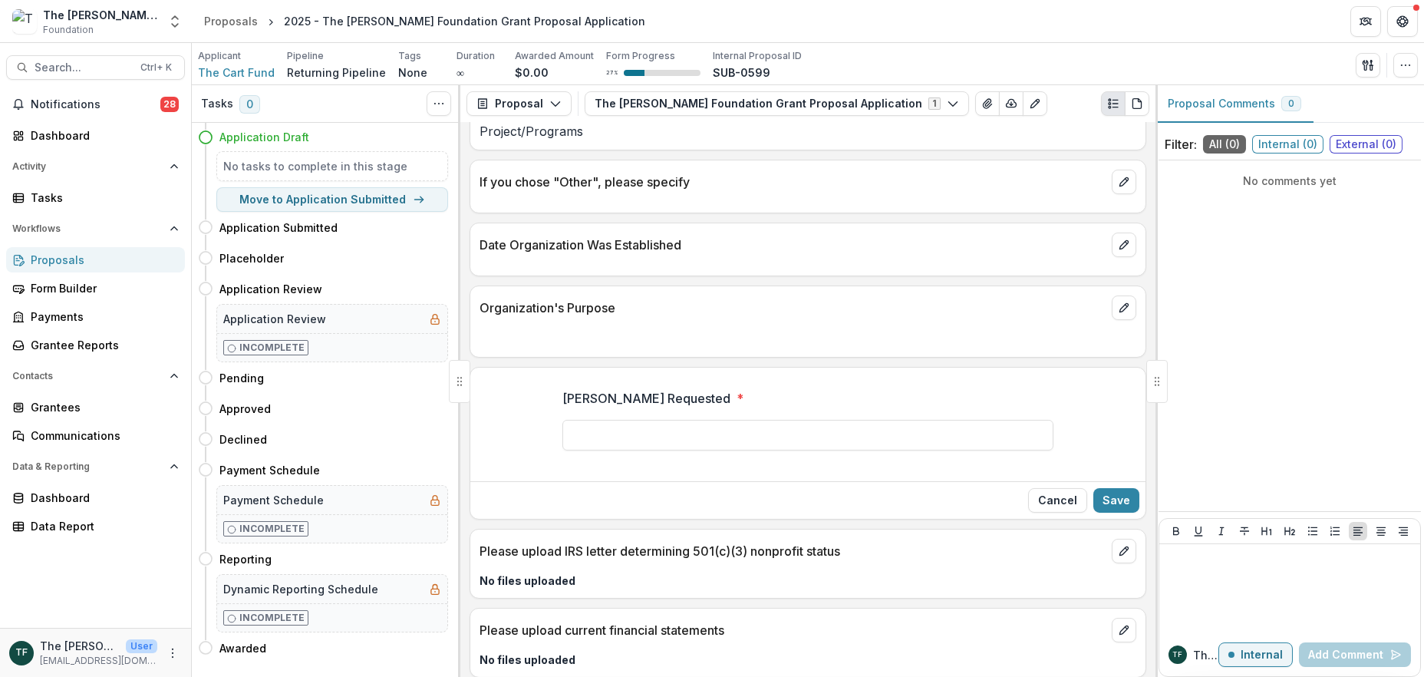
click at [590, 420] on div at bounding box center [807, 435] width 491 height 31
type input "*******"
drag, startPoint x: 1118, startPoint y: 494, endPoint x: 1108, endPoint y: 493, distance: 10.1
click at [1115, 494] on button "Save" at bounding box center [1116, 500] width 46 height 25
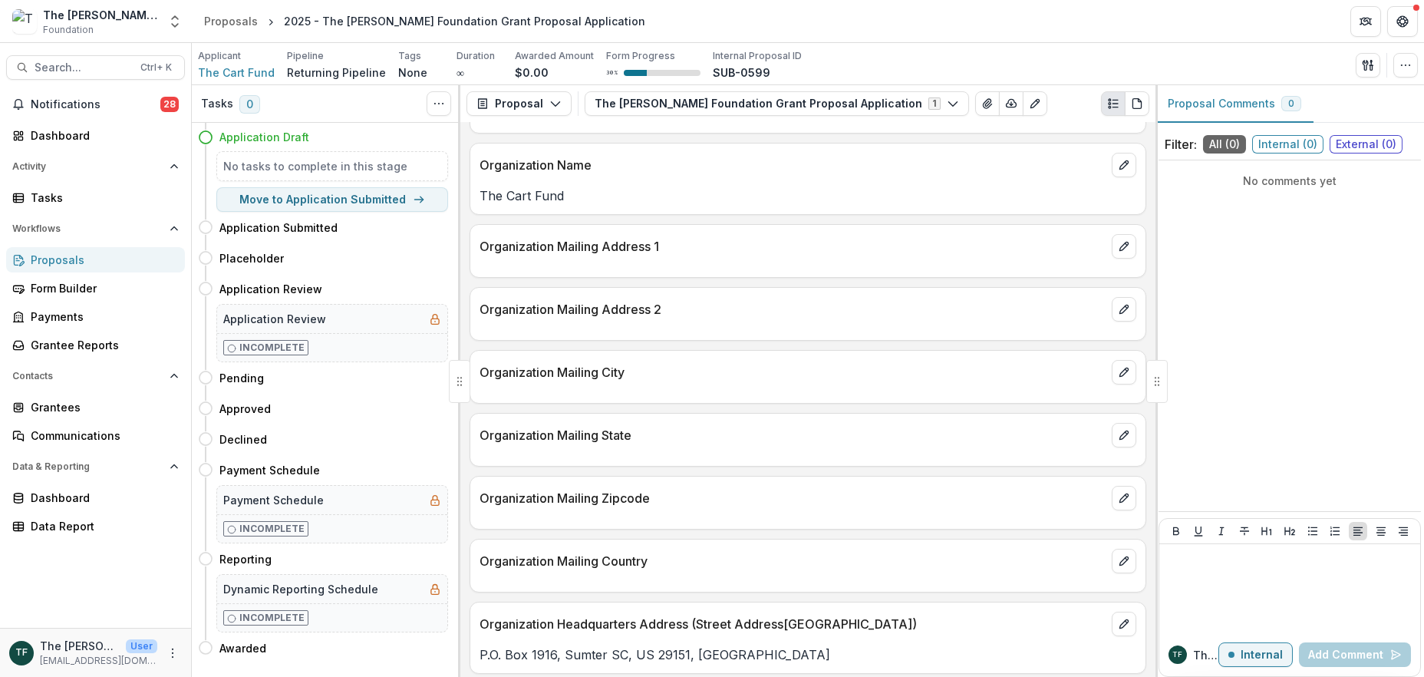
scroll to position [0, 0]
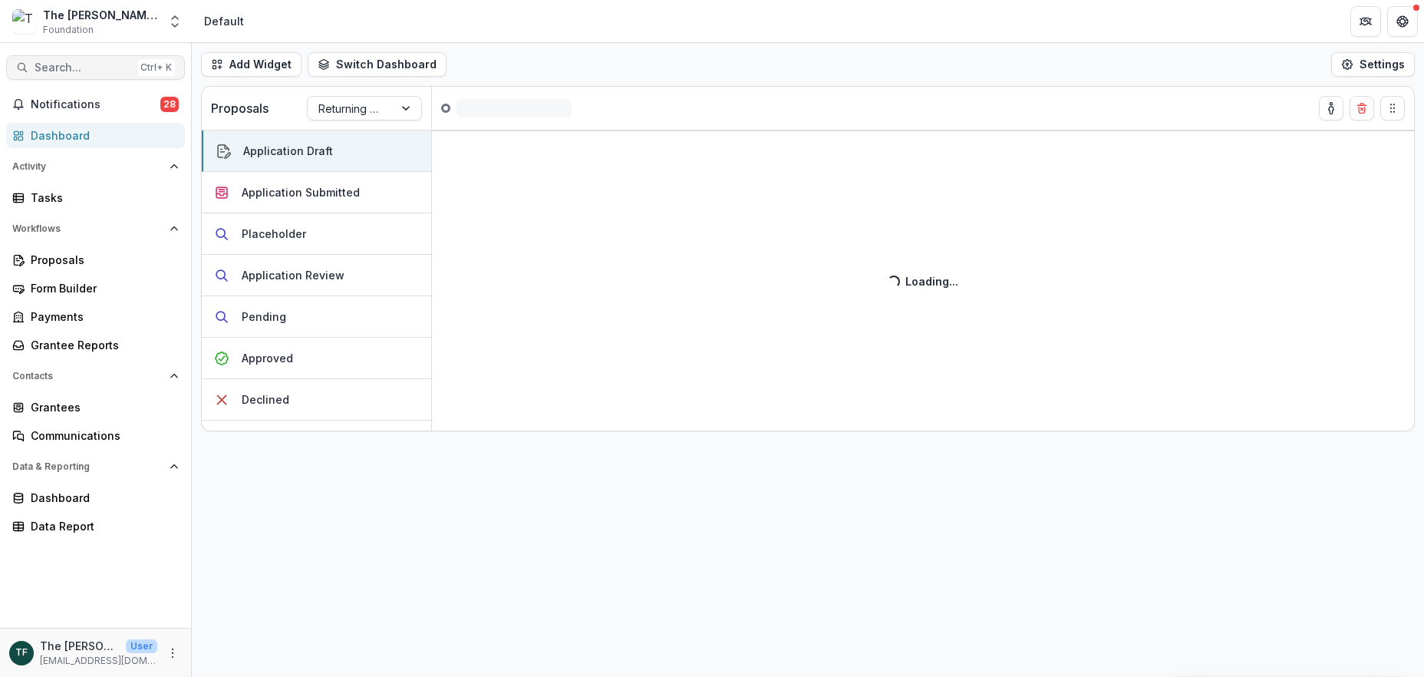
click at [84, 64] on span "Search..." at bounding box center [83, 67] width 97 height 13
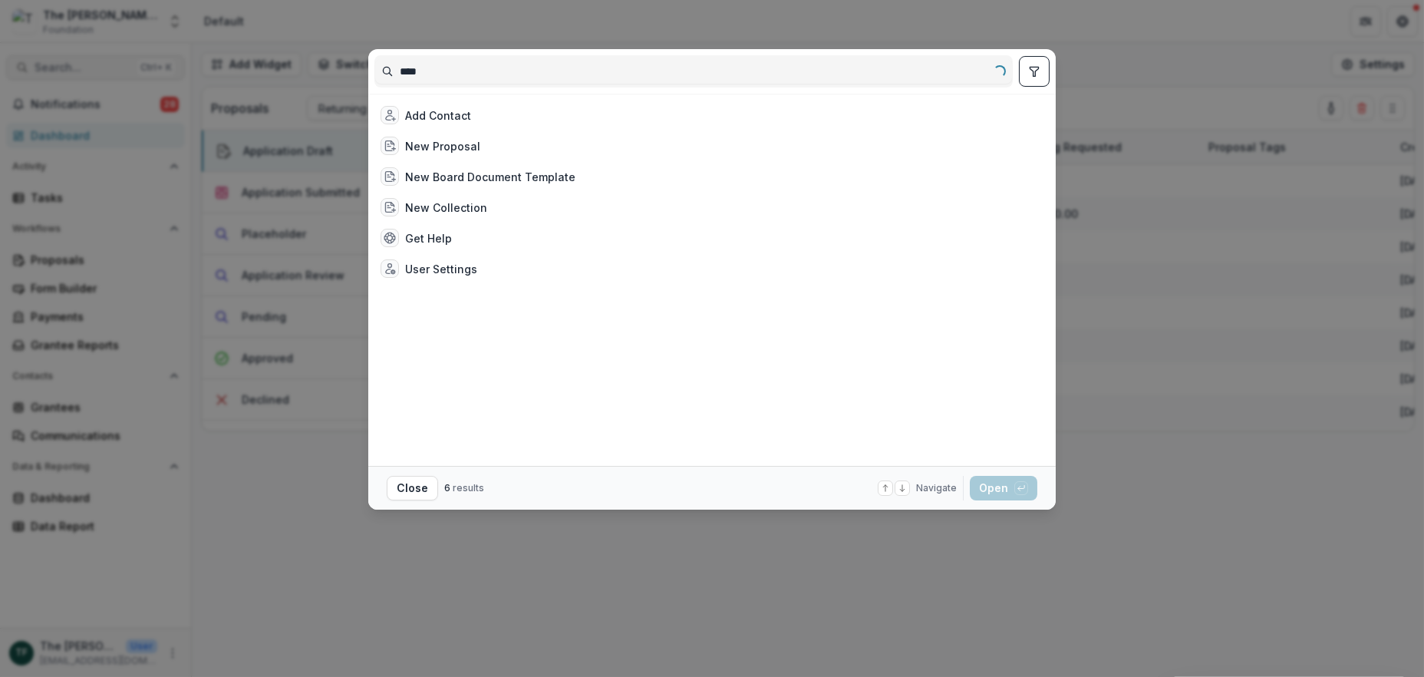
type input "****"
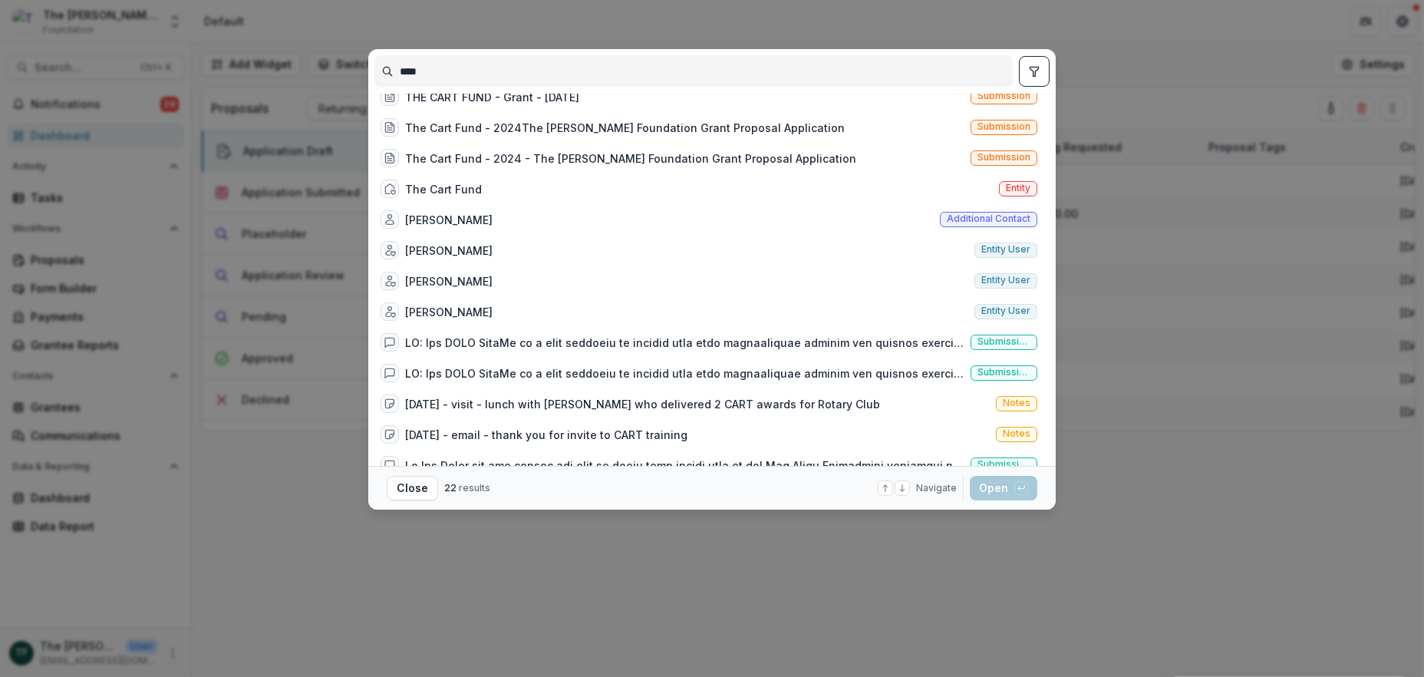
scroll to position [307, 0]
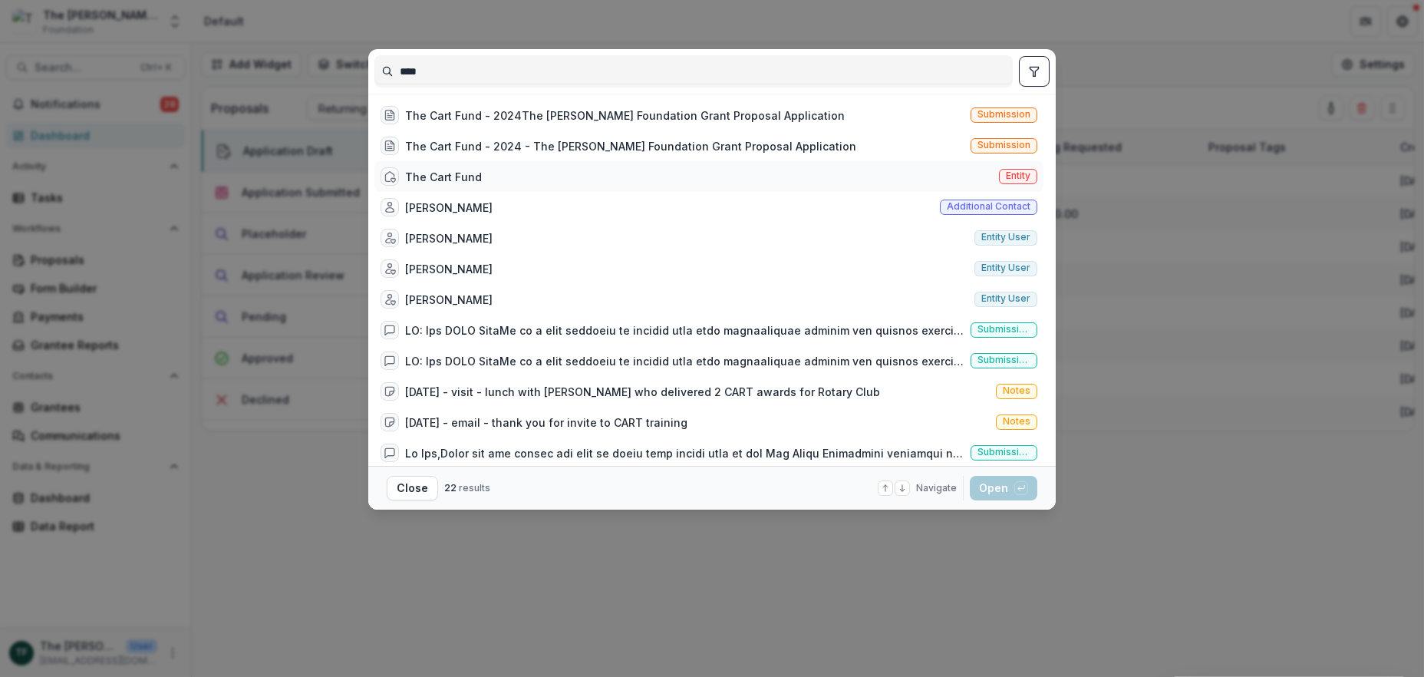
click at [445, 180] on div "The Cart Fund" at bounding box center [443, 177] width 77 height 16
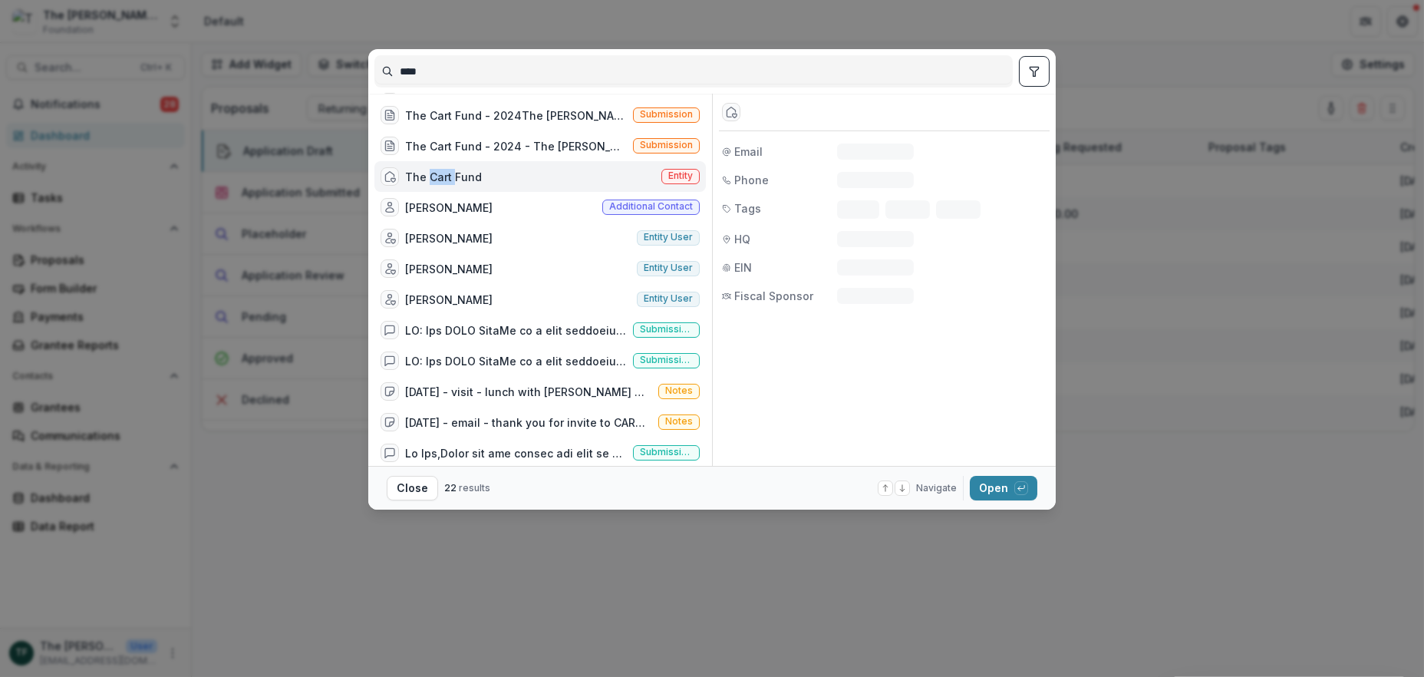
click at [445, 180] on div "The Cart Fund" at bounding box center [443, 177] width 77 height 16
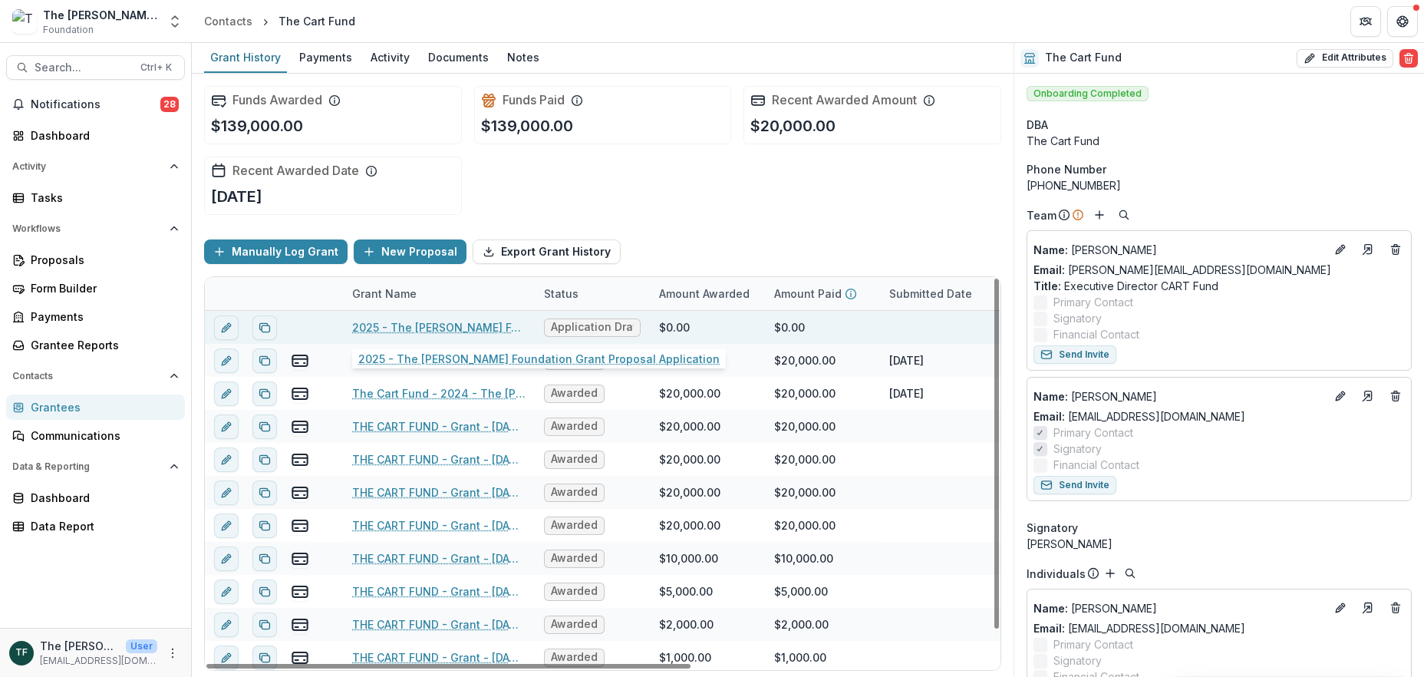
click at [391, 327] on link "2025 - The [PERSON_NAME] Foundation Grant Proposal Application" at bounding box center [438, 327] width 173 height 16
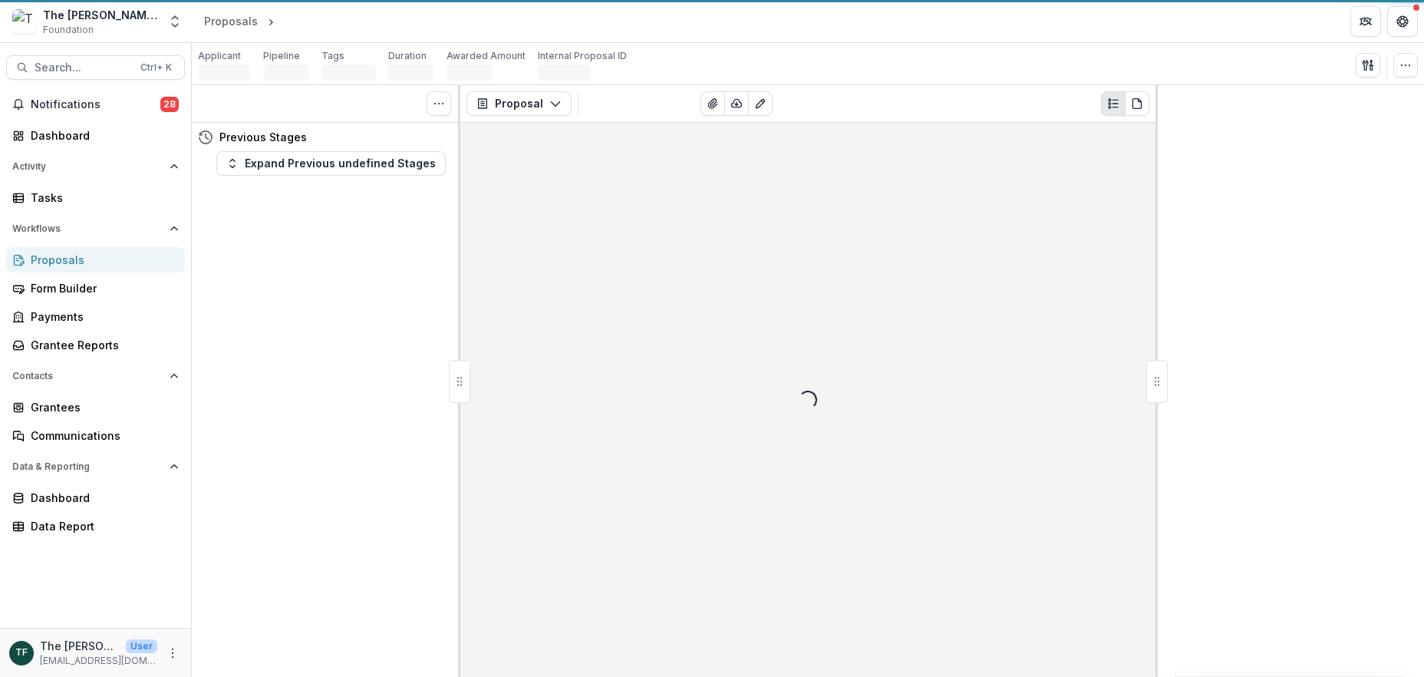
click at [391, 327] on div "Tasks 0 Show Cancelled Tasks Previous Stages Expand Previous undefined Stages" at bounding box center [326, 381] width 269 height 592
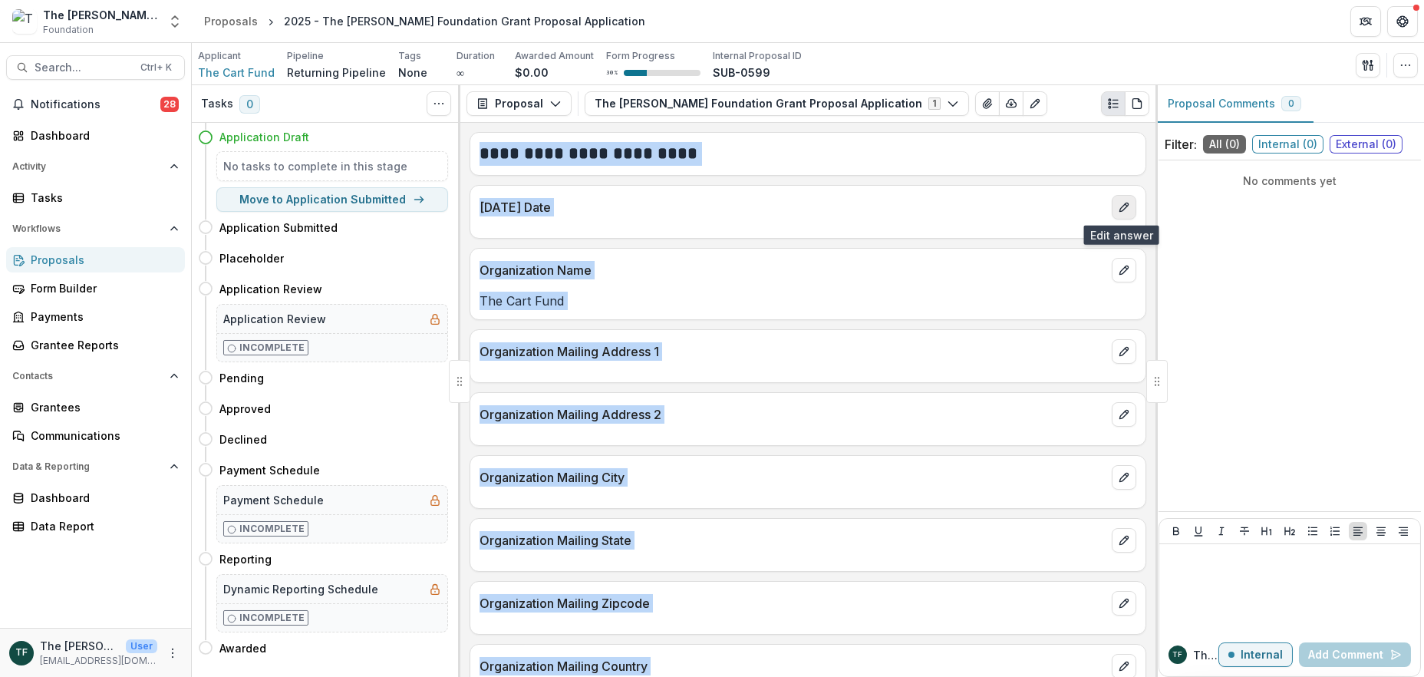
click at [1123, 206] on icon "edit" at bounding box center [1124, 207] width 12 height 12
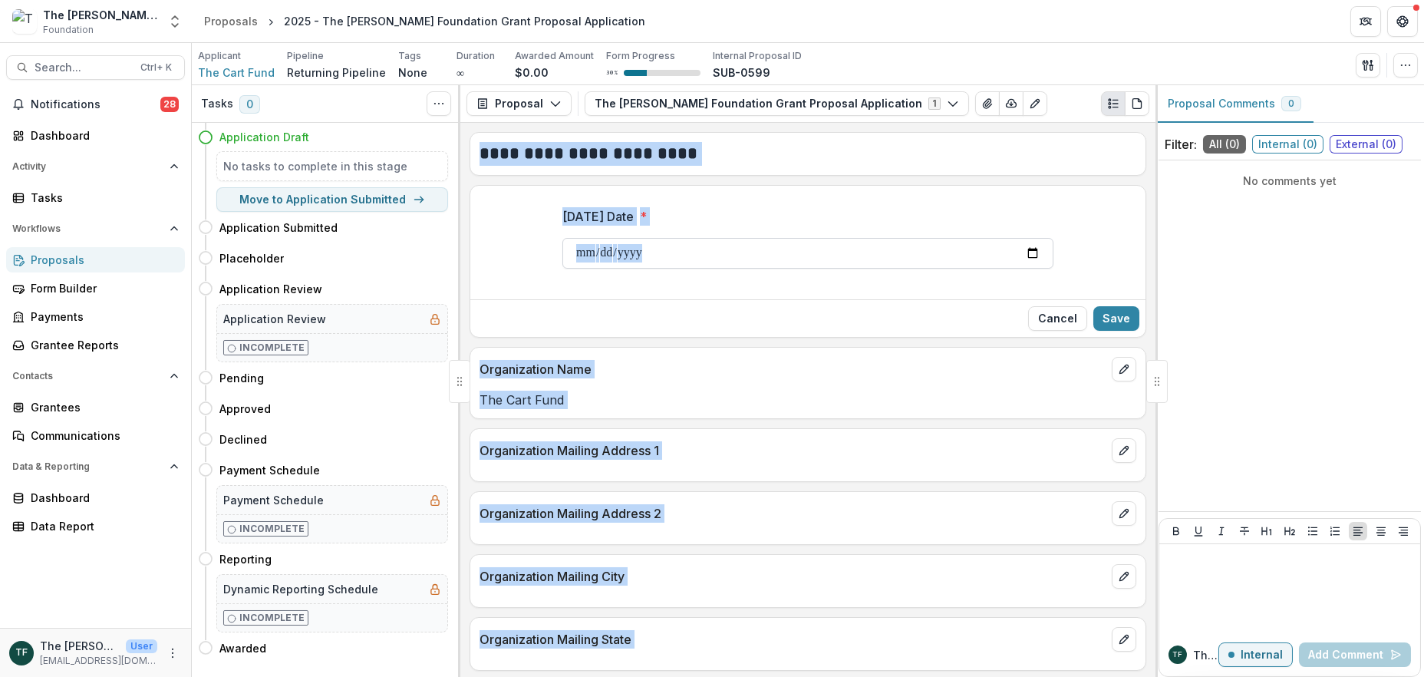
click at [1030, 251] on input "[DATE] Date *" at bounding box center [807, 253] width 491 height 31
type input "**********"
drag, startPoint x: 1119, startPoint y: 315, endPoint x: 1066, endPoint y: 315, distance: 52.2
click at [1118, 315] on button "Save" at bounding box center [1116, 318] width 46 height 25
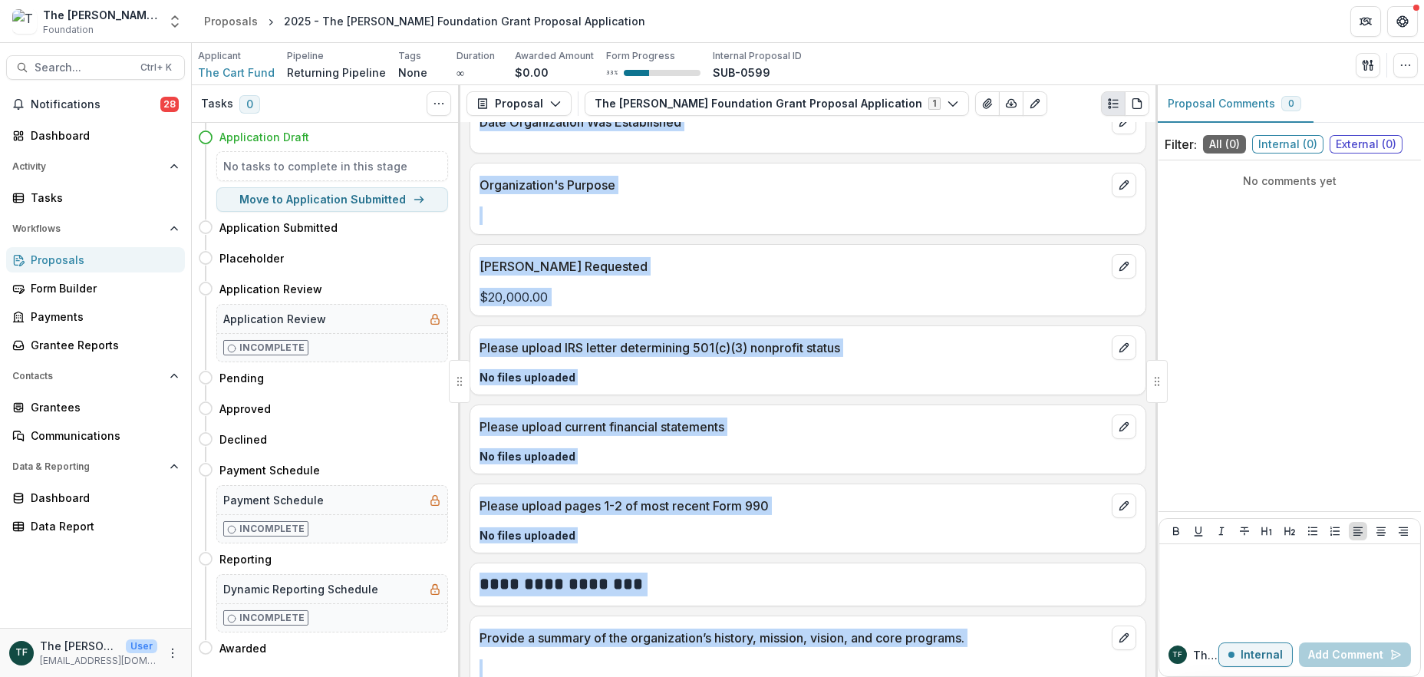
scroll to position [1450, 0]
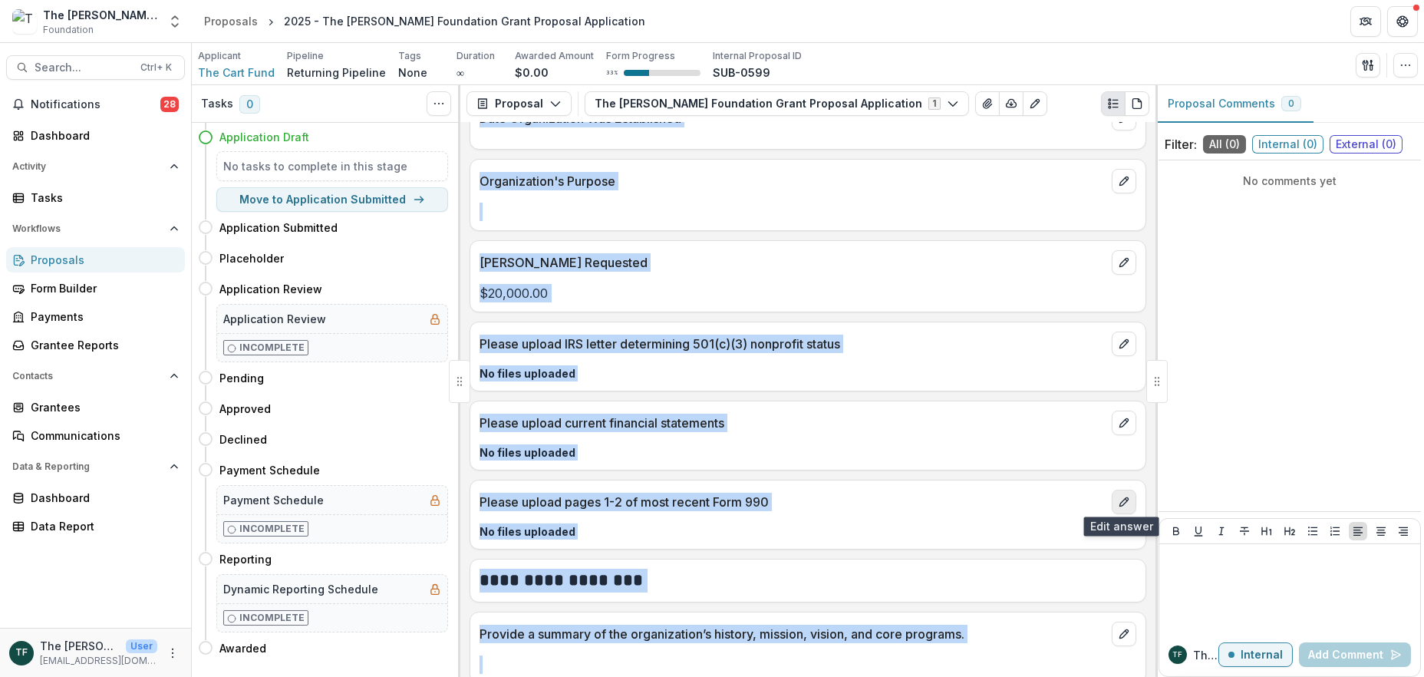
click at [1119, 499] on icon "edit" at bounding box center [1124, 502] width 12 height 12
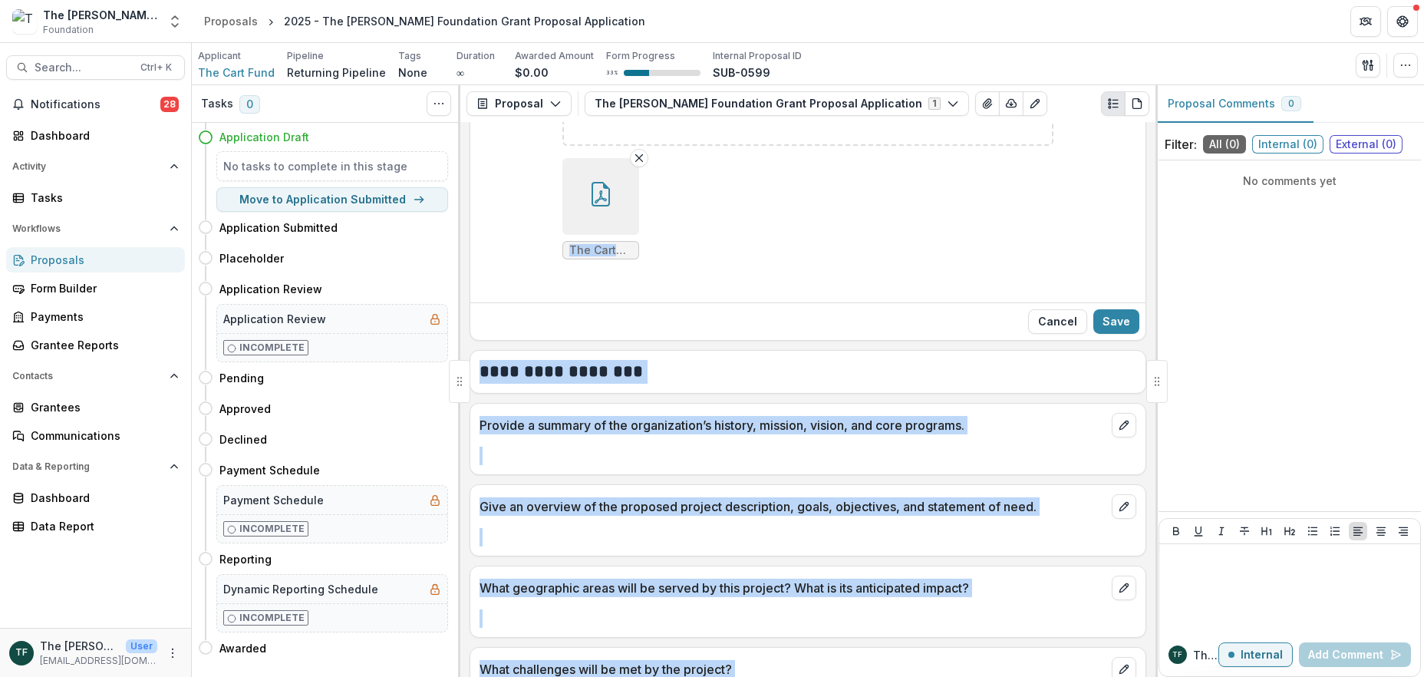
scroll to position [1943, 0]
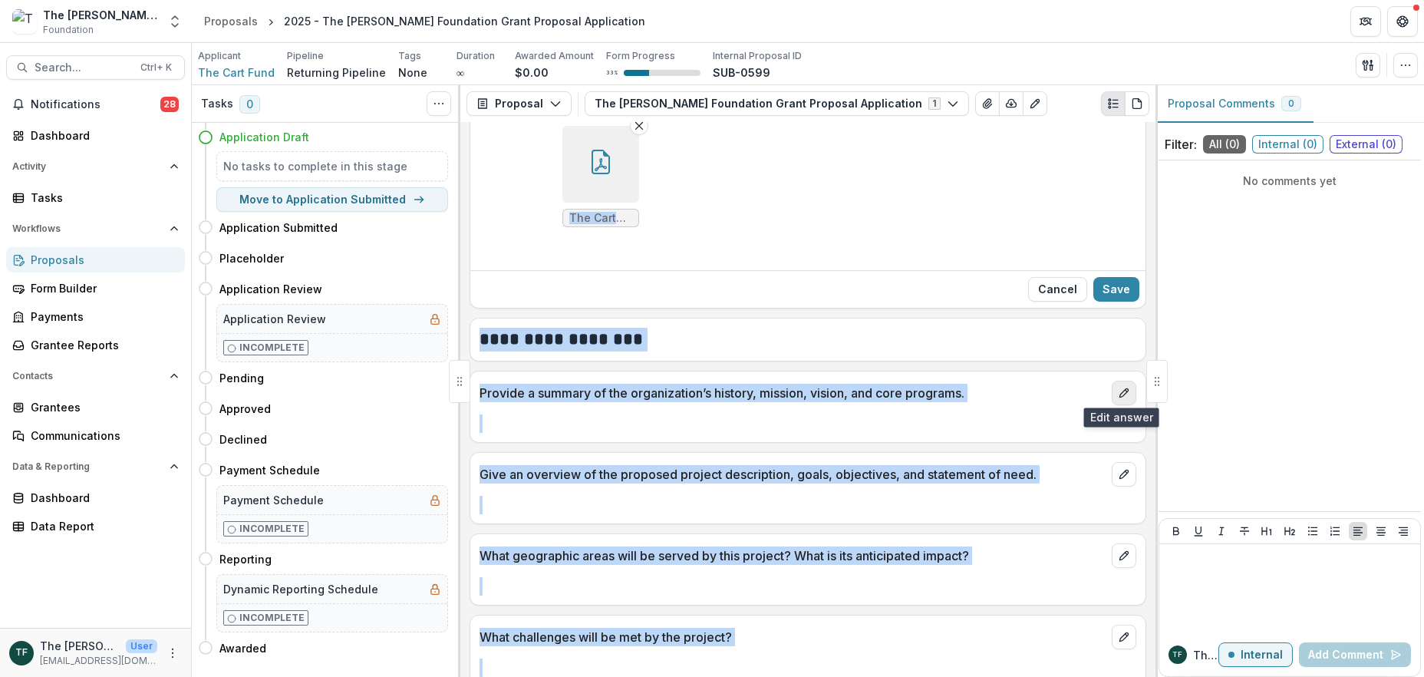
click at [1122, 389] on icon "edit" at bounding box center [1124, 393] width 12 height 12
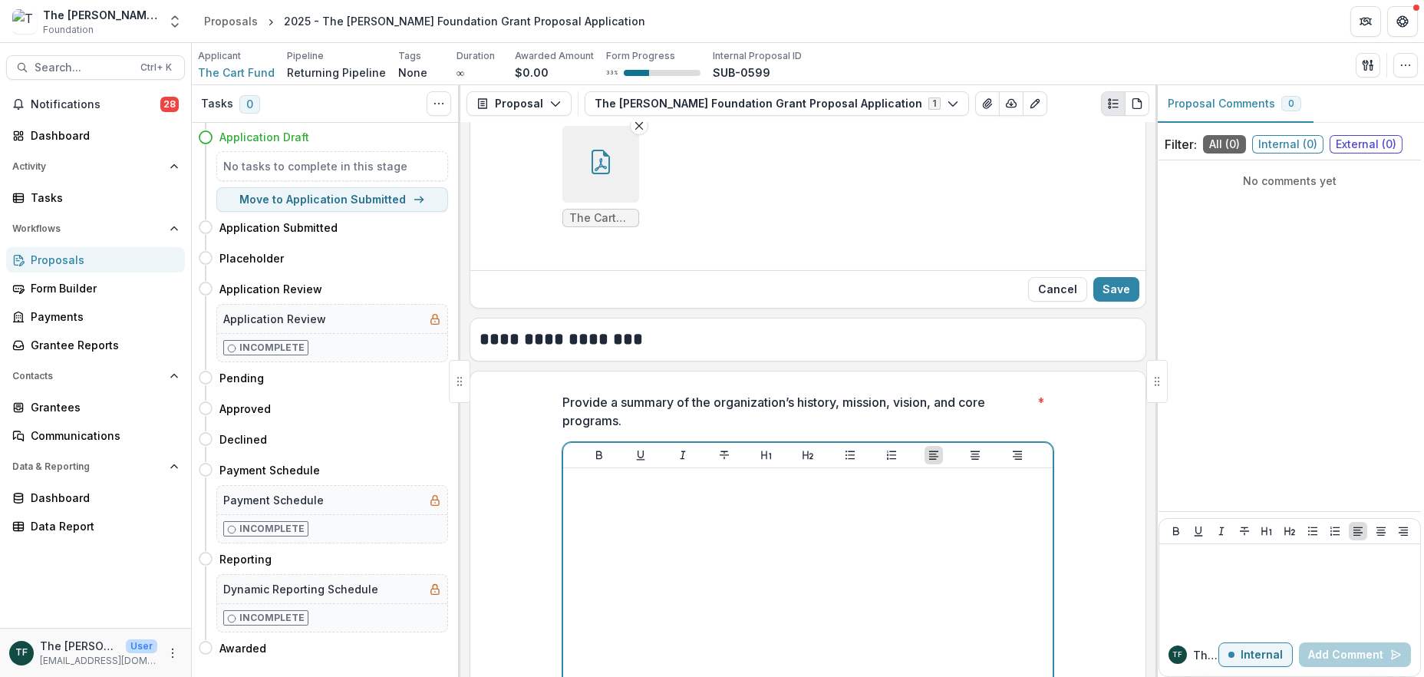
click at [594, 478] on p at bounding box center [807, 482] width 477 height 17
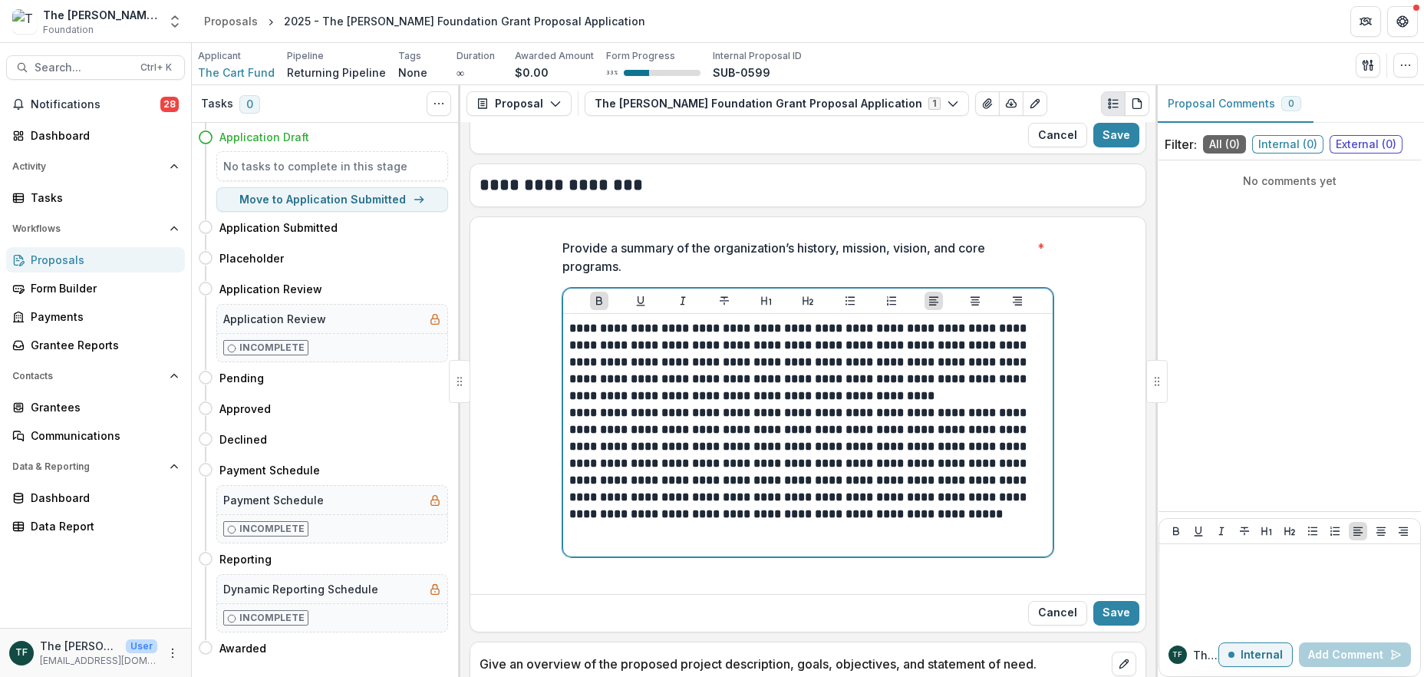
scroll to position [1851, 0]
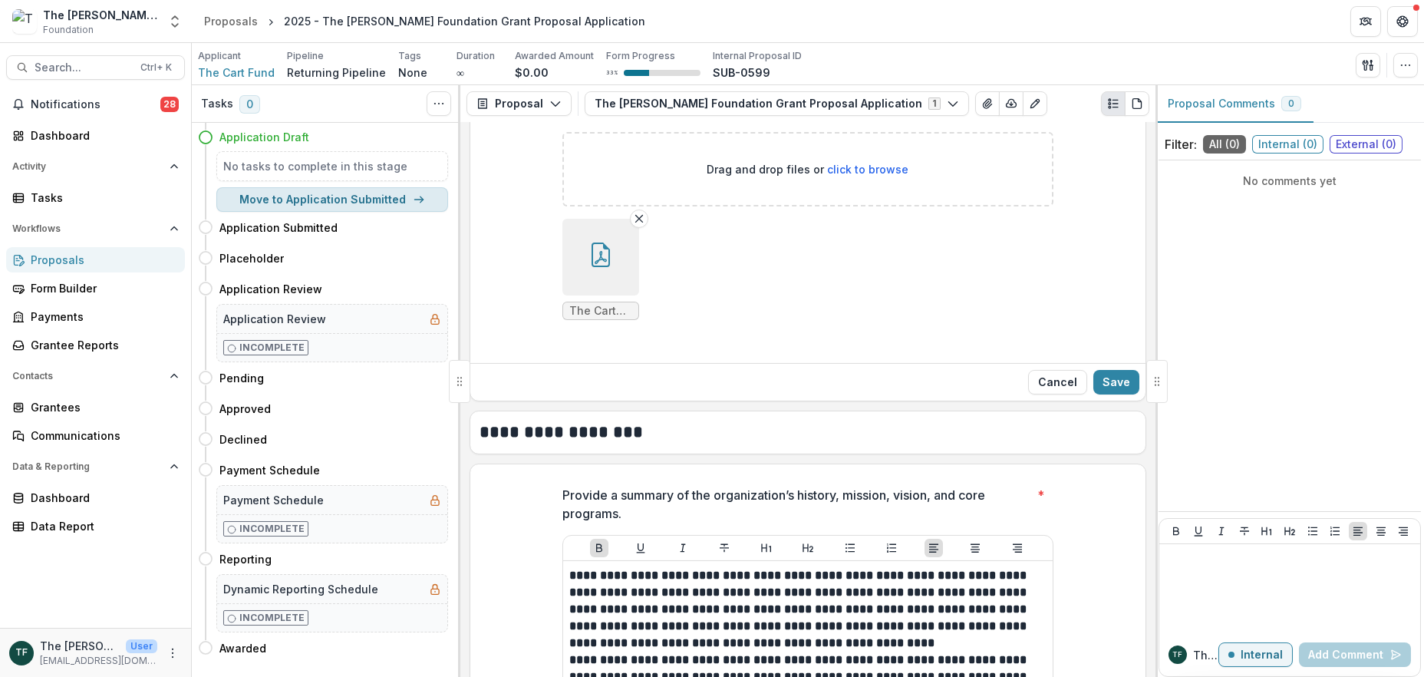
click at [344, 204] on button "Move to Application Submitted" at bounding box center [332, 199] width 232 height 25
select select "**********"
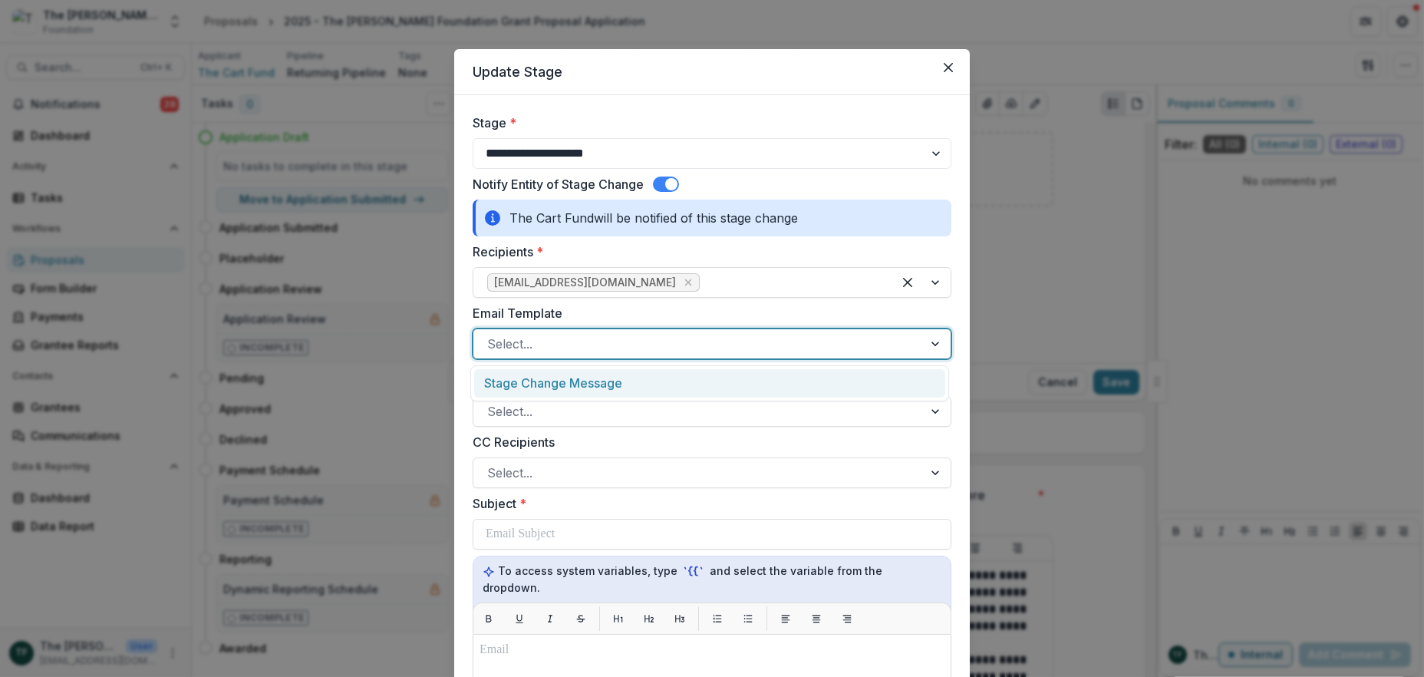
click at [636, 339] on div at bounding box center [698, 343] width 422 height 21
click at [621, 386] on div "Stage Change Message" at bounding box center [709, 383] width 471 height 28
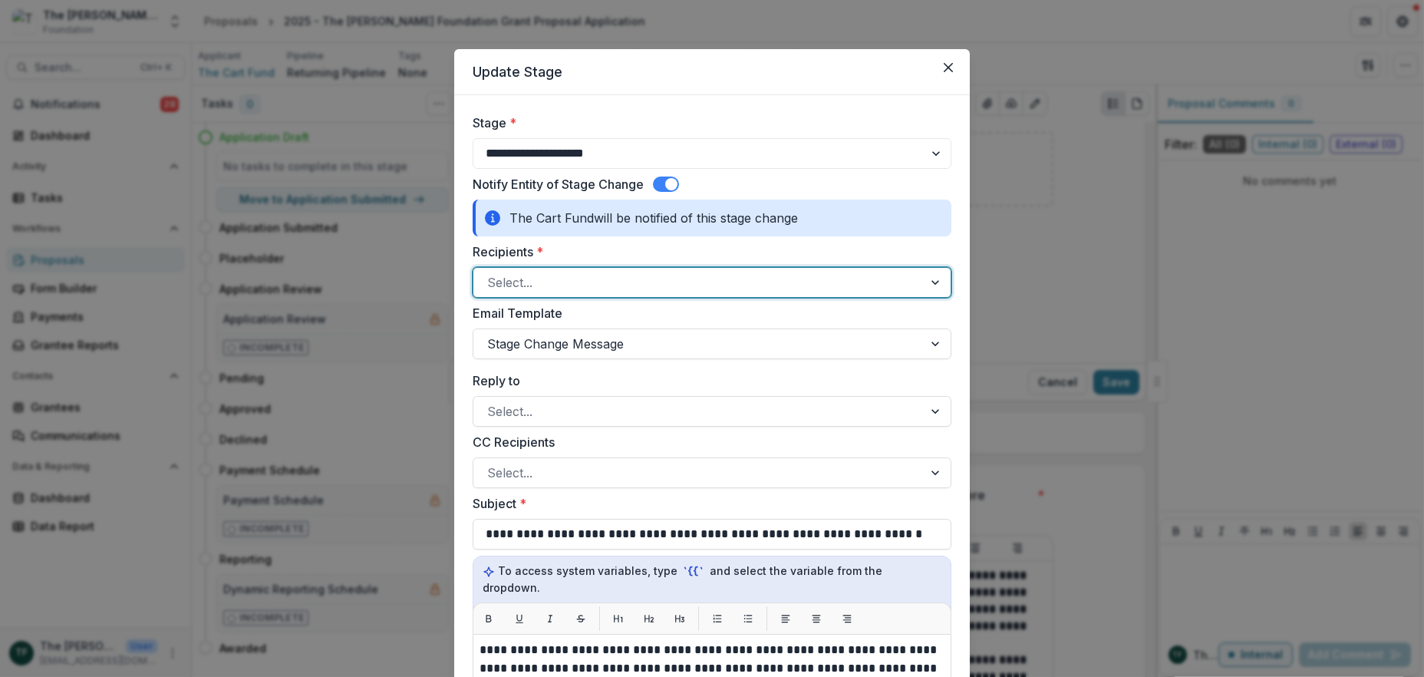
click at [668, 176] on span at bounding box center [666, 183] width 26 height 15
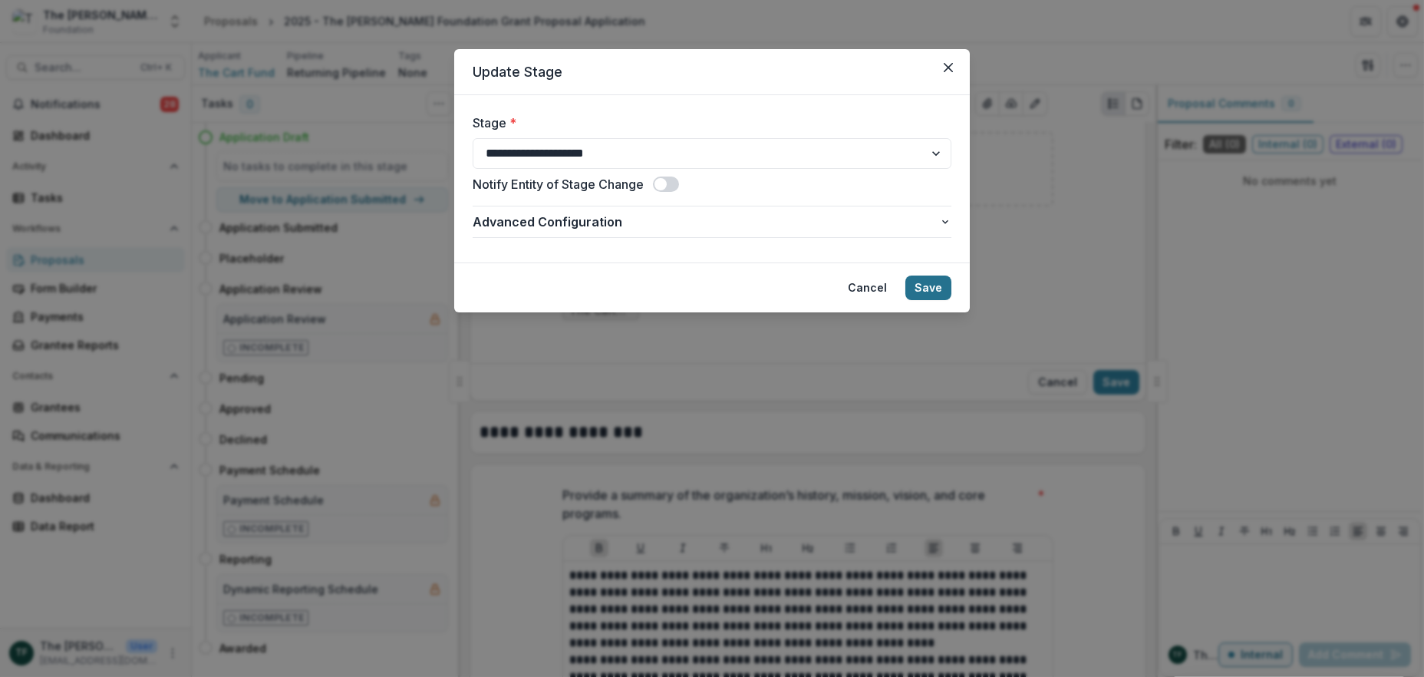
click at [927, 282] on button "Save" at bounding box center [928, 287] width 46 height 25
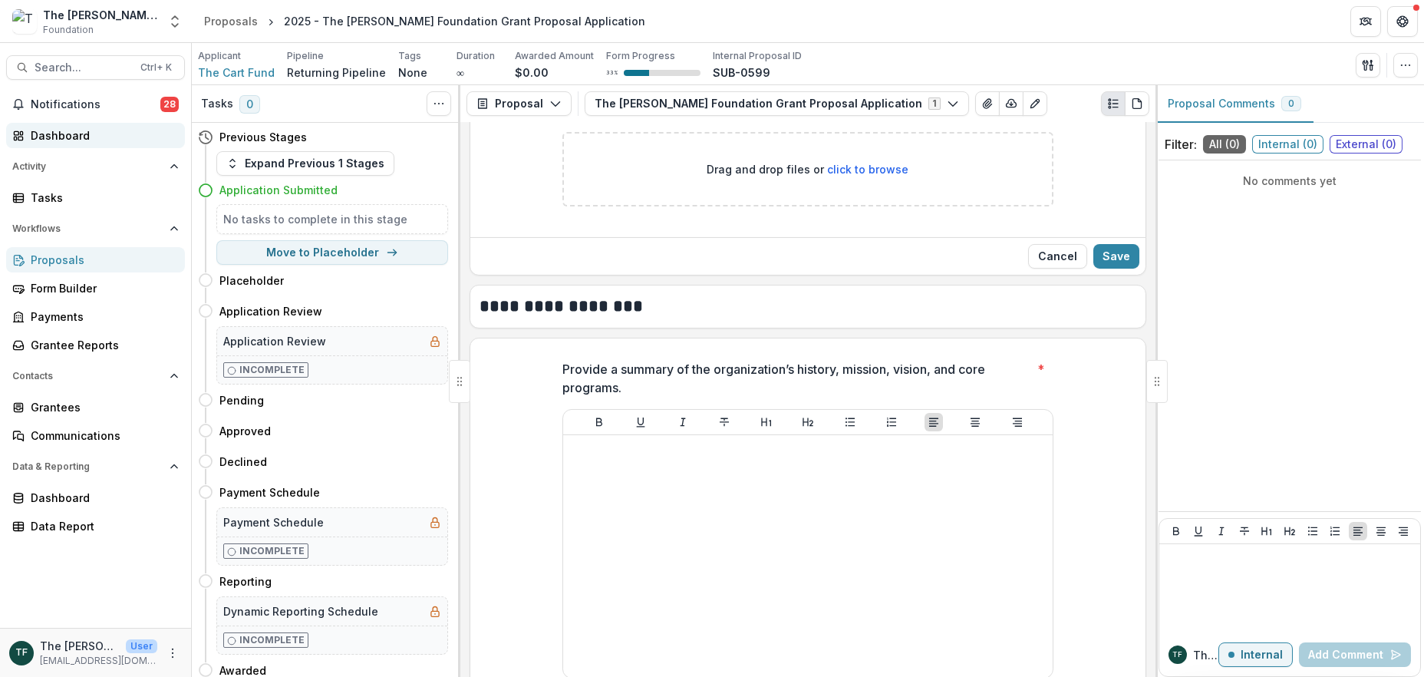
click at [50, 131] on div "Dashboard" at bounding box center [102, 135] width 142 height 16
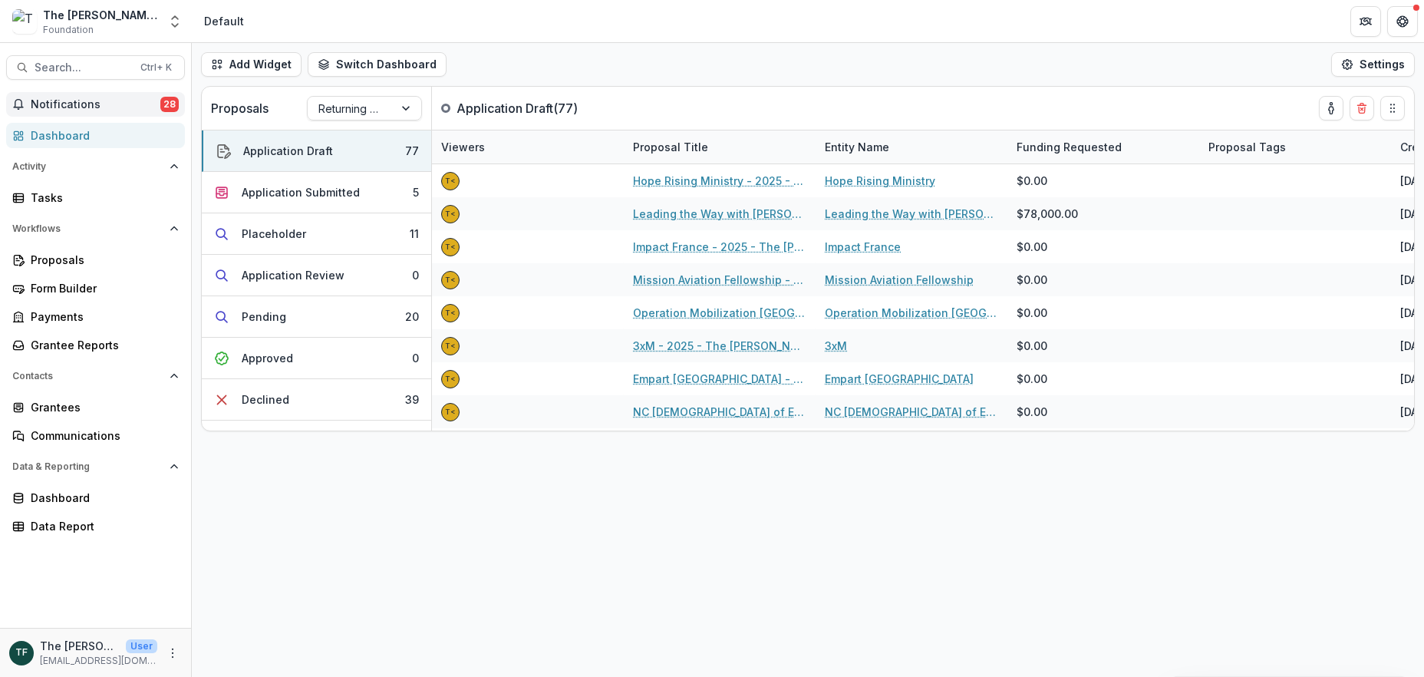
click at [40, 99] on span "Notifications" at bounding box center [96, 104] width 130 height 13
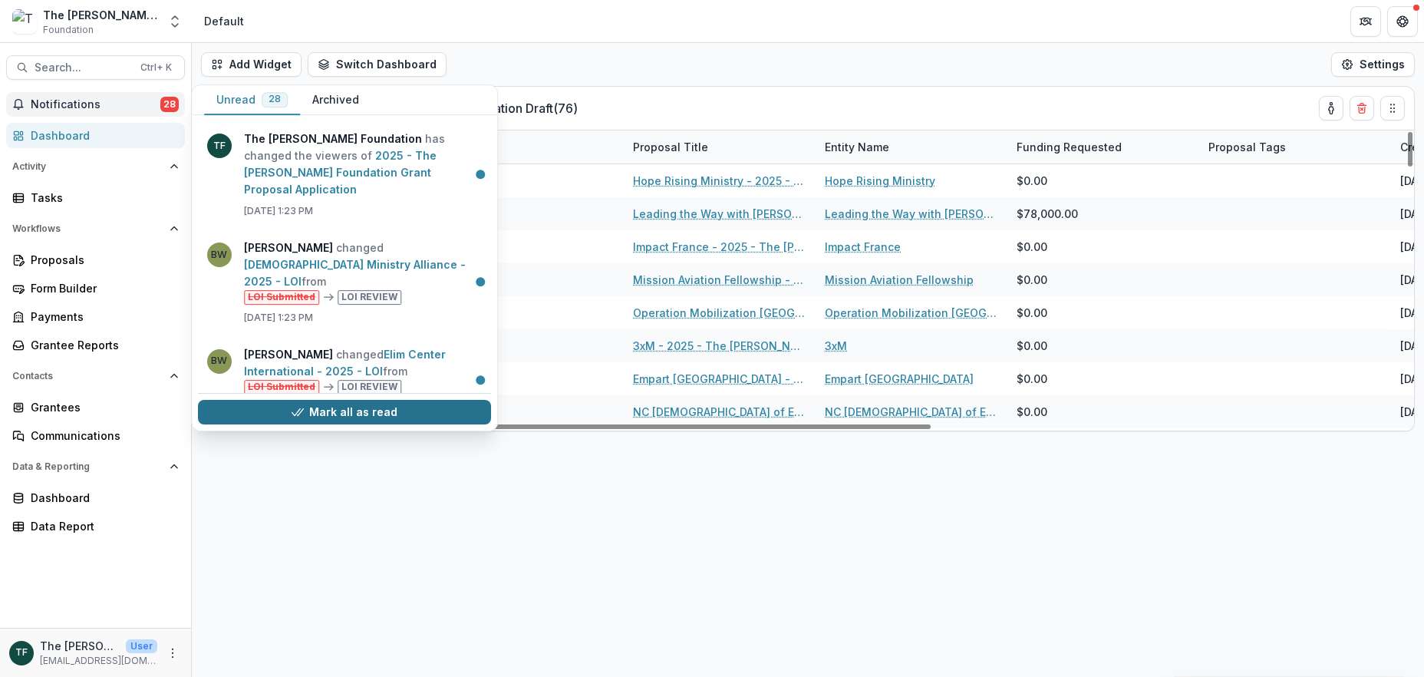
click at [377, 410] on button "Mark all as read" at bounding box center [344, 412] width 293 height 25
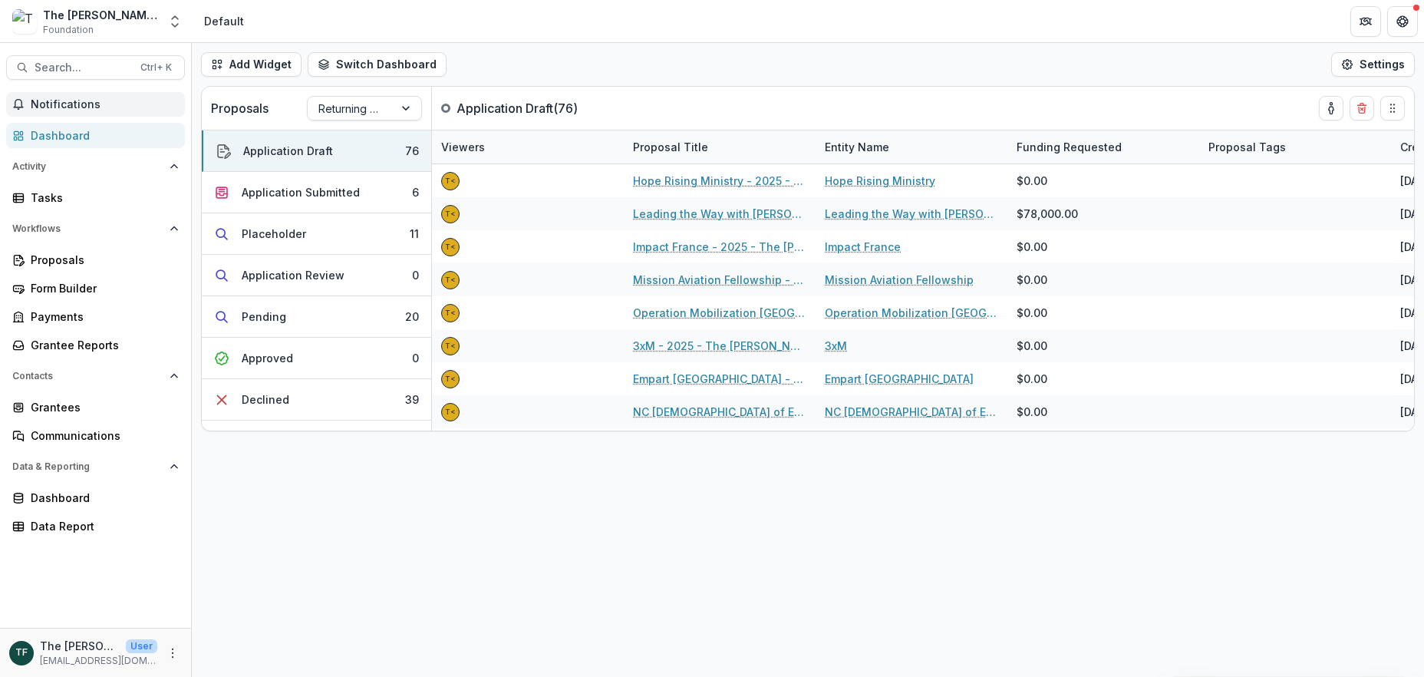
drag, startPoint x: 56, startPoint y: 131, endPoint x: 72, endPoint y: 121, distance: 18.9
click at [56, 133] on div "Dashboard" at bounding box center [102, 135] width 142 height 16
click at [351, 190] on div "Application Submitted" at bounding box center [301, 192] width 118 height 16
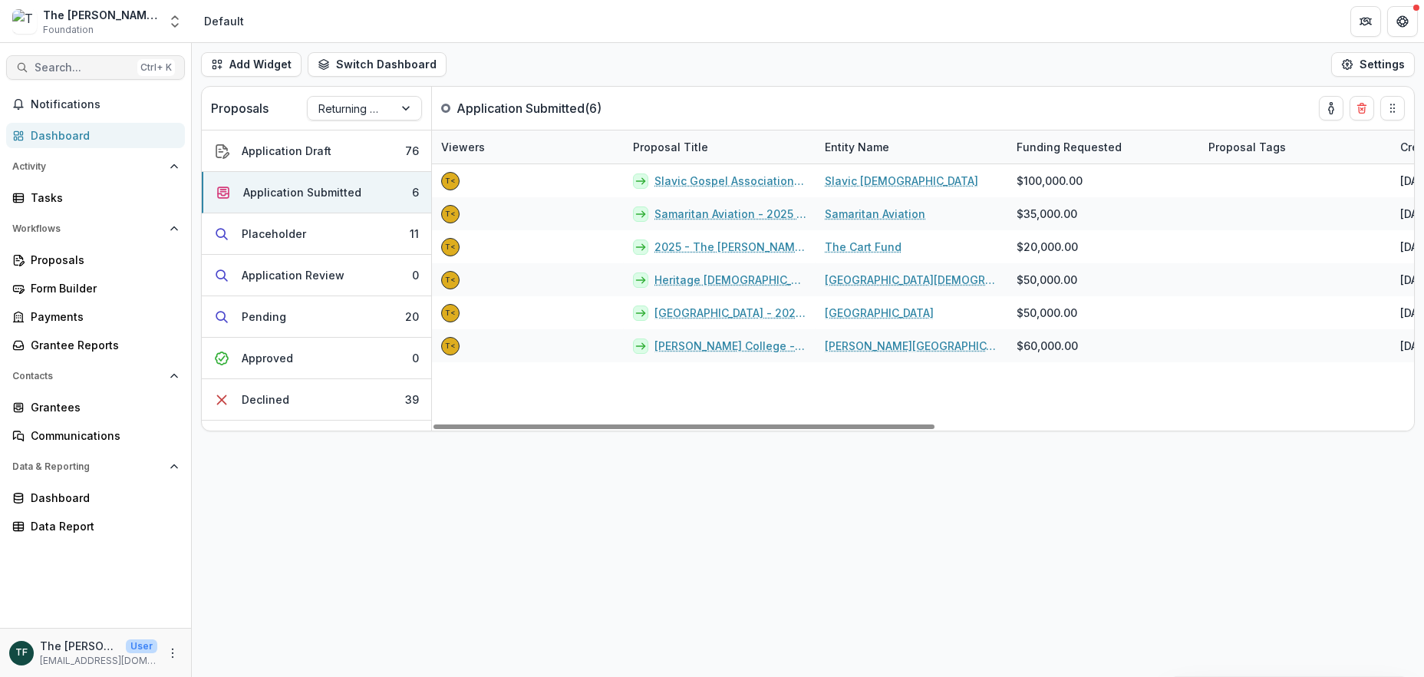
click at [41, 74] on button "Search... Ctrl + K" at bounding box center [95, 67] width 179 height 25
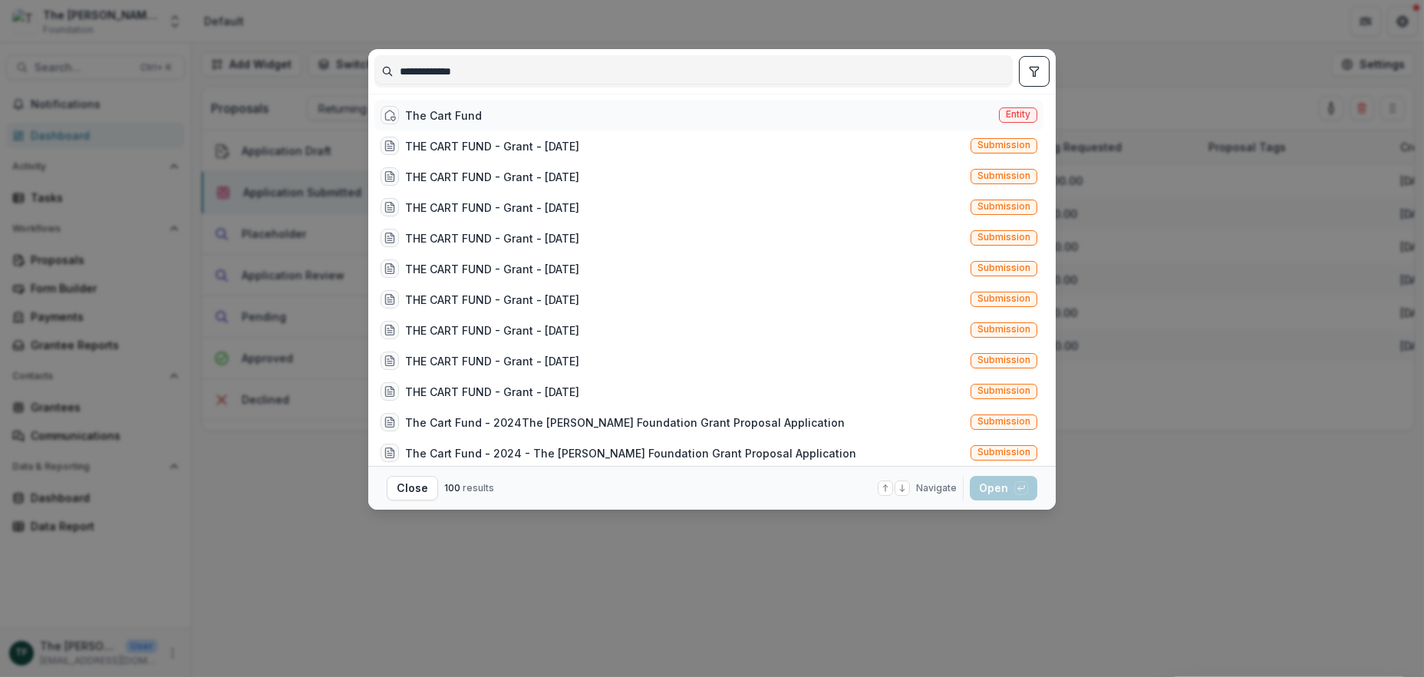
type input "**********"
click at [463, 111] on div "The Cart Fund" at bounding box center [443, 115] width 77 height 16
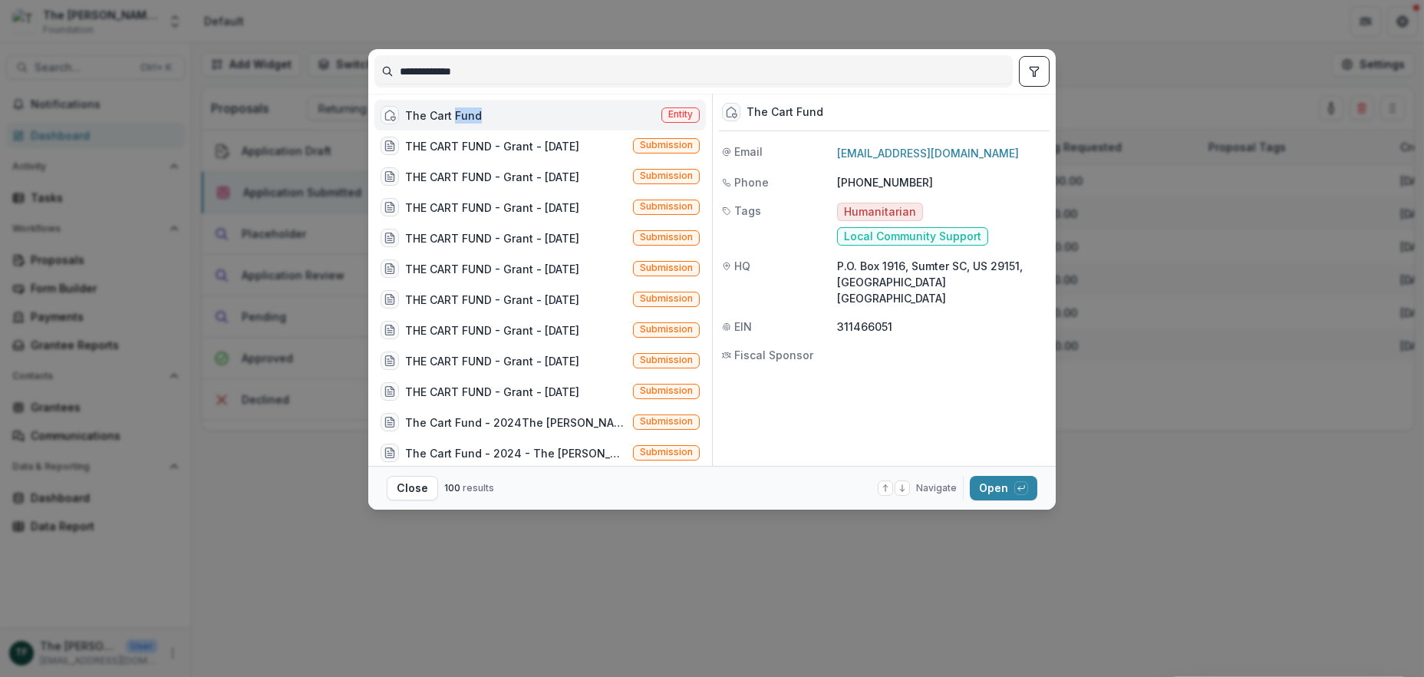
click at [463, 111] on div "The Cart Fund" at bounding box center [443, 115] width 77 height 16
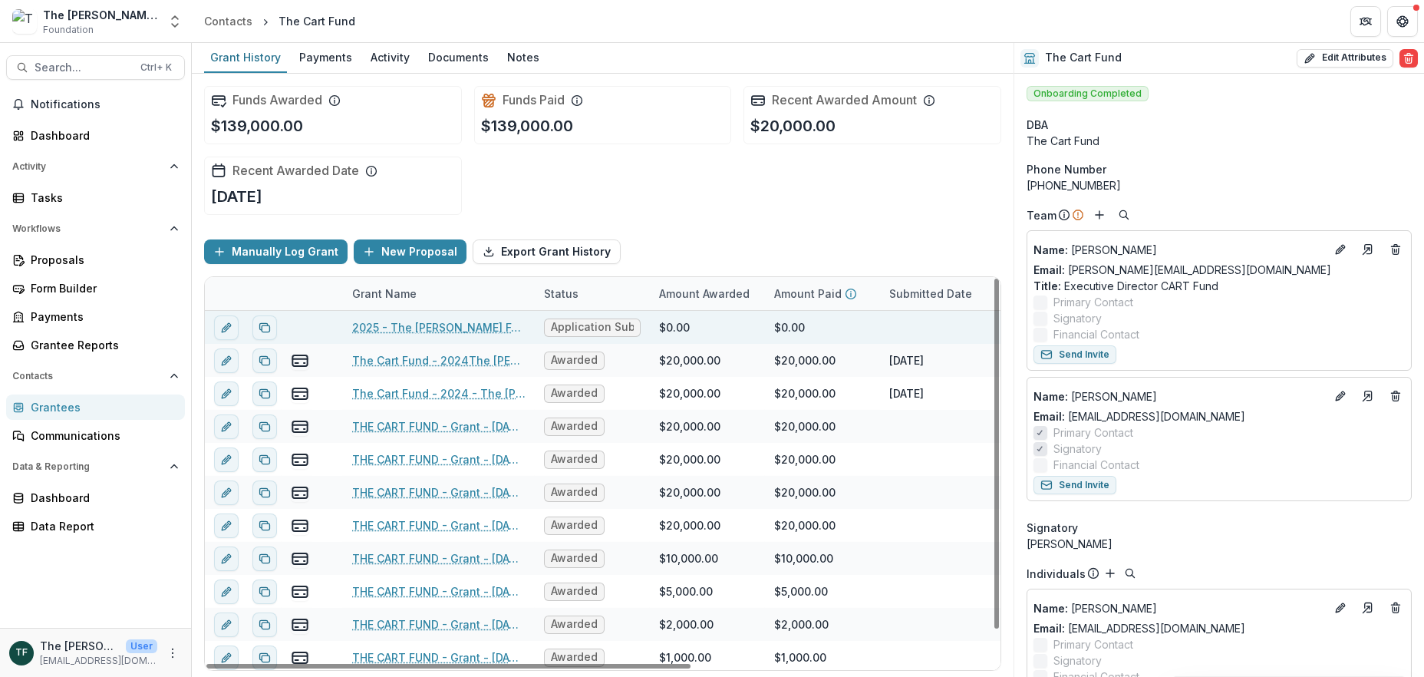
click at [414, 328] on link "2025 - The [PERSON_NAME] Foundation Grant Proposal Application" at bounding box center [438, 327] width 173 height 16
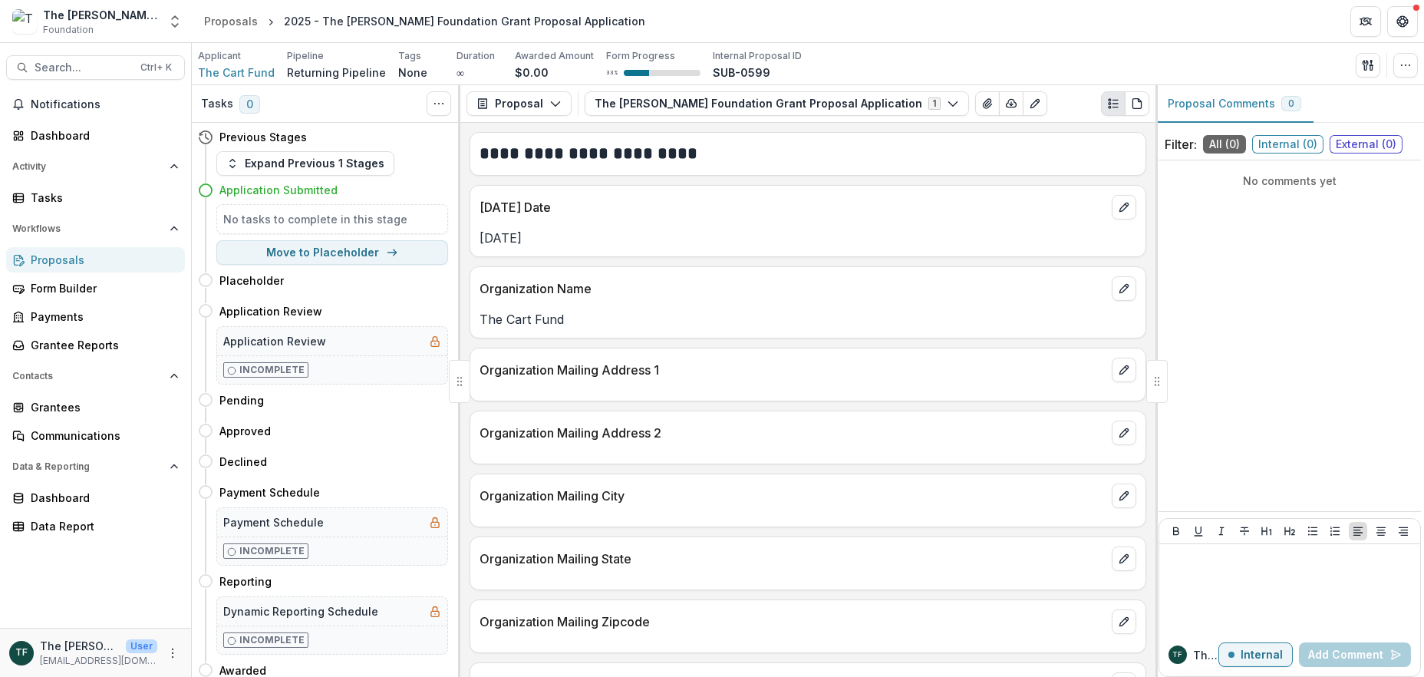
click at [373, 21] on div "2025 - The [PERSON_NAME] Foundation Grant Proposal Application" at bounding box center [464, 21] width 361 height 16
click at [267, 20] on icon "breadcrumb" at bounding box center [271, 22] width 8 height 8
click at [255, 68] on span "The Cart Fund" at bounding box center [236, 72] width 77 height 16
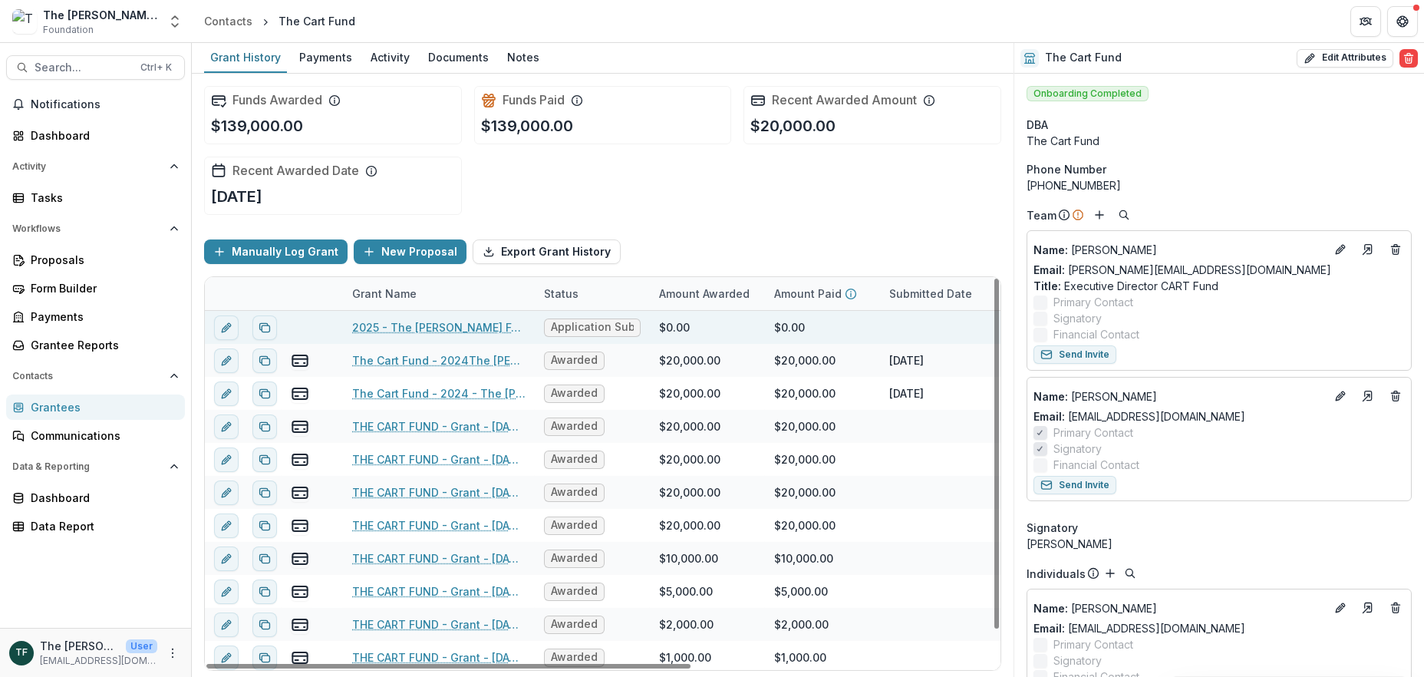
click at [462, 327] on link "2025 - The [PERSON_NAME] Foundation Grant Proposal Application" at bounding box center [438, 327] width 173 height 16
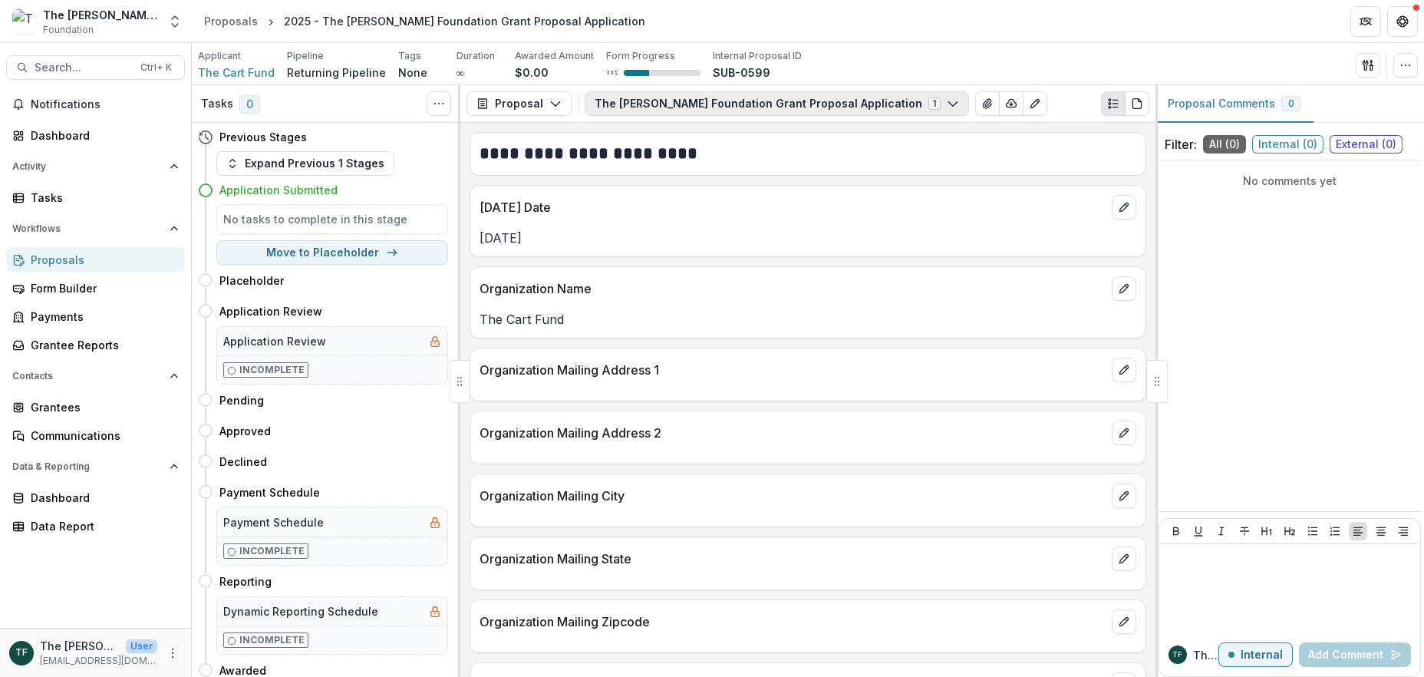
click at [843, 104] on button "The [PERSON_NAME] Foundation Grant Proposal Application 1" at bounding box center [777, 103] width 384 height 25
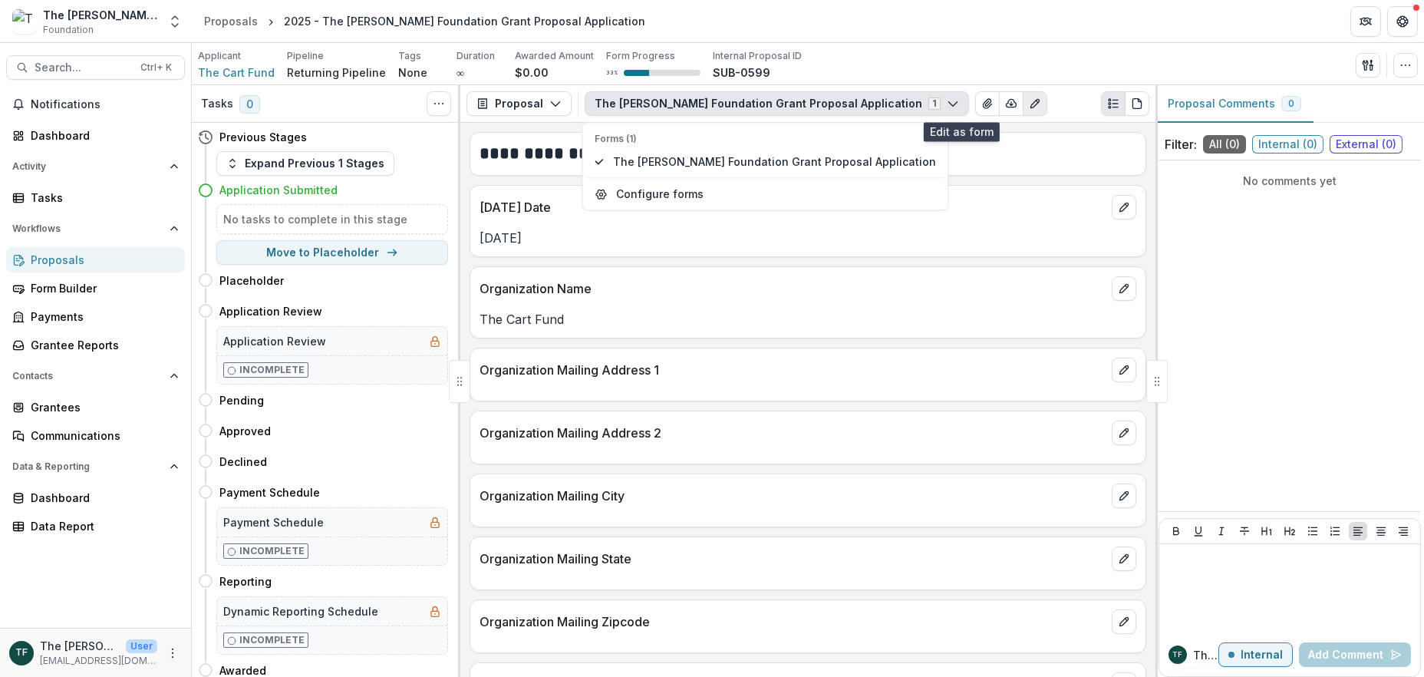
click at [1030, 101] on icon "Edit as form" at bounding box center [1034, 104] width 8 height 8
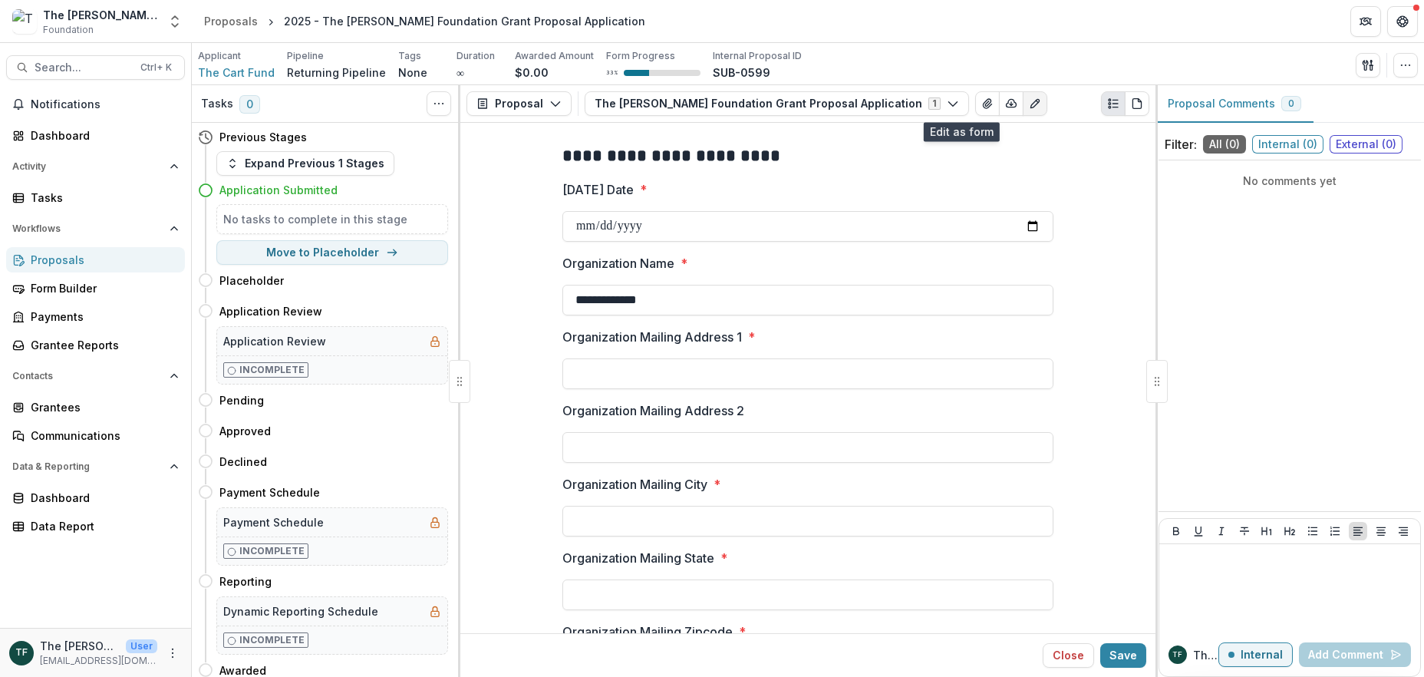
click at [1029, 101] on icon "Edit as form" at bounding box center [1035, 103] width 12 height 12
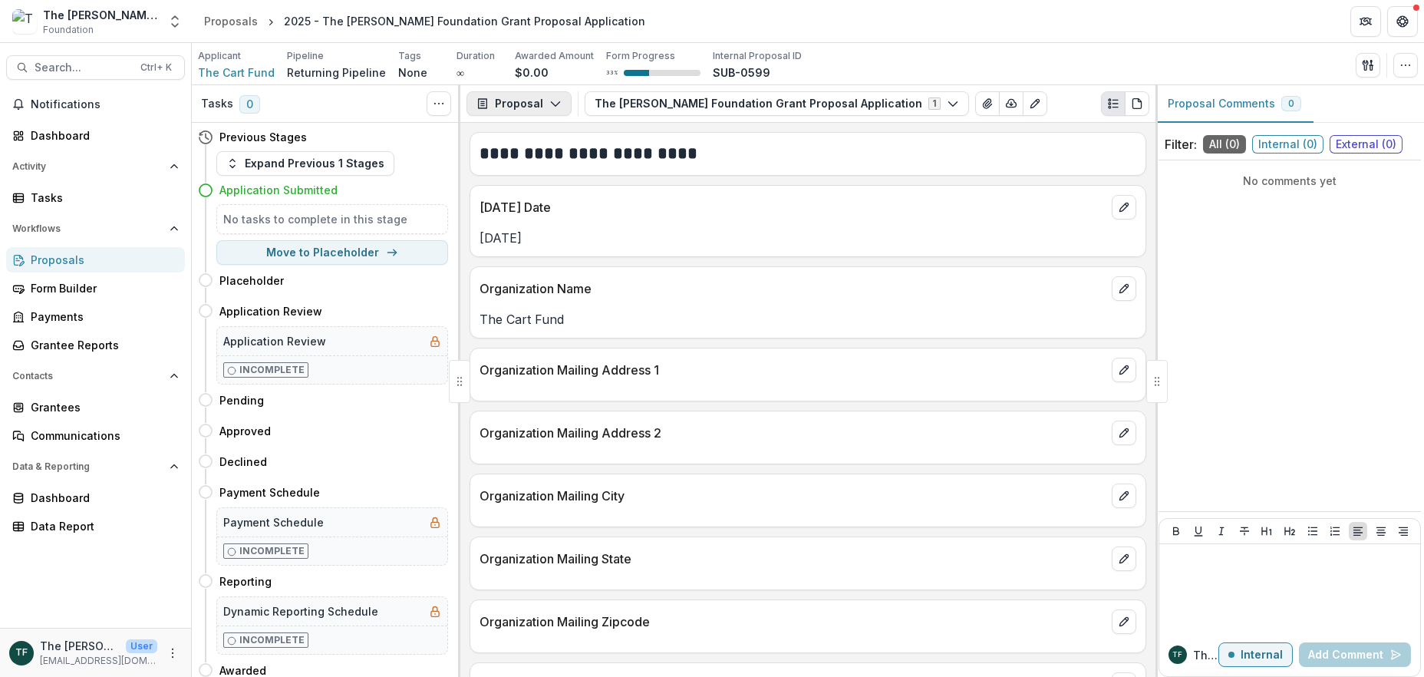
click at [555, 104] on icon "button" at bounding box center [555, 103] width 12 height 12
click at [730, 148] on h2 "**********" at bounding box center [806, 154] width 652 height 24
click at [1029, 103] on icon "Edit as form" at bounding box center [1035, 103] width 12 height 12
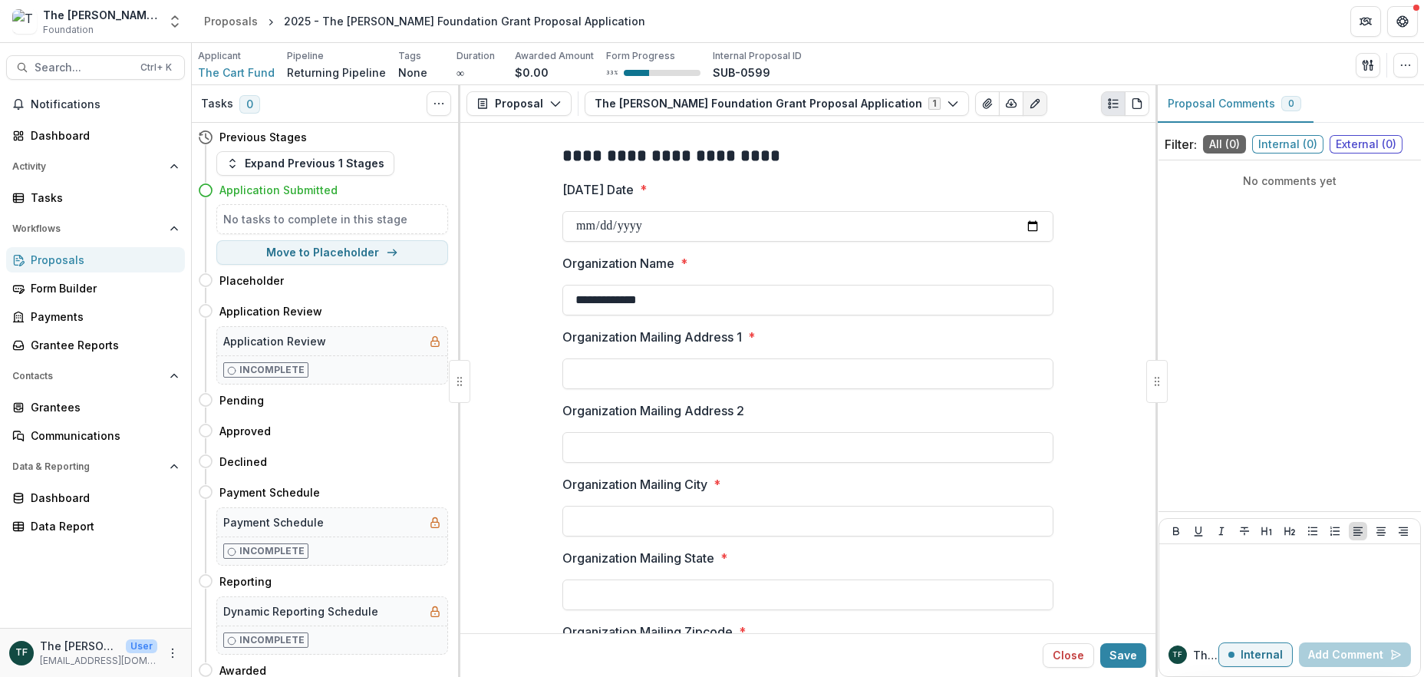
click at [634, 22] on header "Proposals 2025 - The [PERSON_NAME] Foundation Grant Proposal Application" at bounding box center [808, 21] width 1232 height 42
click at [859, 101] on button "The [PERSON_NAME] Foundation Grant Proposal Application 1" at bounding box center [777, 103] width 384 height 25
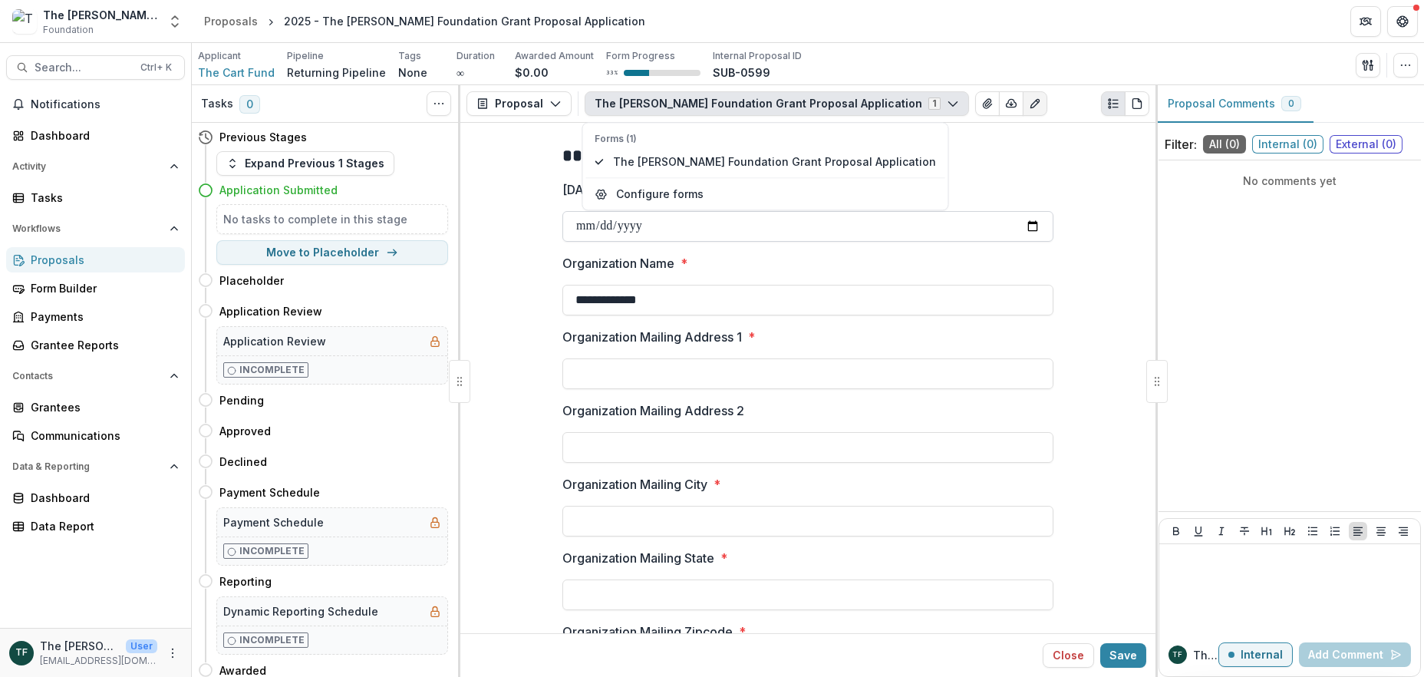
drag, startPoint x: 1008, startPoint y: 491, endPoint x: 796, endPoint y: 219, distance: 344.9
click at [1008, 486] on label "Organization Mailing City *" at bounding box center [803, 484] width 482 height 18
click at [1008, 506] on input "Organization Mailing City *" at bounding box center [807, 521] width 491 height 31
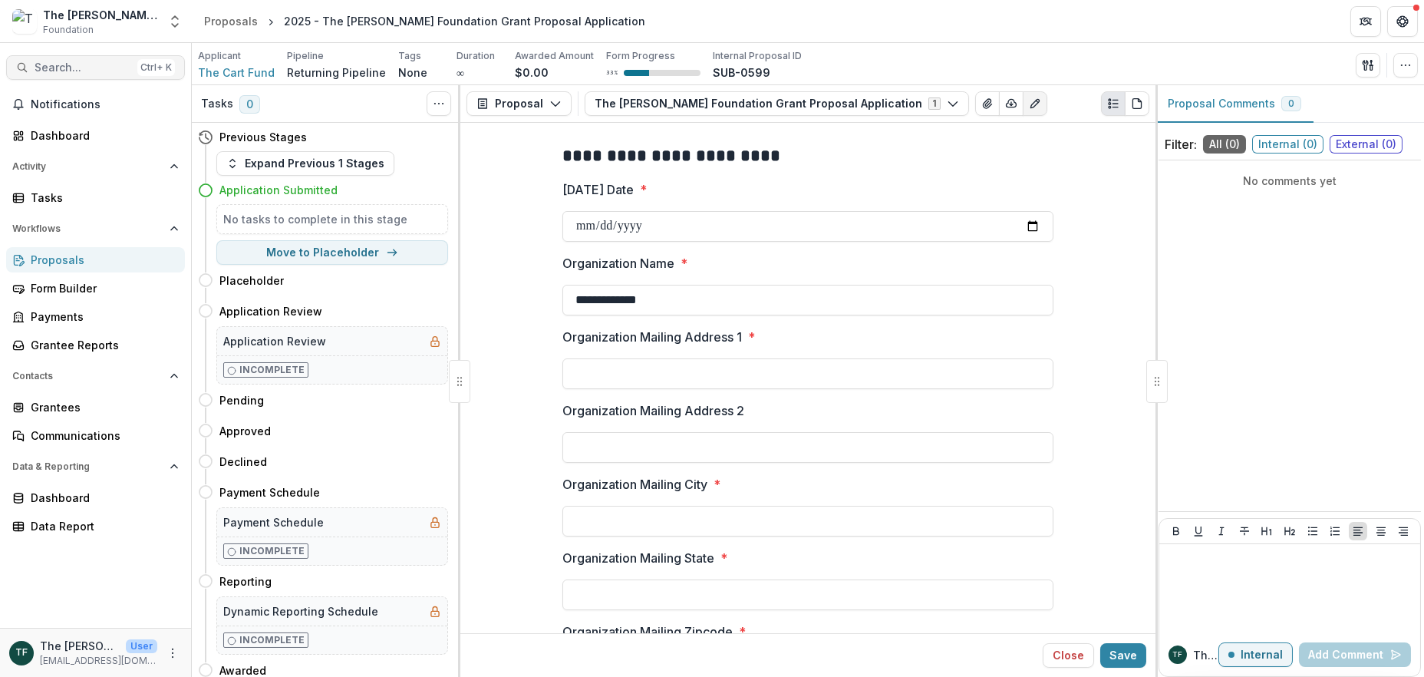
click at [58, 72] on span "Search..." at bounding box center [83, 67] width 97 height 13
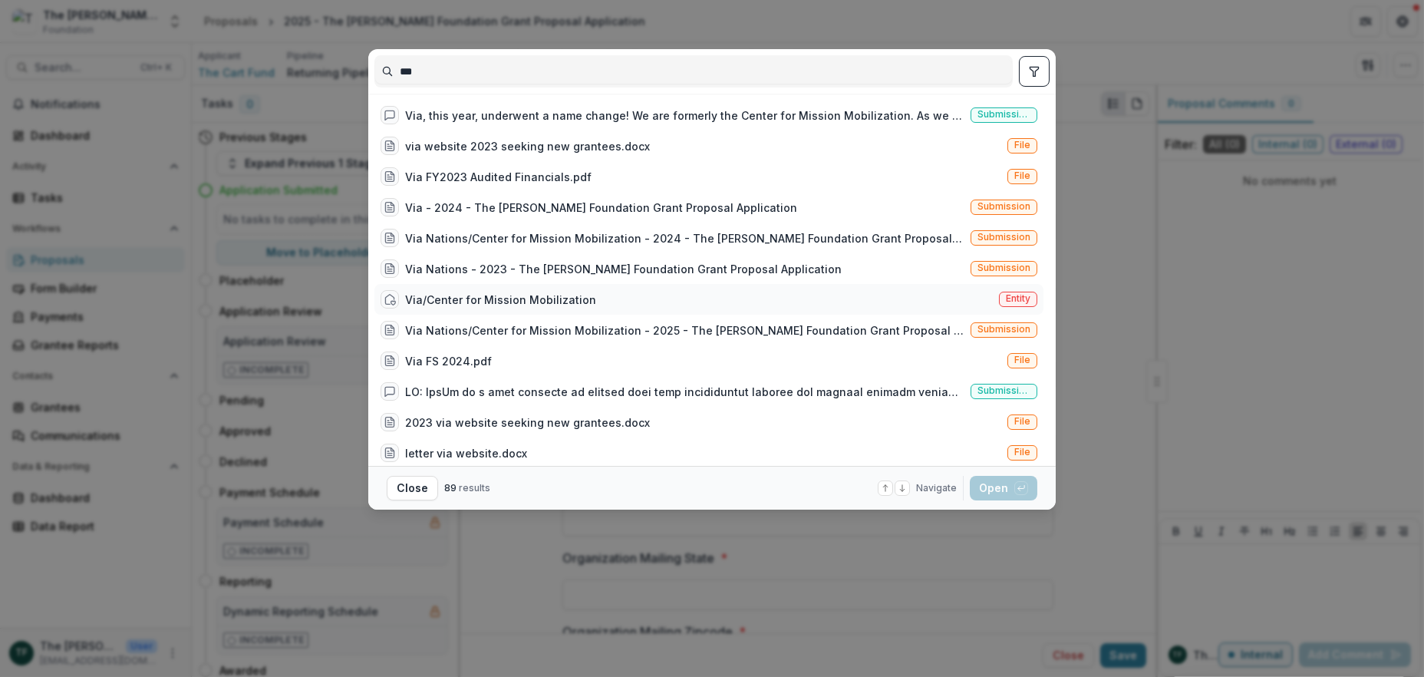
type input "***"
click at [480, 292] on div "Via/Center for Mission Mobilization" at bounding box center [500, 300] width 191 height 16
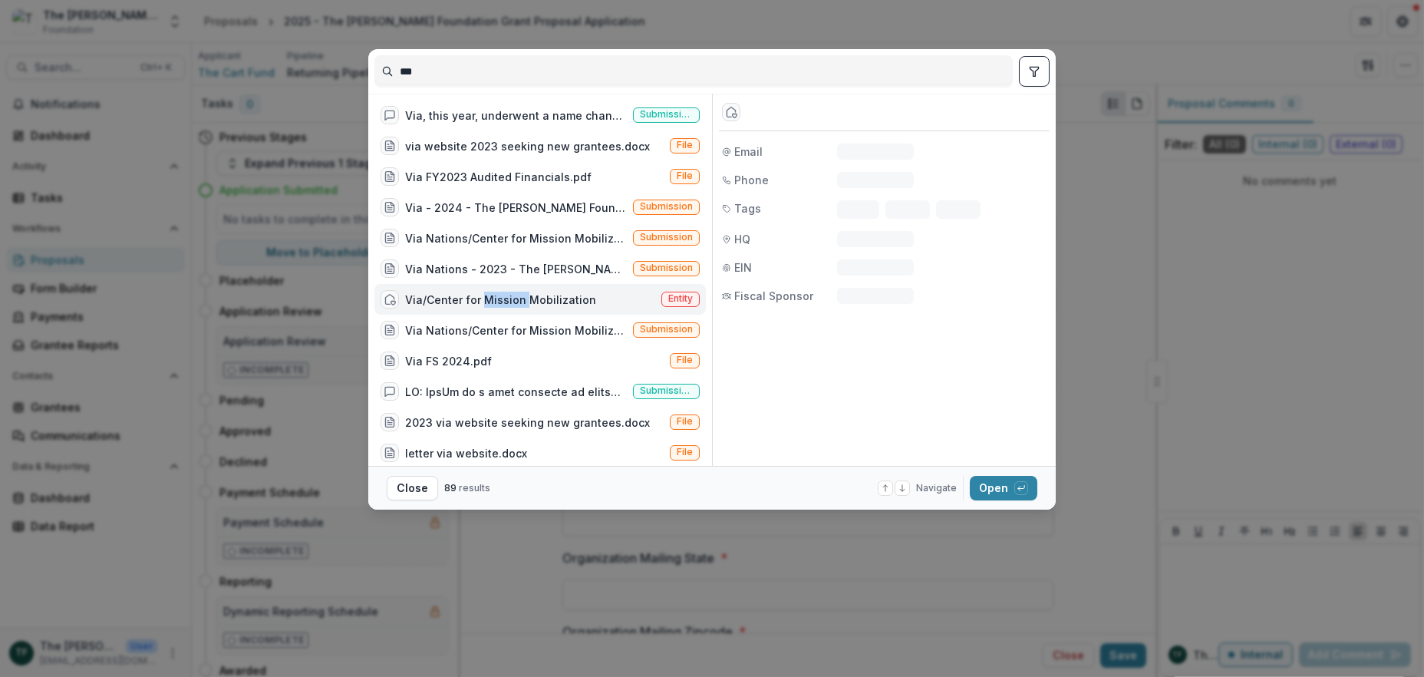
click at [480, 292] on div "Via/Center for Mission Mobilization" at bounding box center [500, 300] width 191 height 16
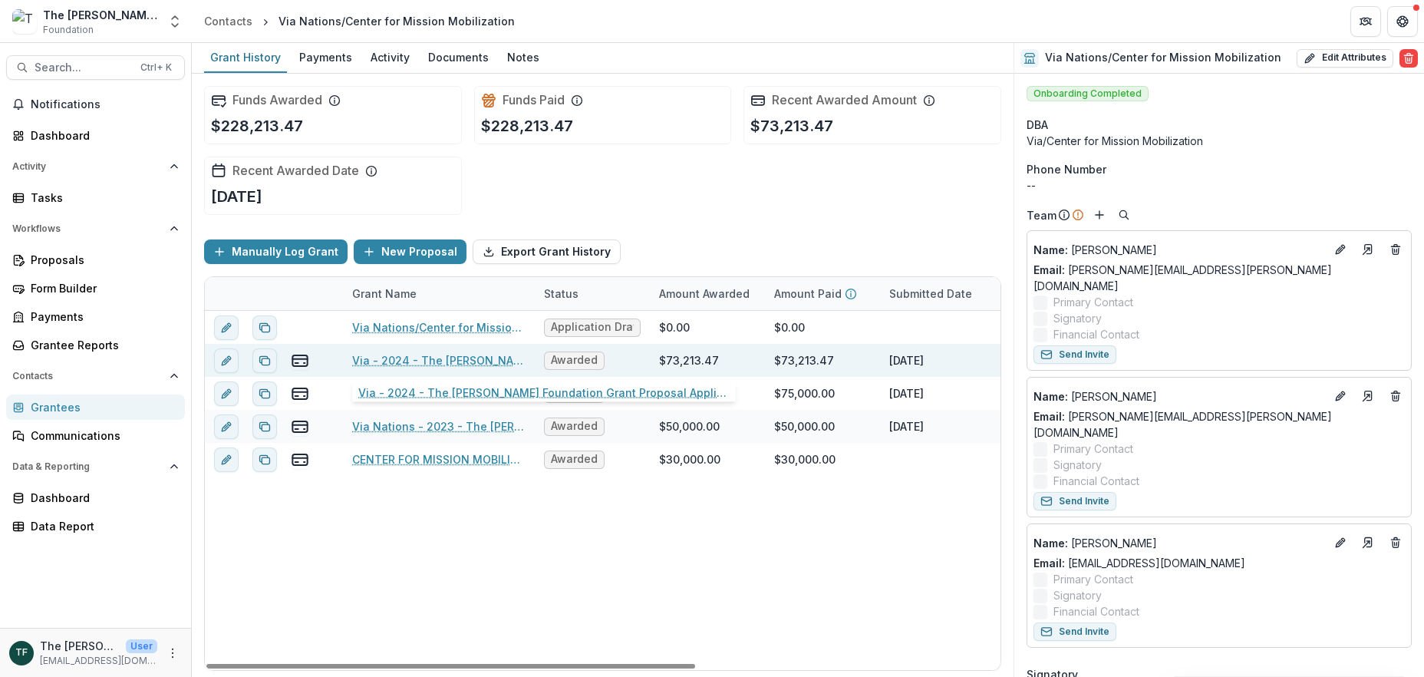
click at [494, 358] on link "Via - 2024 - The [PERSON_NAME] Foundation Grant Proposal Application" at bounding box center [438, 360] width 173 height 16
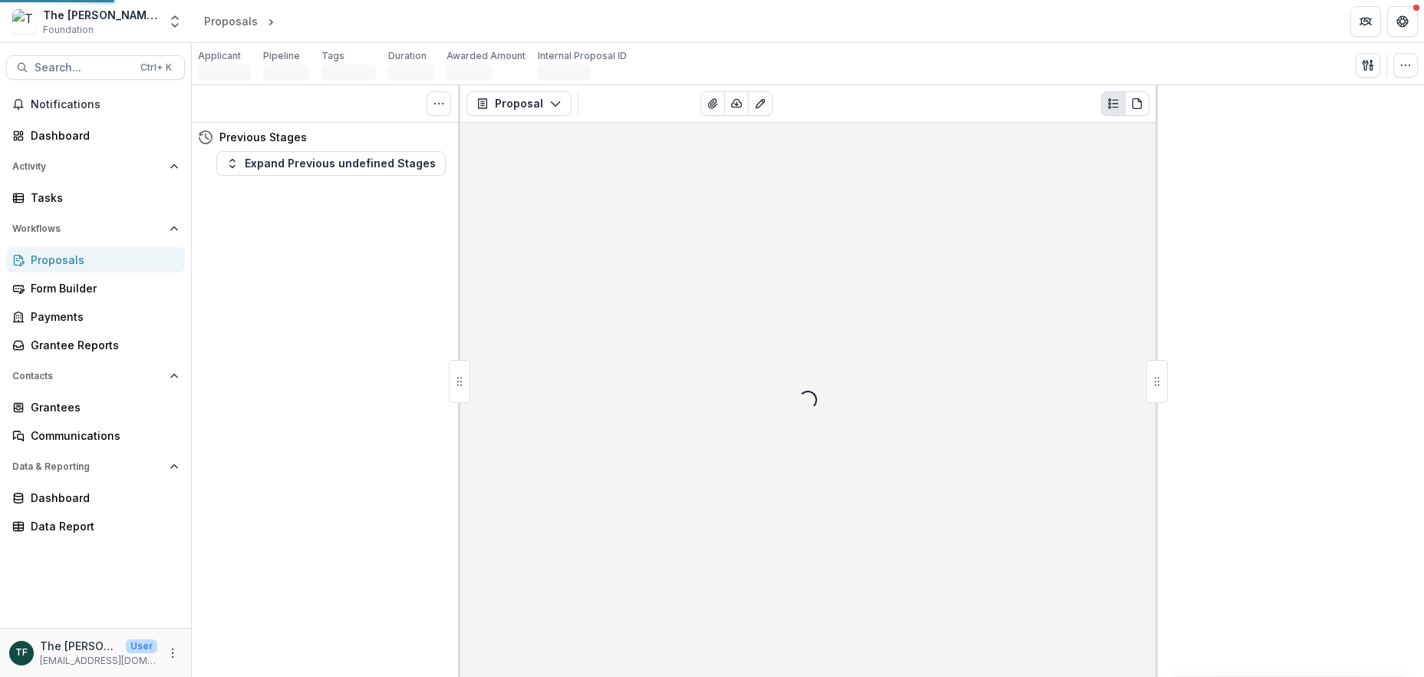
click at [494, 358] on div "Loading..." at bounding box center [807, 400] width 695 height 554
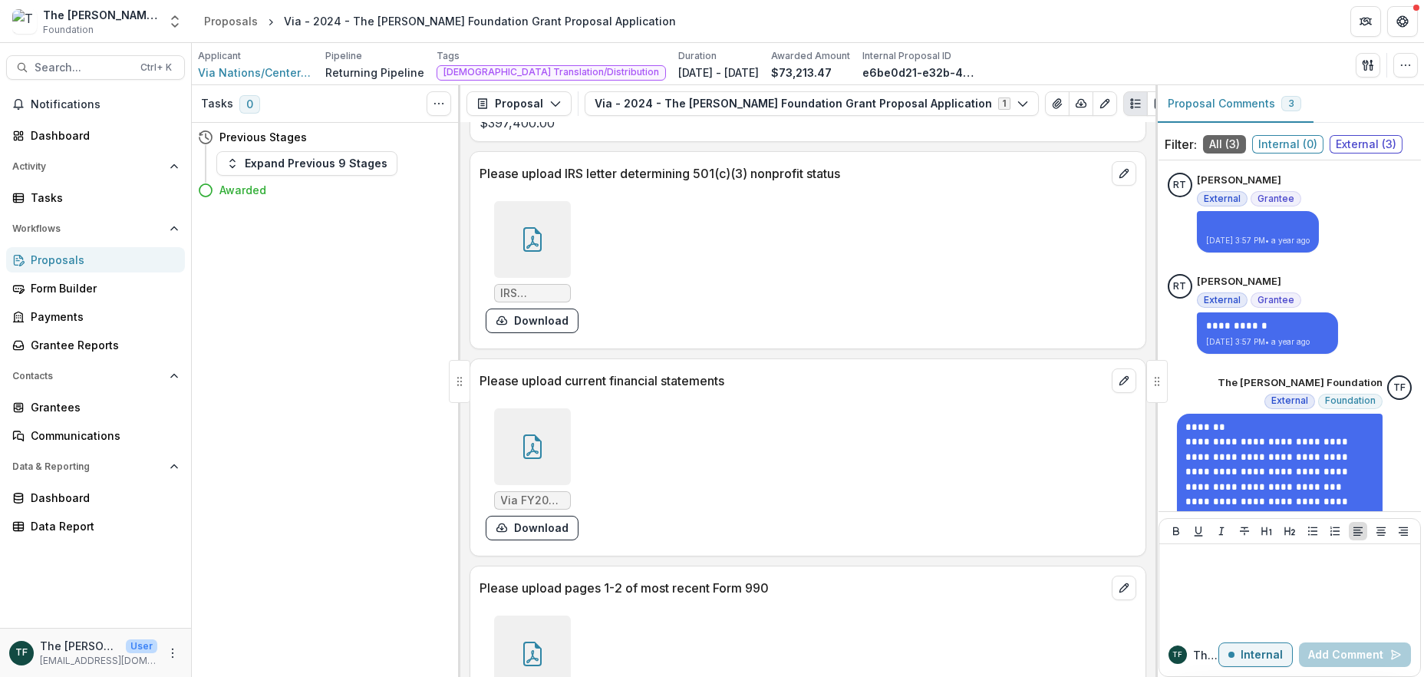
scroll to position [1841, 0]
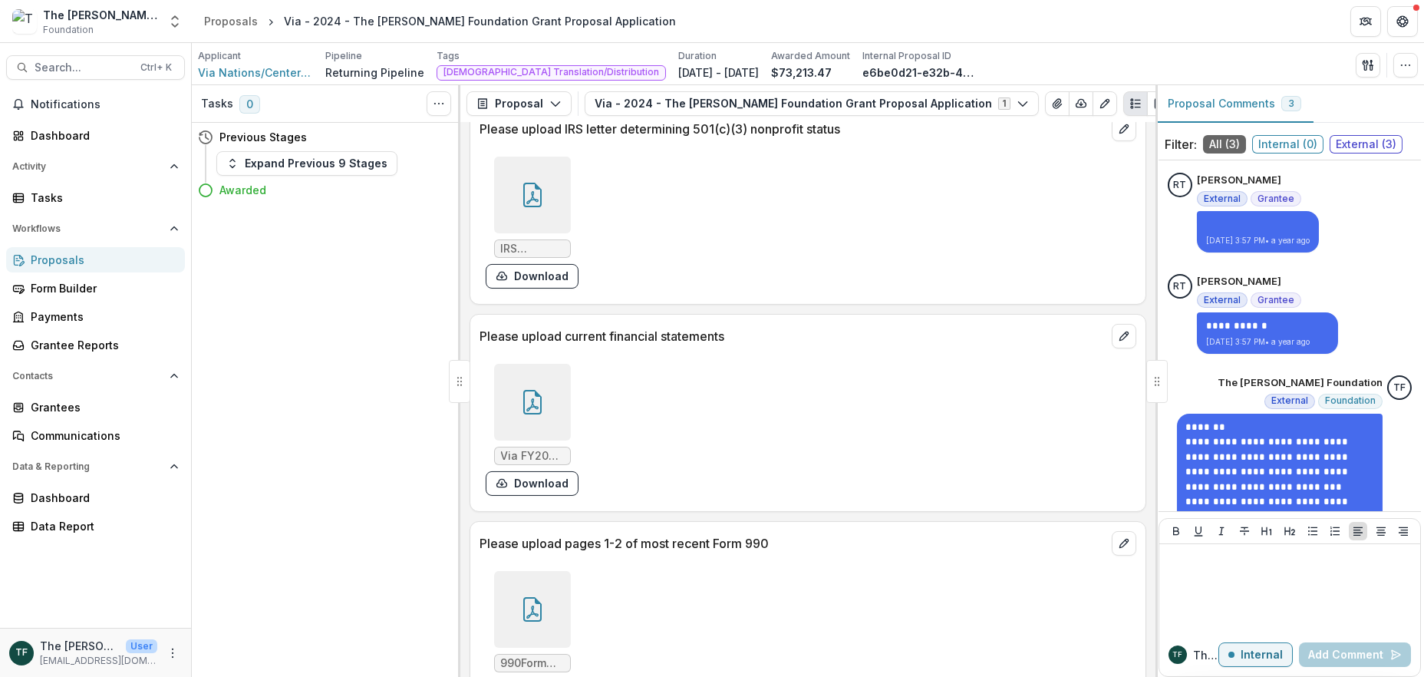
click at [528, 613] on icon at bounding box center [532, 609] width 25 height 25
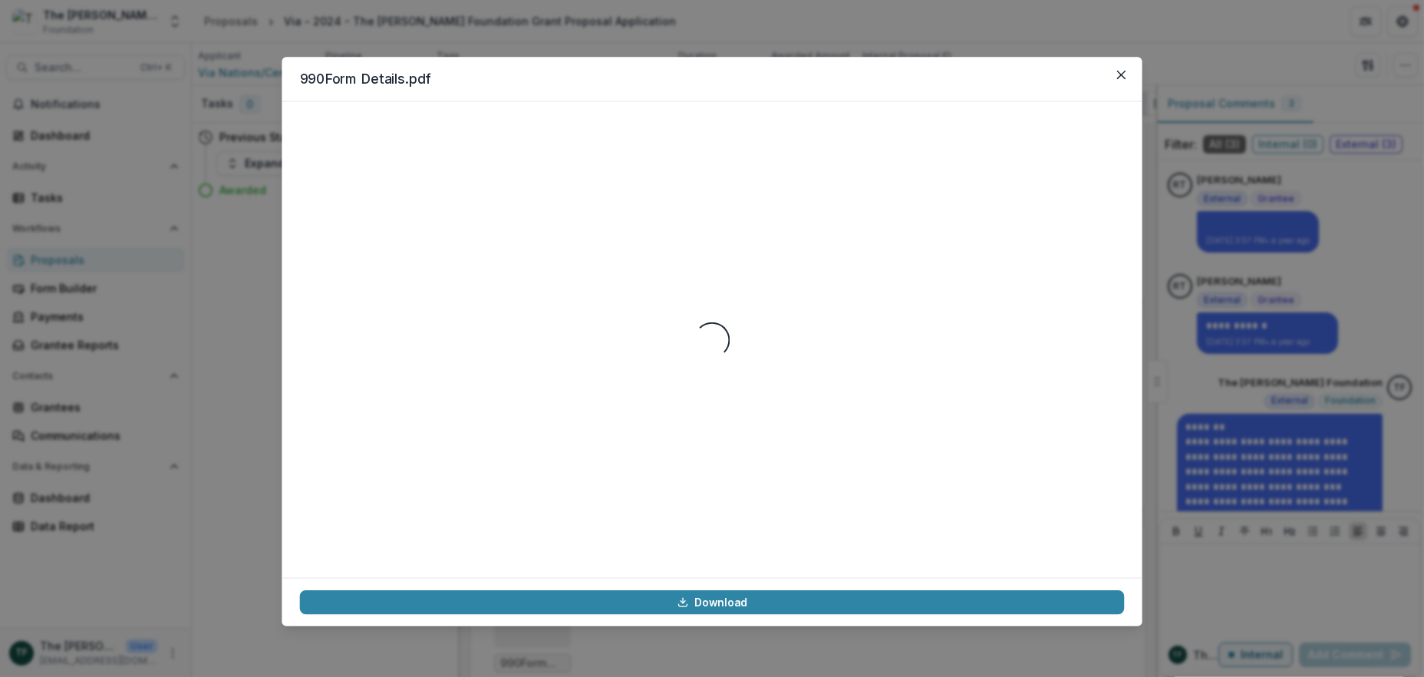
click at [526, 612] on link "Download" at bounding box center [712, 602] width 825 height 24
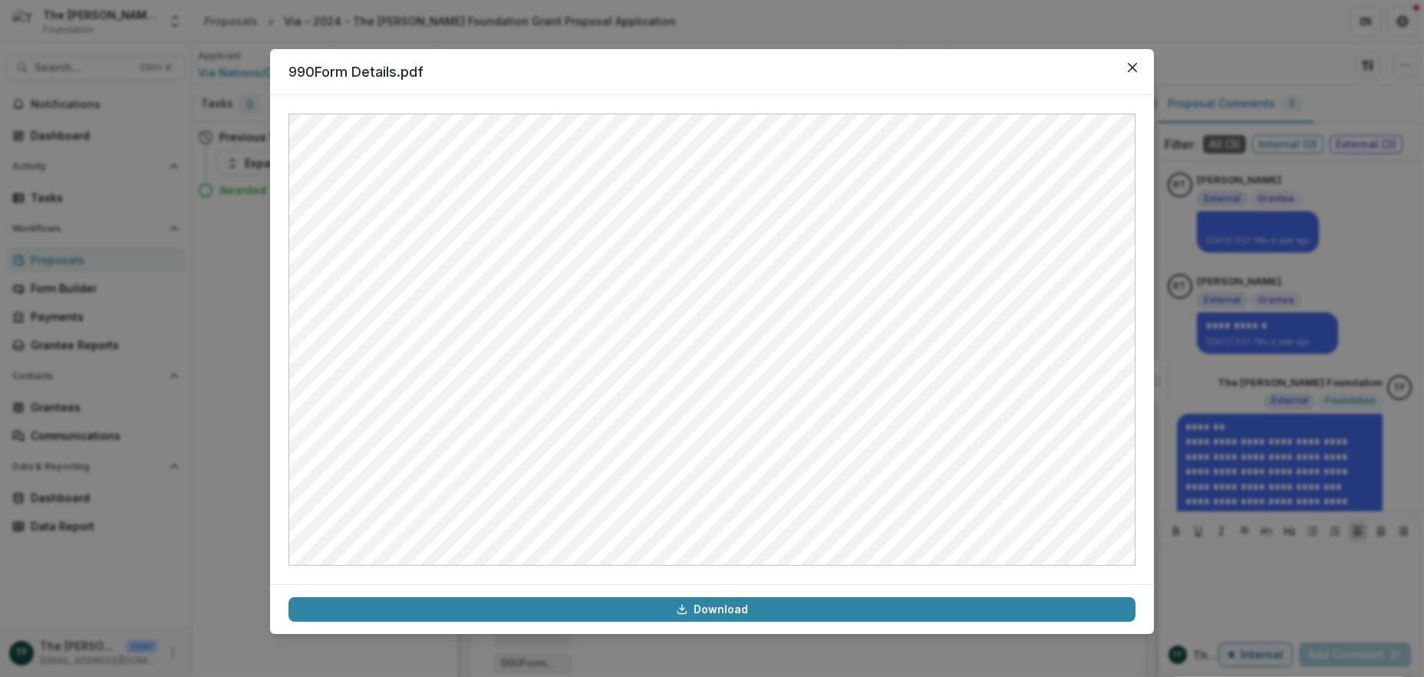
click at [1276, 20] on div "990Form Details.pdf Download" at bounding box center [712, 338] width 1424 height 677
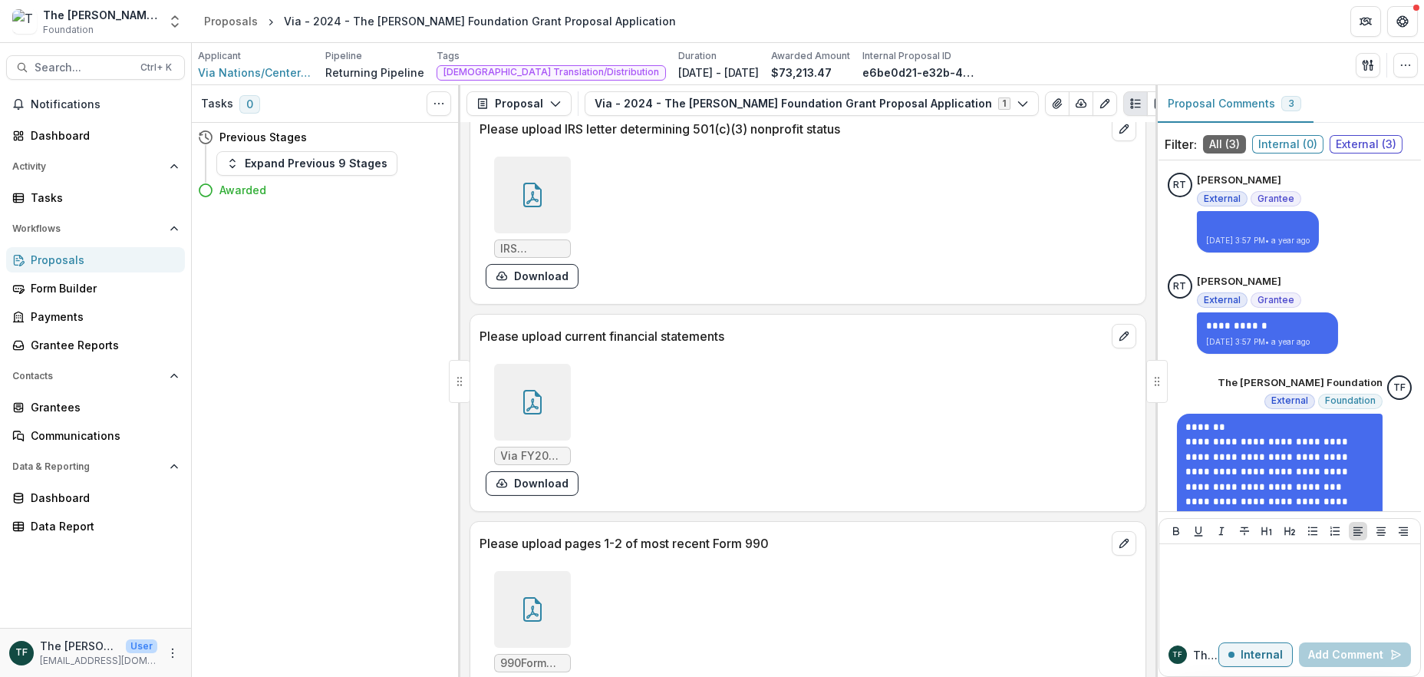
scroll to position [1864, 0]
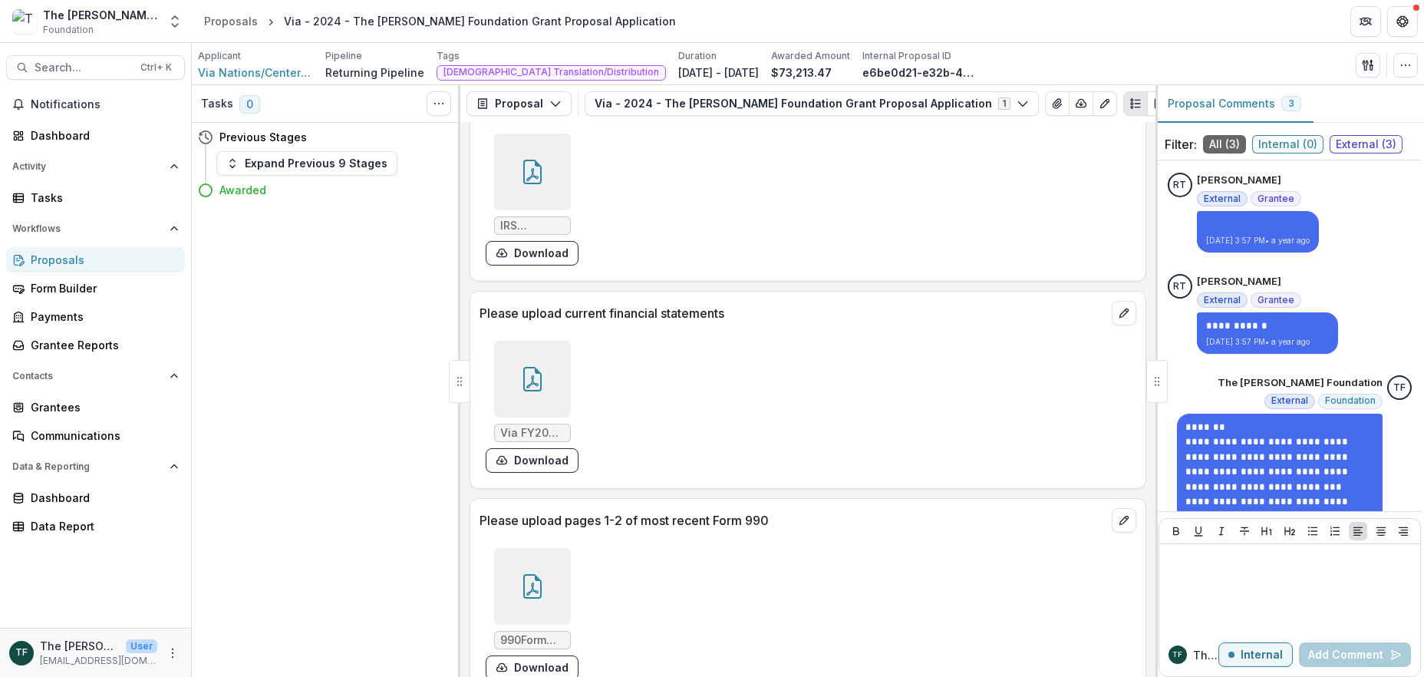
click at [513, 387] on div at bounding box center [532, 379] width 77 height 77
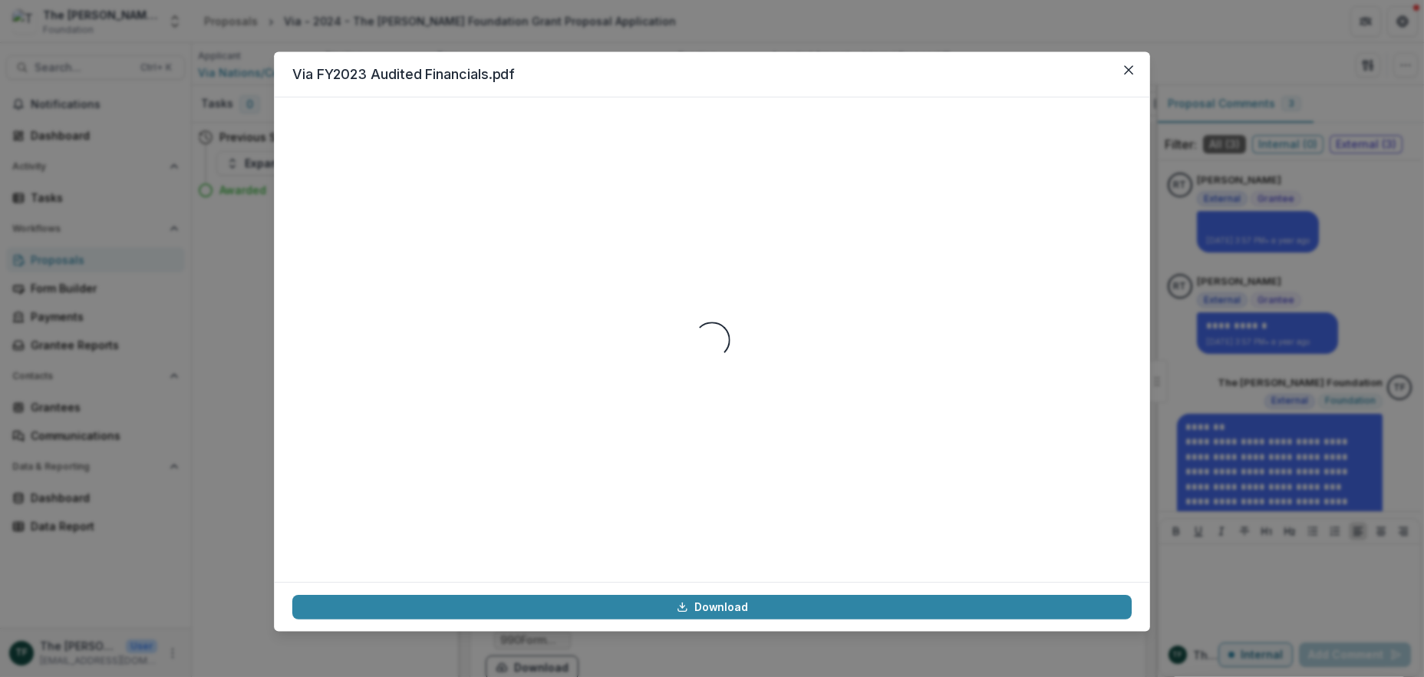
click at [513, 387] on div "Loading..." at bounding box center [711, 340] width 839 height 448
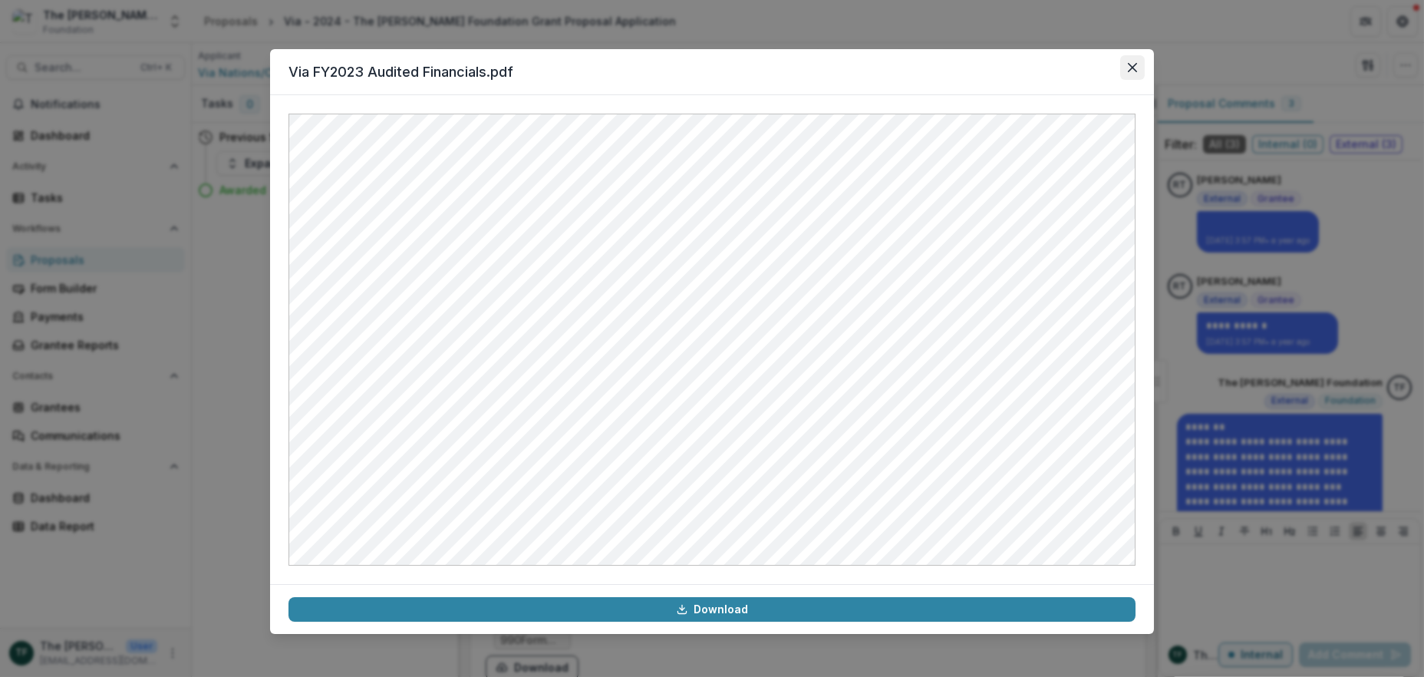
click at [1125, 63] on button "Close" at bounding box center [1132, 67] width 25 height 25
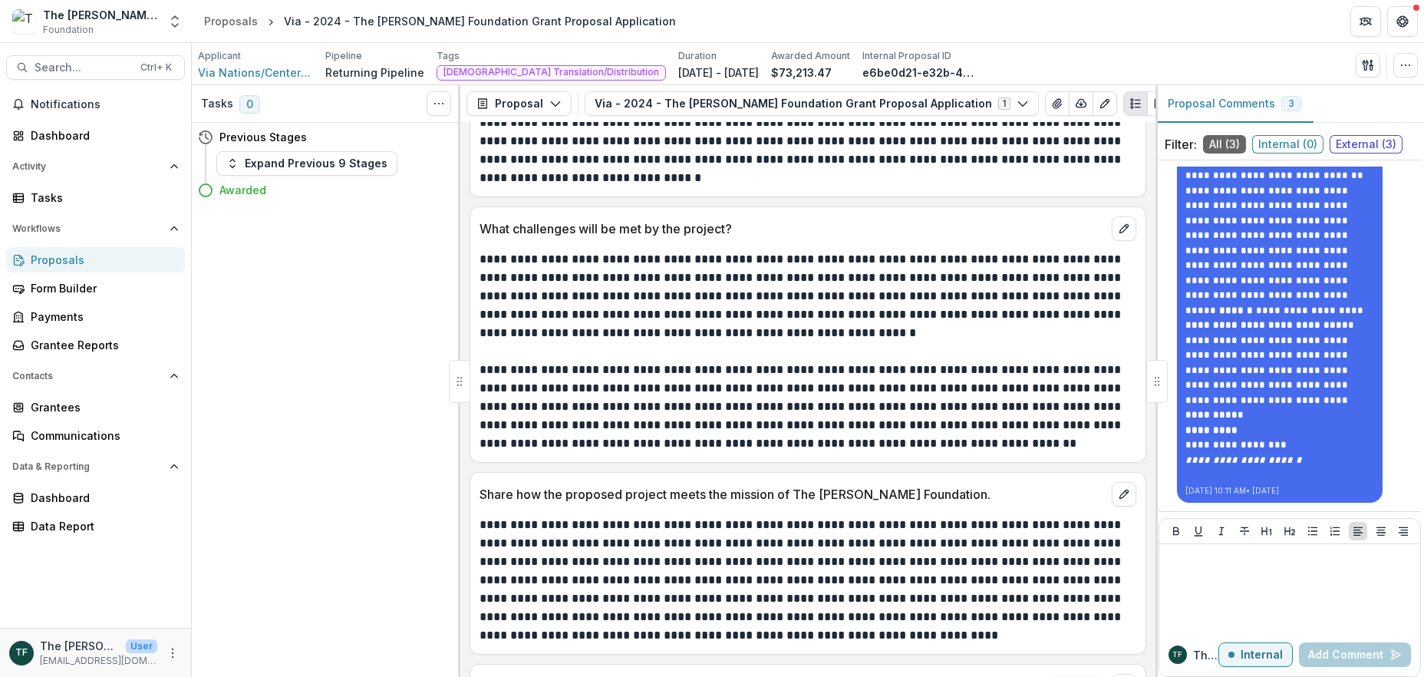
scroll to position [4181, 0]
